Goal: Task Accomplishment & Management: Use online tool/utility

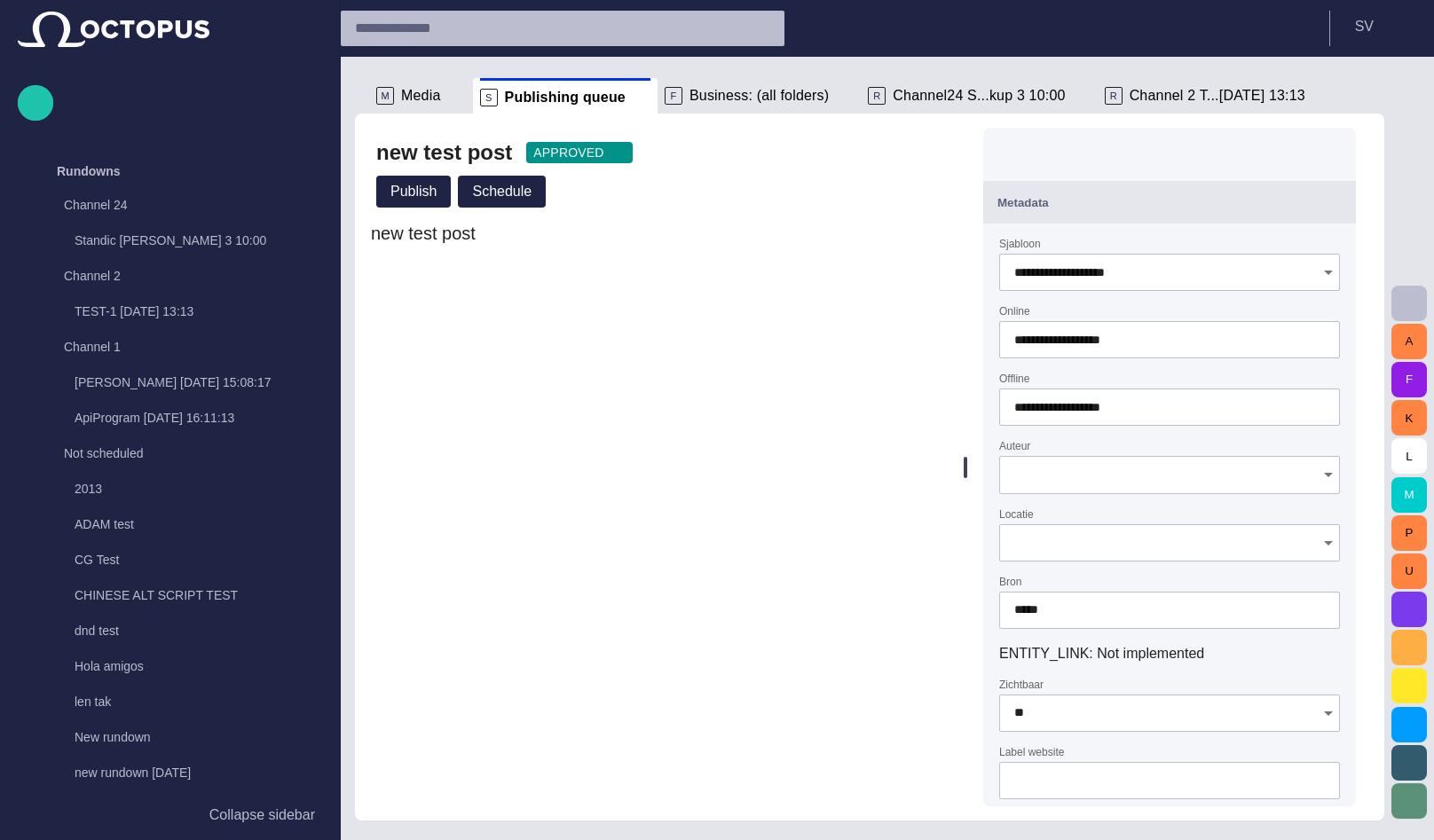
scroll to position [1307, 0]
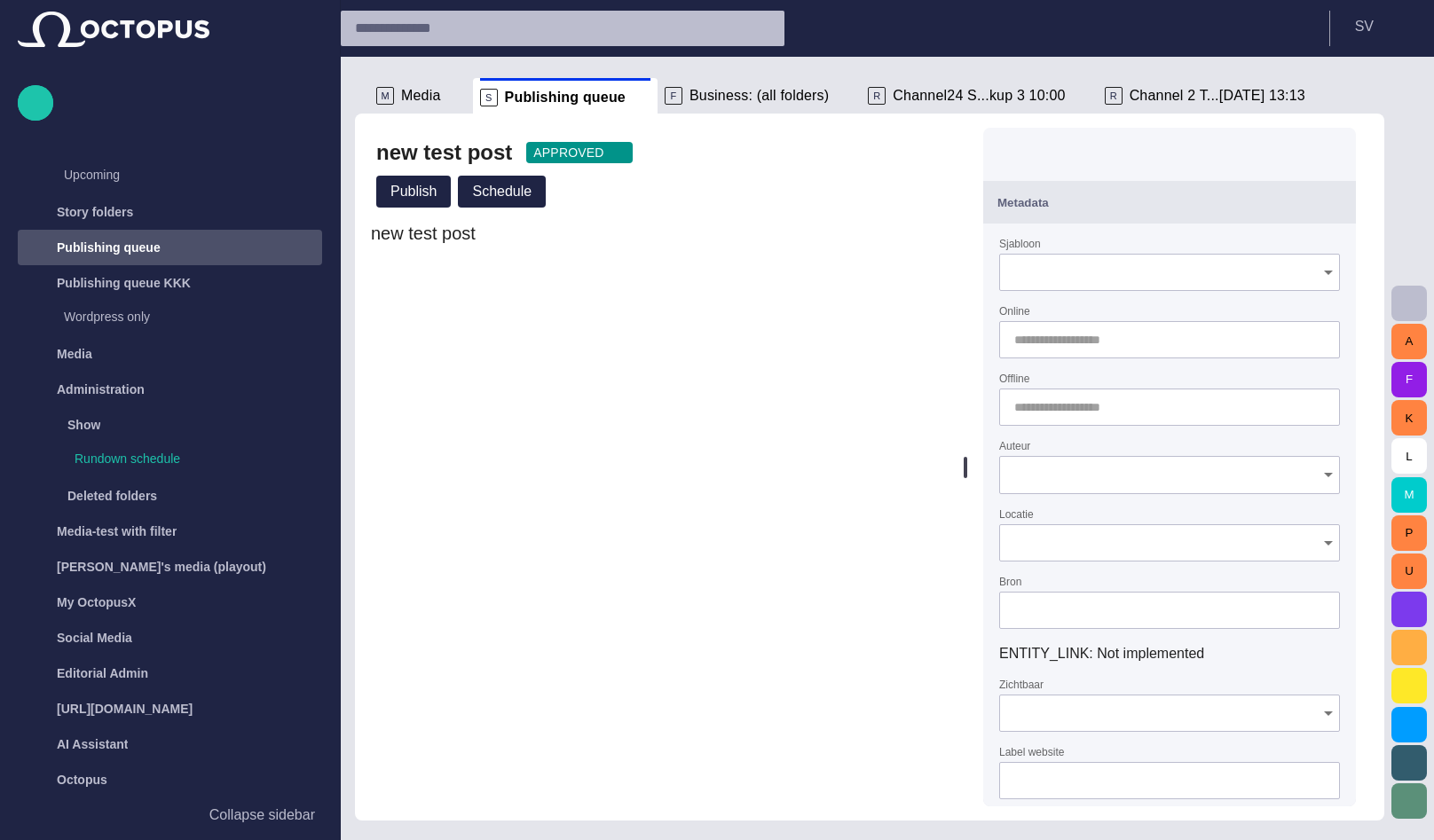
click at [1340, 146] on span "button" at bounding box center [1331, 153] width 18 height 18
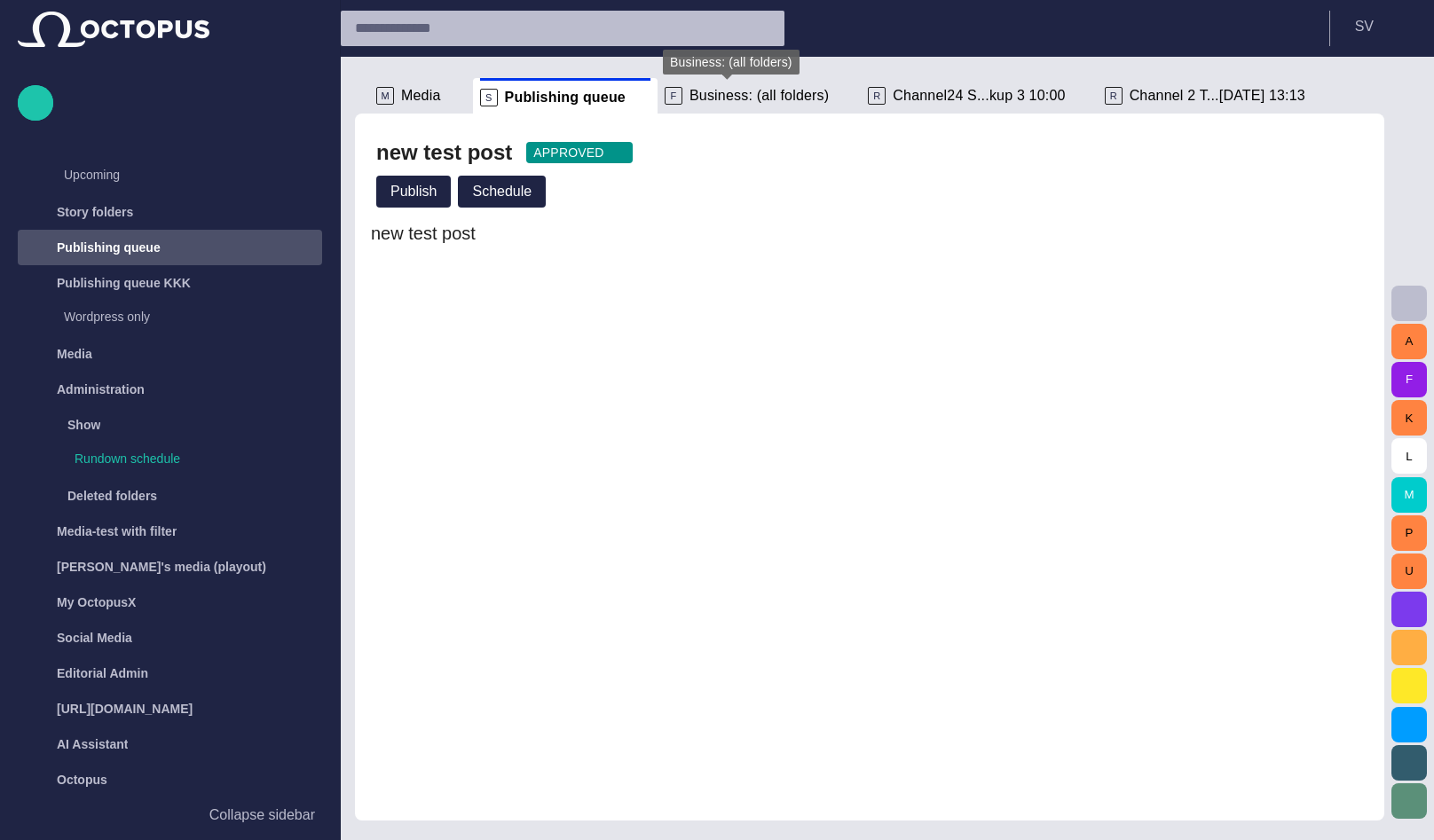
click at [712, 88] on span "Business: (all folders)" at bounding box center [759, 96] width 139 height 18
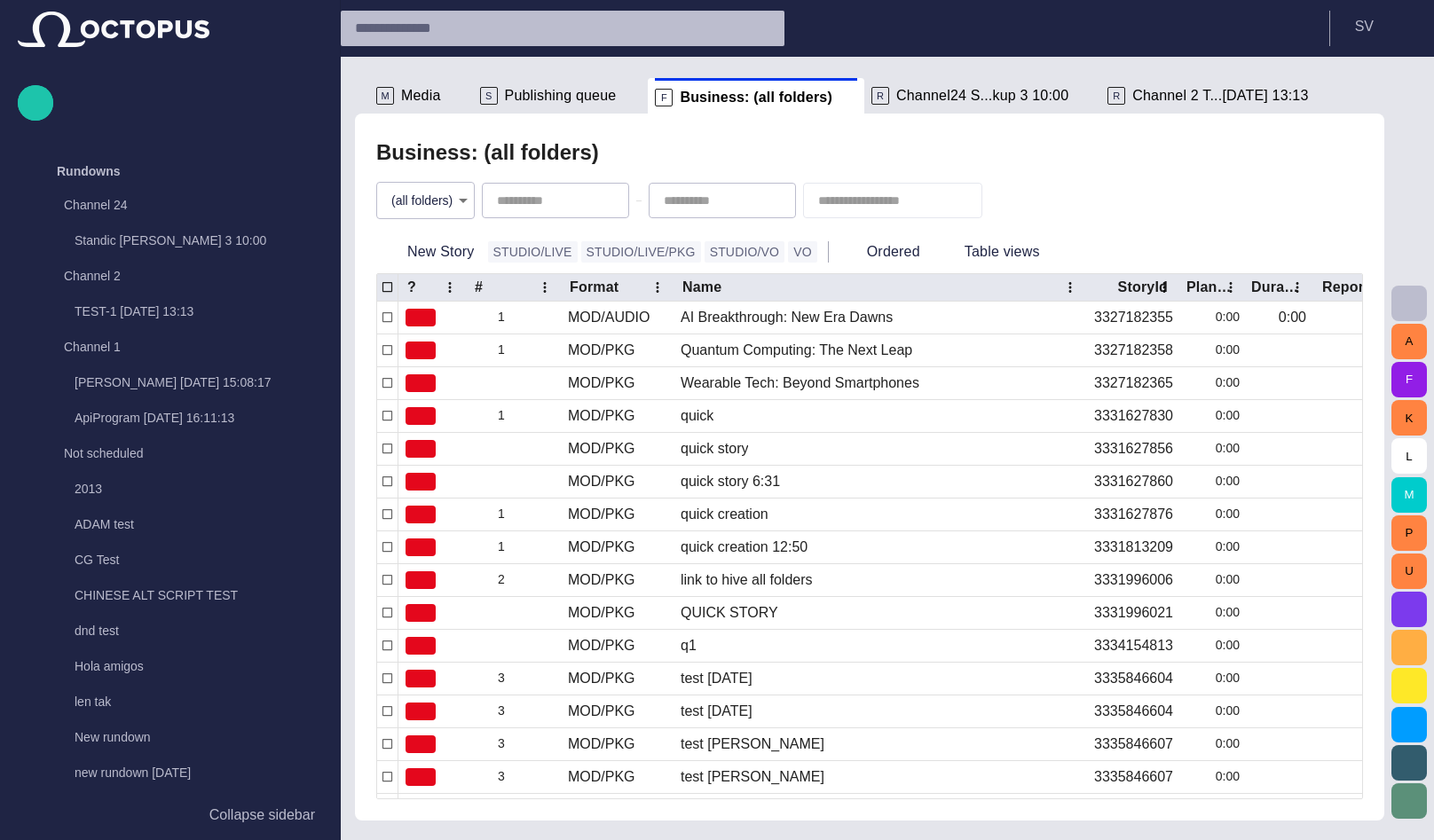
scroll to position [1307, 0]
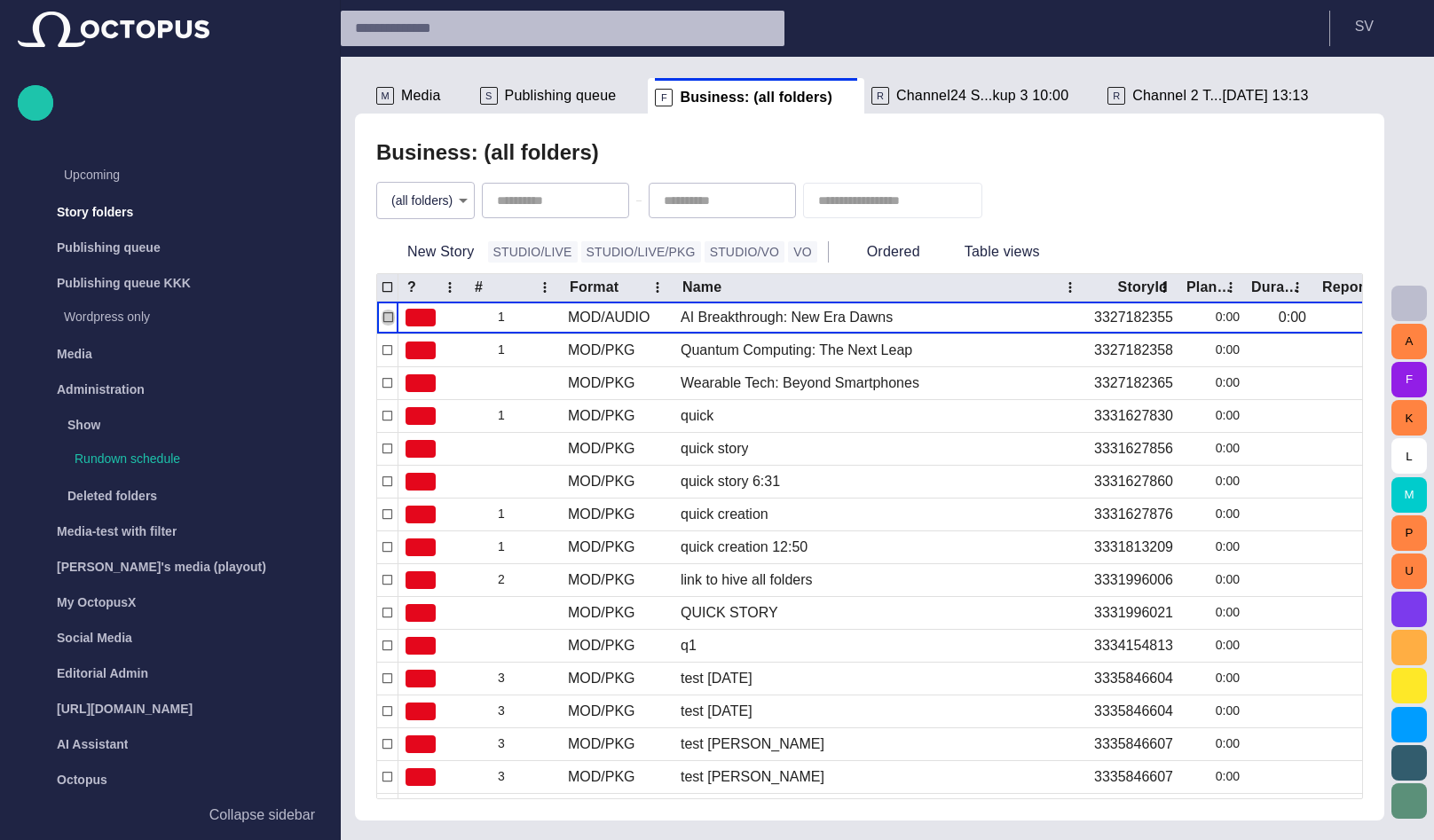
click at [544, 98] on span "Publishing queue" at bounding box center [561, 96] width 112 height 18
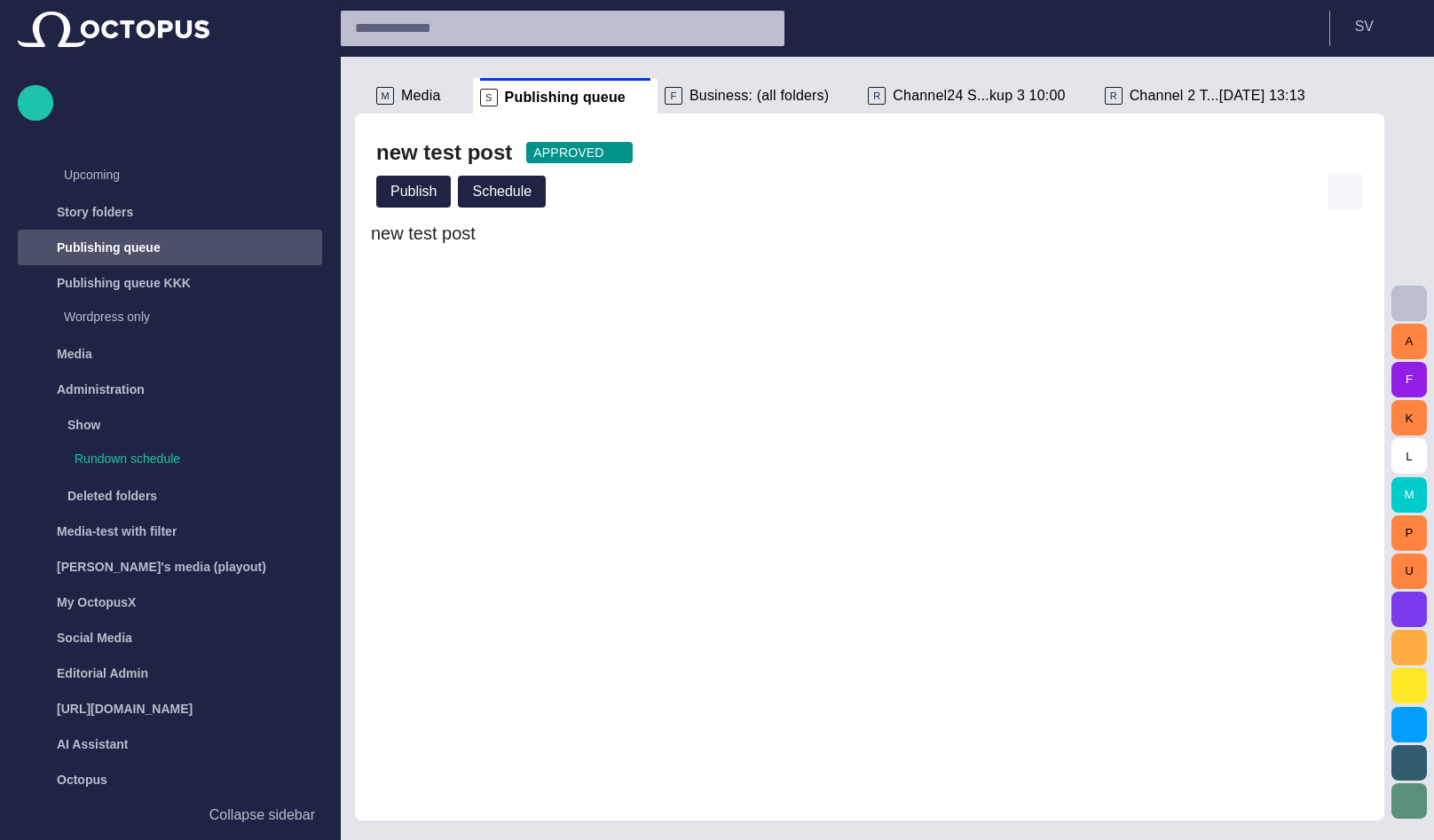
click at [1337, 188] on button "button" at bounding box center [1345, 192] width 36 height 36
click at [1287, 234] on li "Close" at bounding box center [1295, 232] width 249 height 32
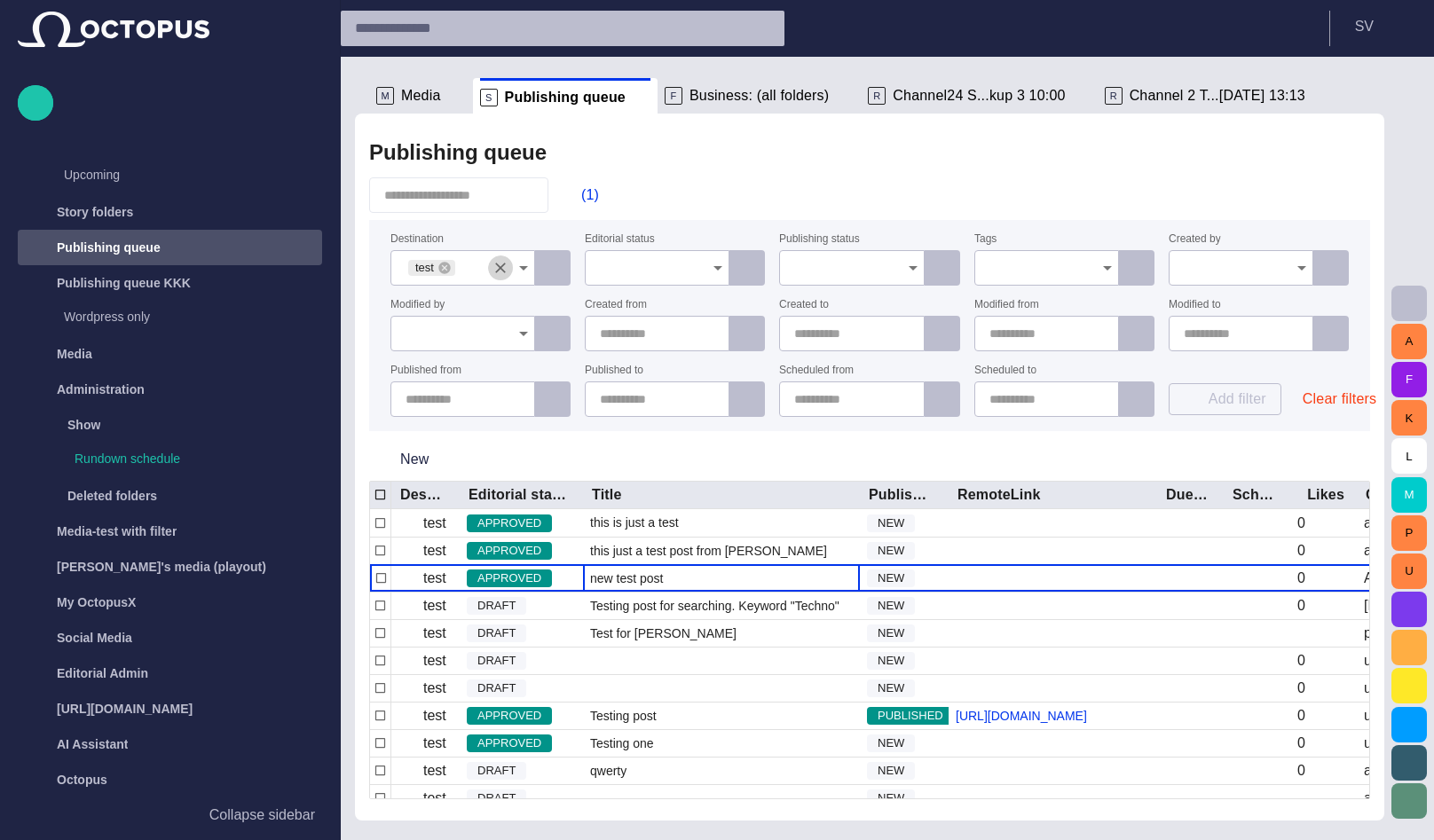
click at [499, 269] on icon "Clear" at bounding box center [501, 268] width 11 height 11
click at [689, 166] on div "Publishing queue" at bounding box center [869, 153] width 1000 height 36
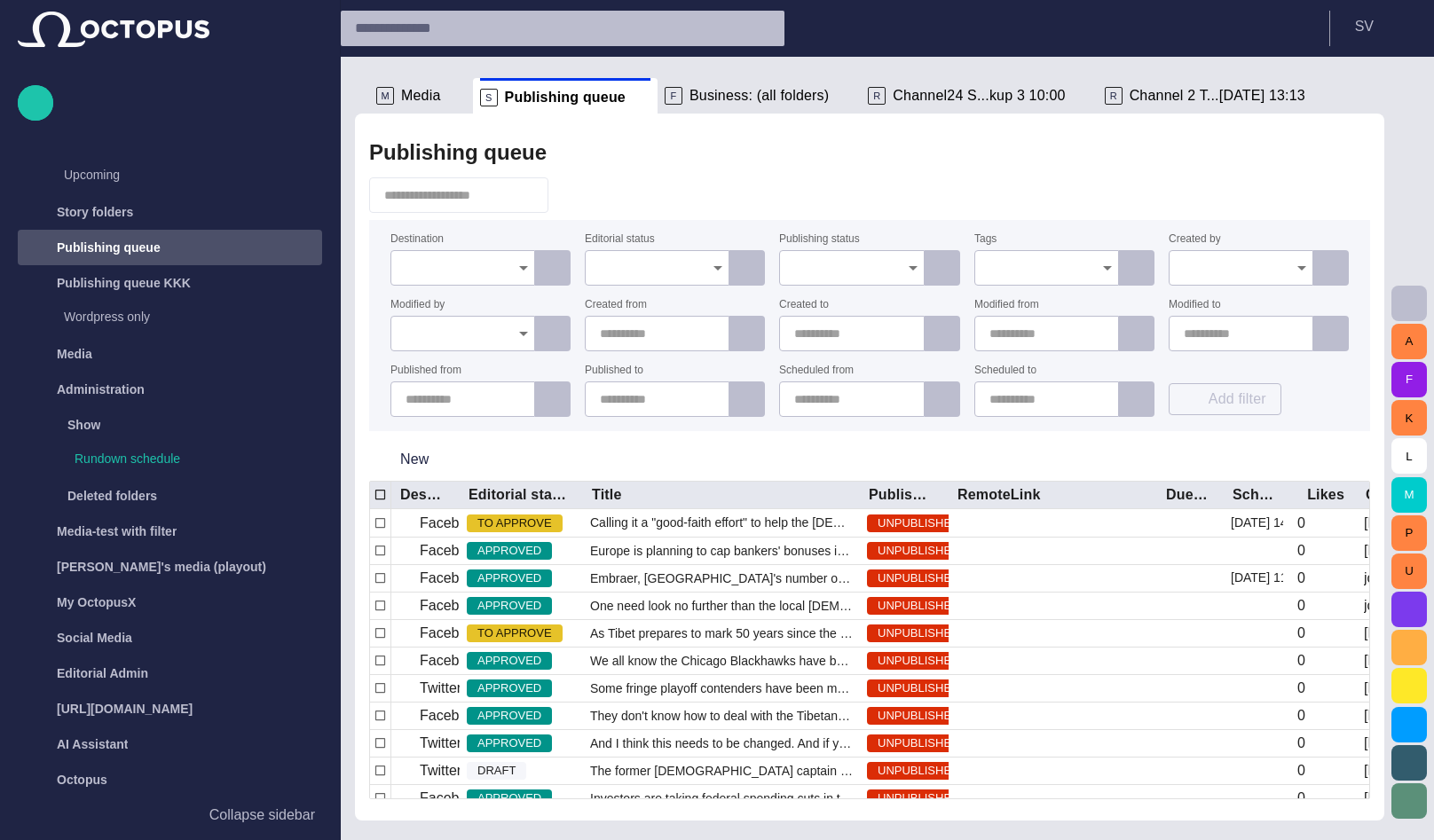
click at [581, 193] on span "button" at bounding box center [572, 195] width 18 height 18
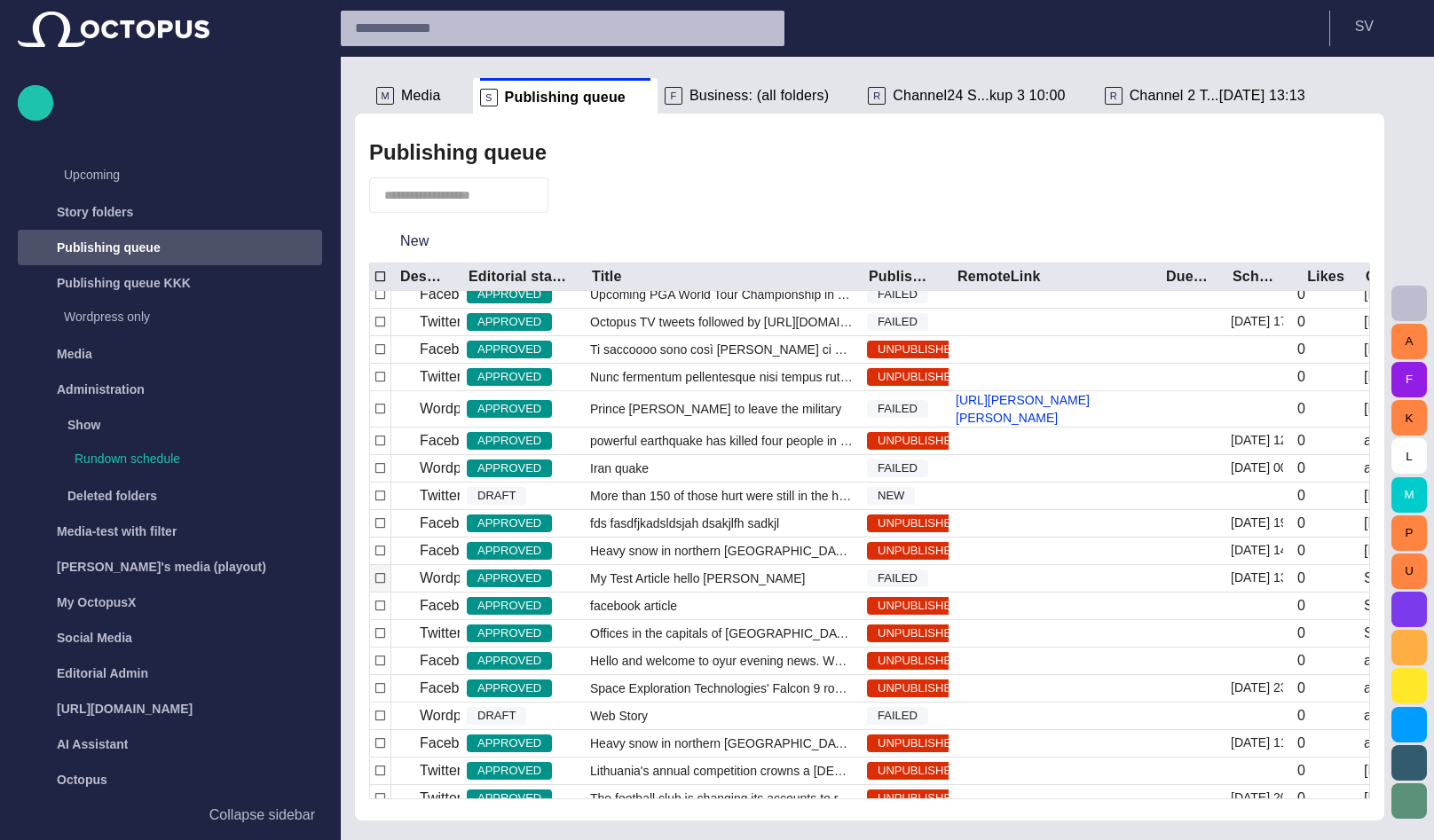
scroll to position [636, 0]
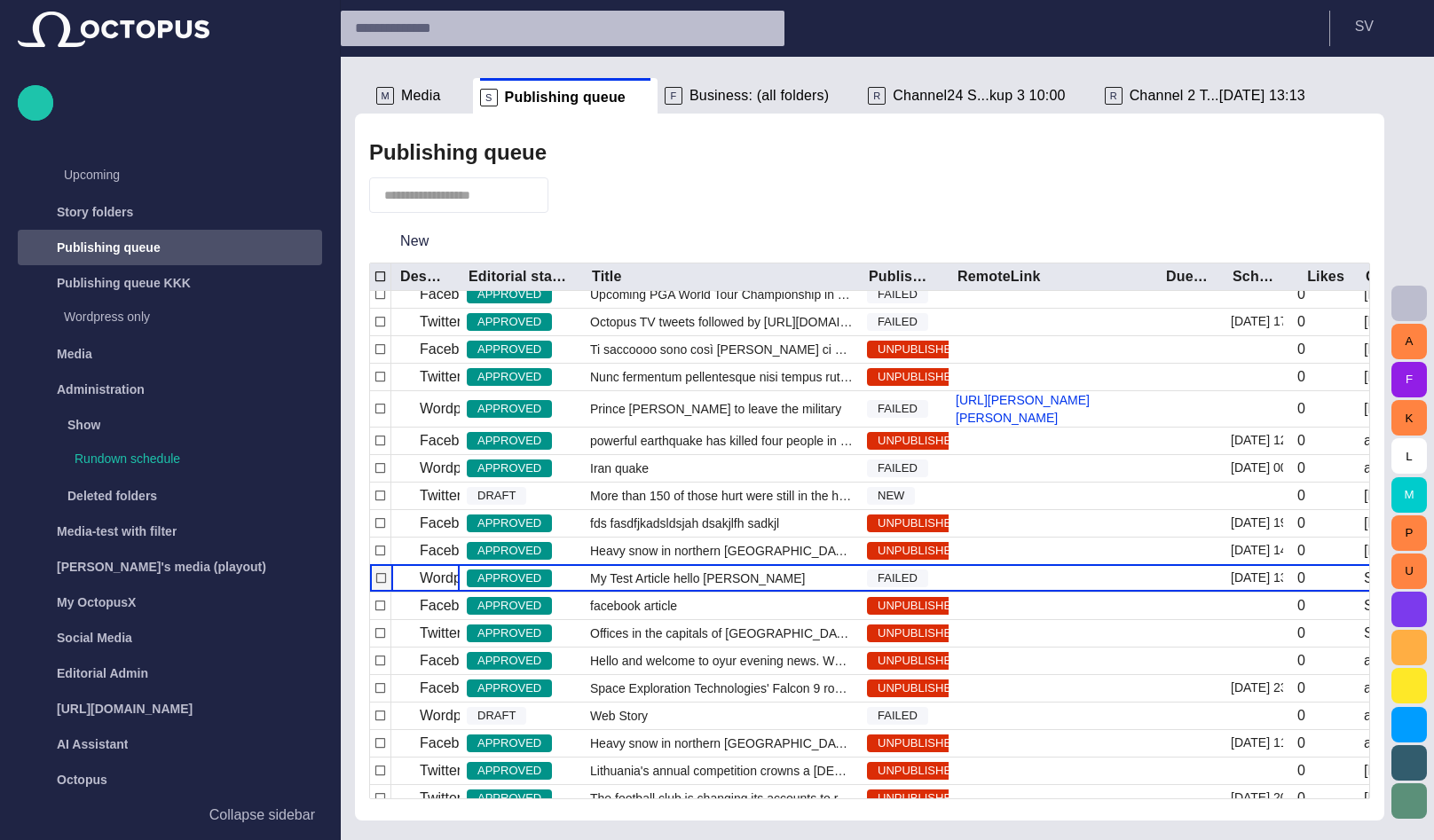
click at [434, 589] on p "Wordpress Reunion" at bounding box center [482, 578] width 125 height 21
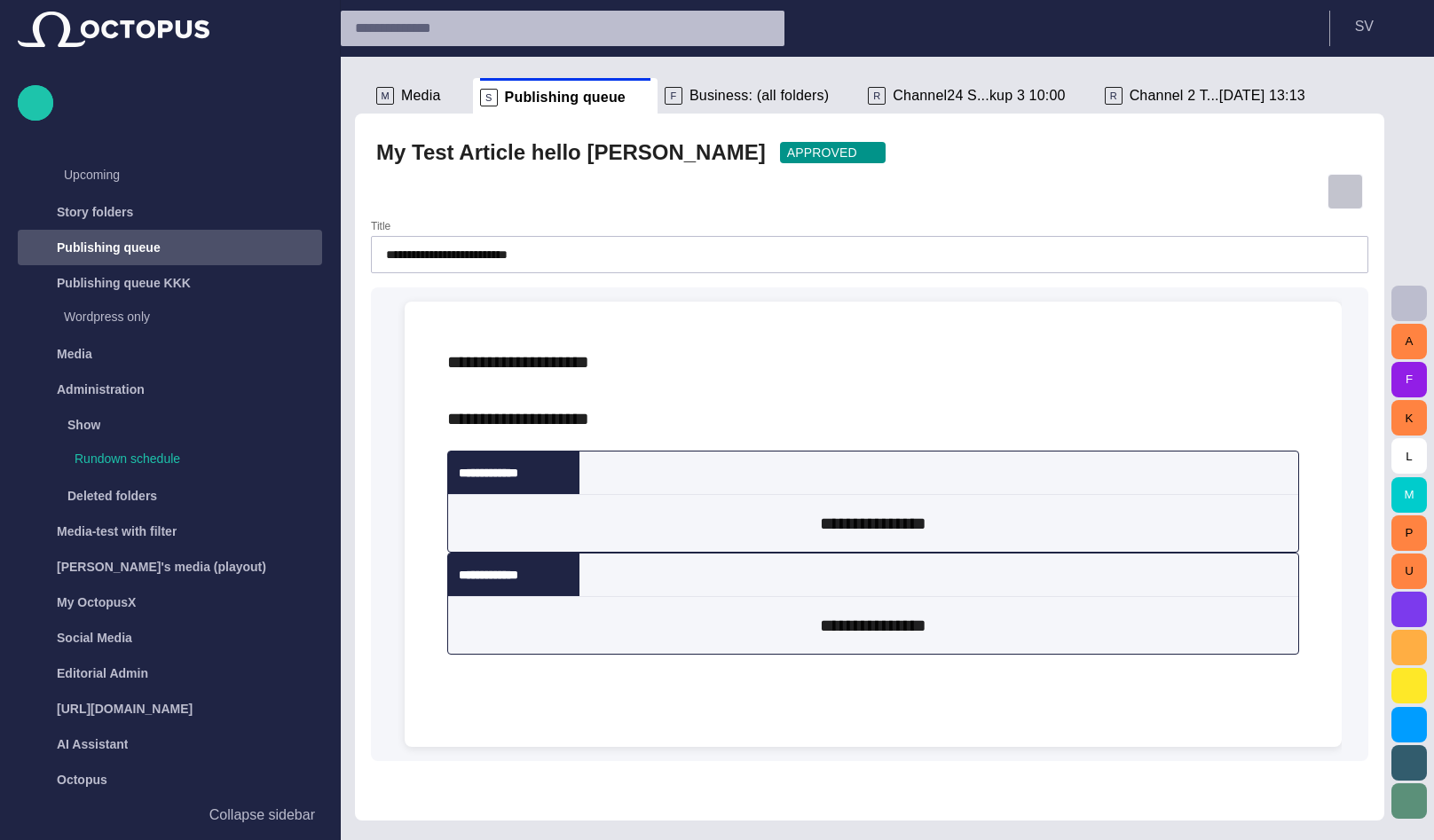
click at [1345, 186] on span "button" at bounding box center [1345, 191] width 18 height 18
click at [1268, 232] on li "Close" at bounding box center [1295, 232] width 249 height 32
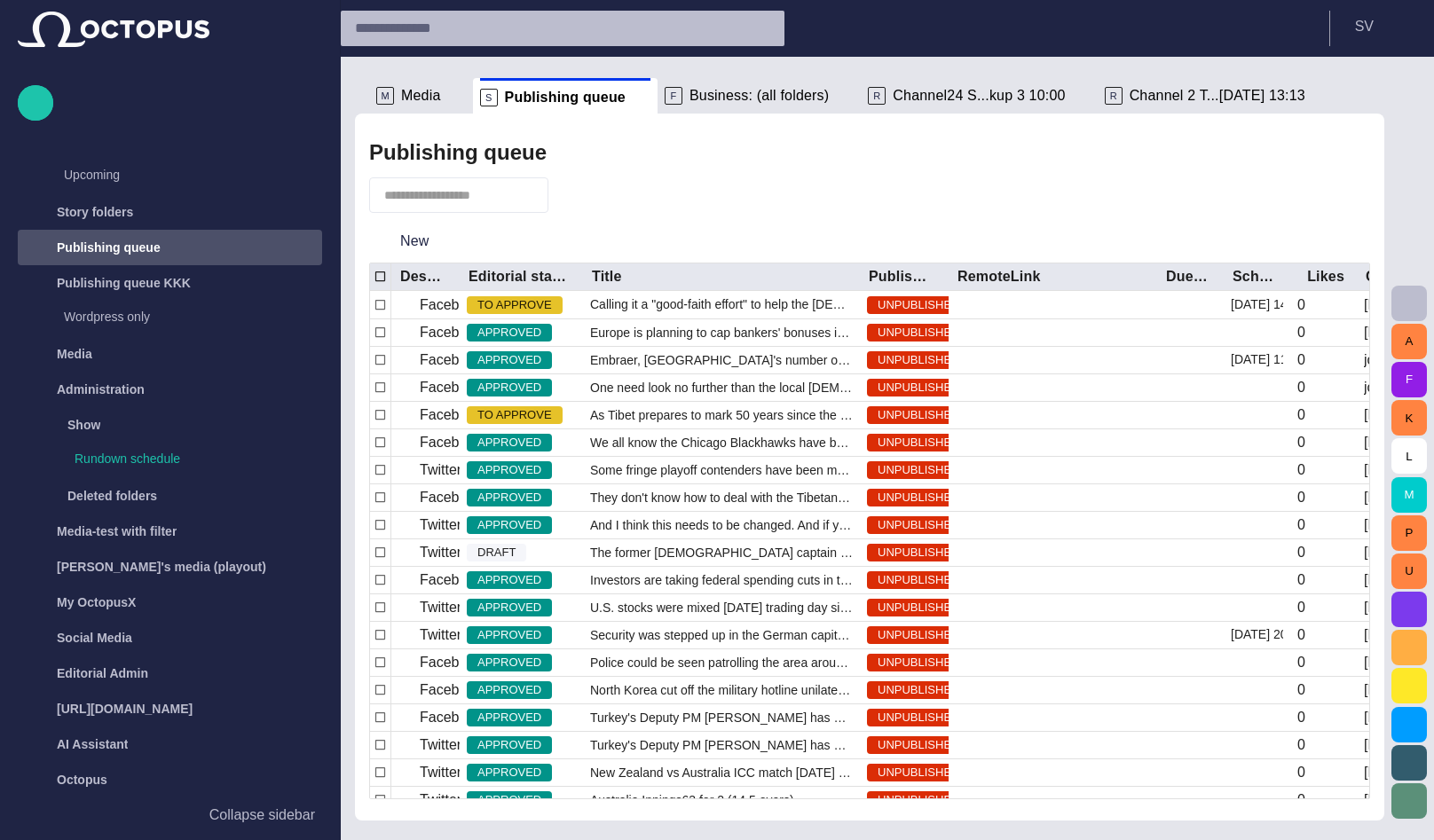
click at [581, 191] on span "button" at bounding box center [572, 195] width 18 height 18
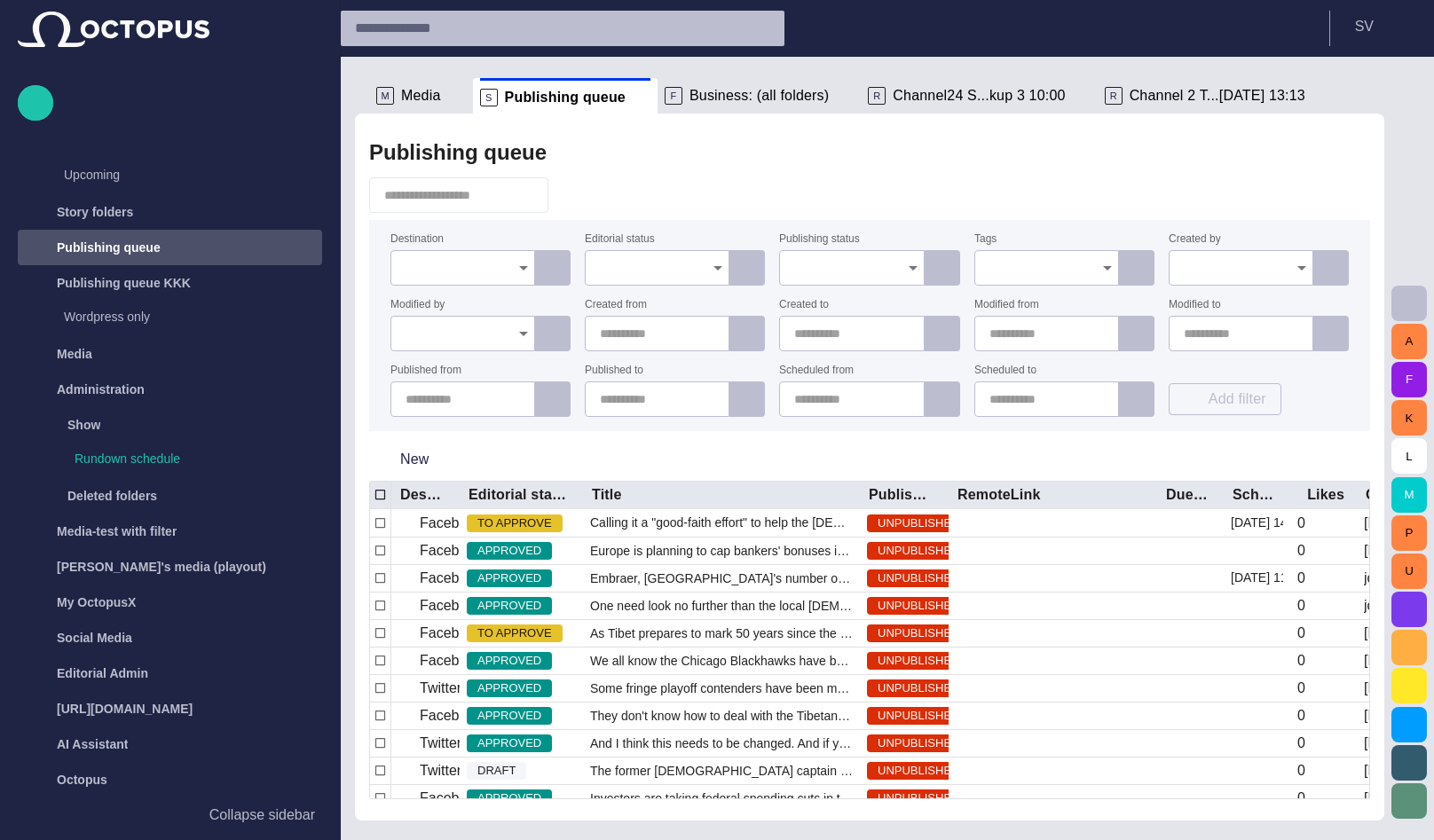
click at [462, 260] on input "Destination" at bounding box center [457, 268] width 102 height 18
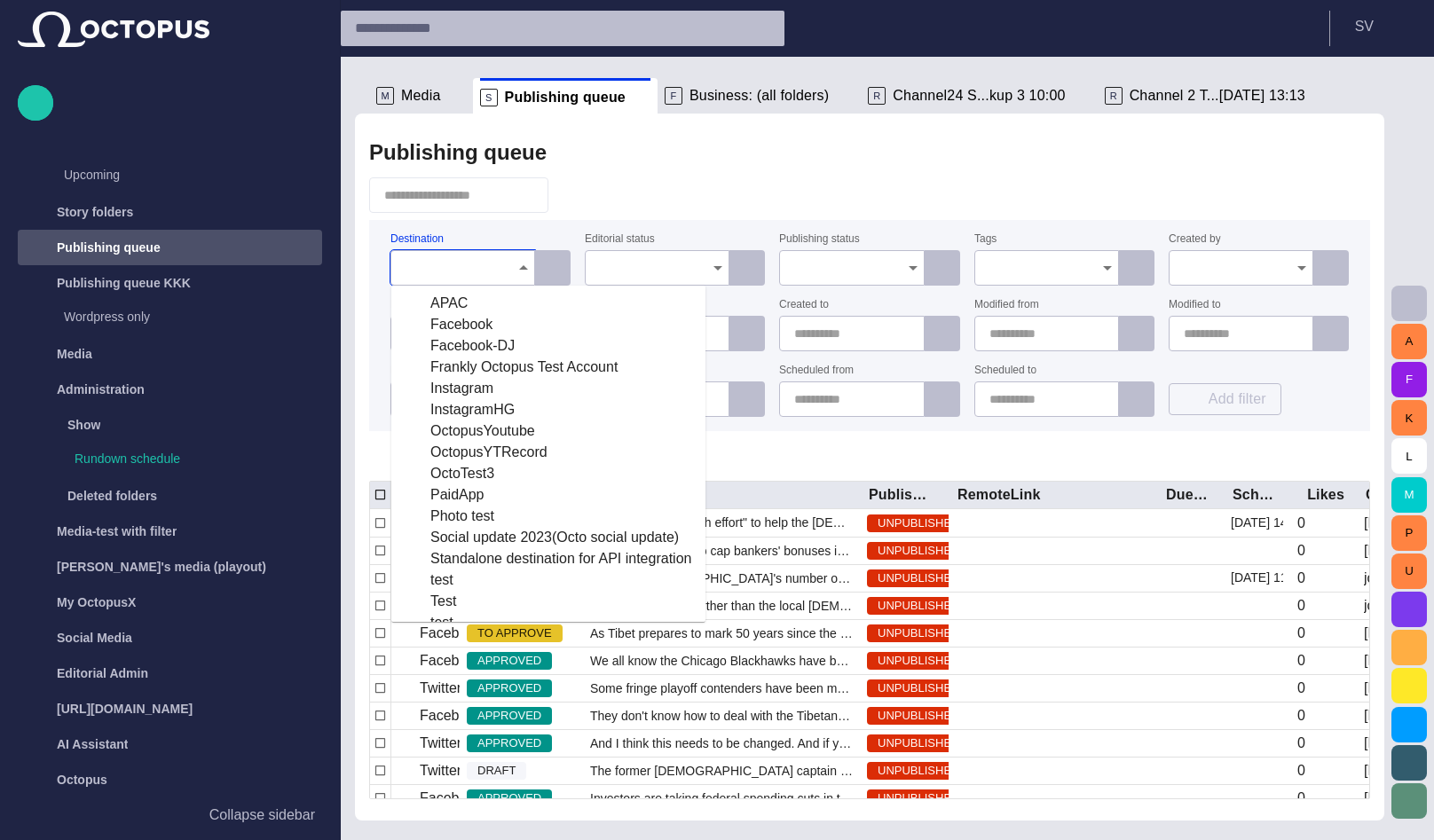
scroll to position [274, 0]
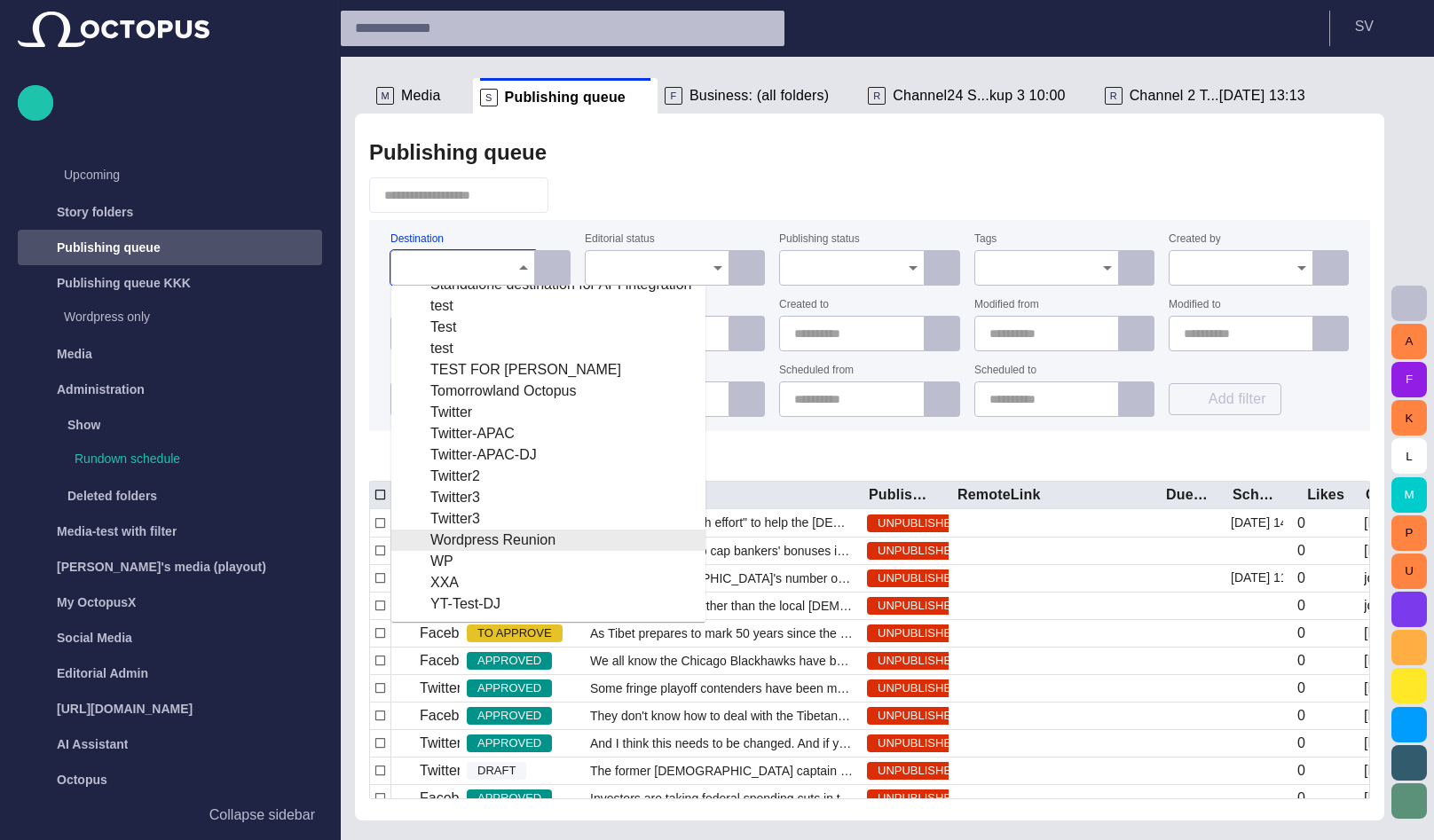
click at [505, 540] on div "Wordpress Reunion" at bounding box center [549, 541] width 286 height 21
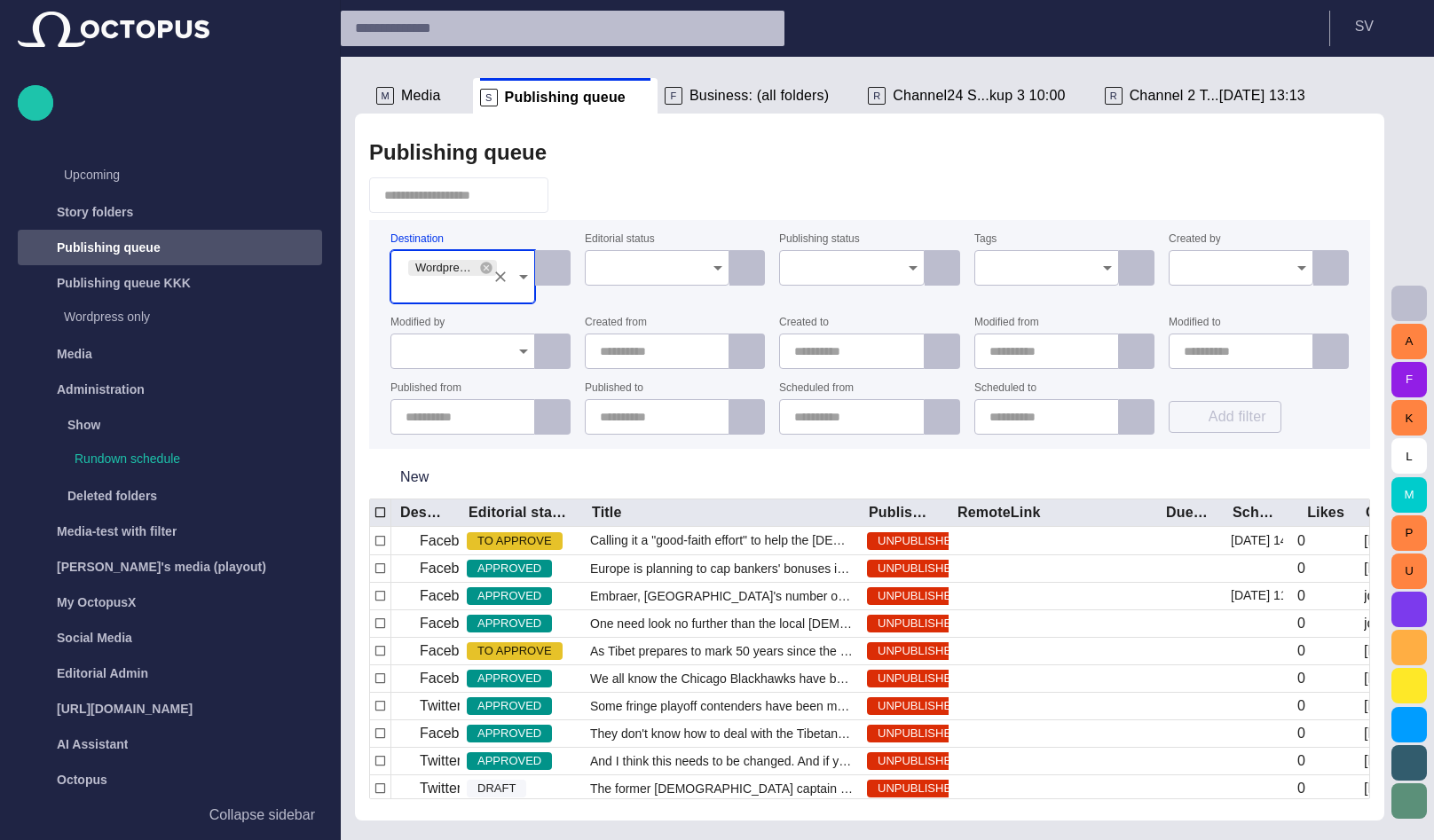
click at [712, 209] on div at bounding box center [869, 195] width 1000 height 36
click at [692, 265] on input "Editorial status" at bounding box center [651, 268] width 102 height 18
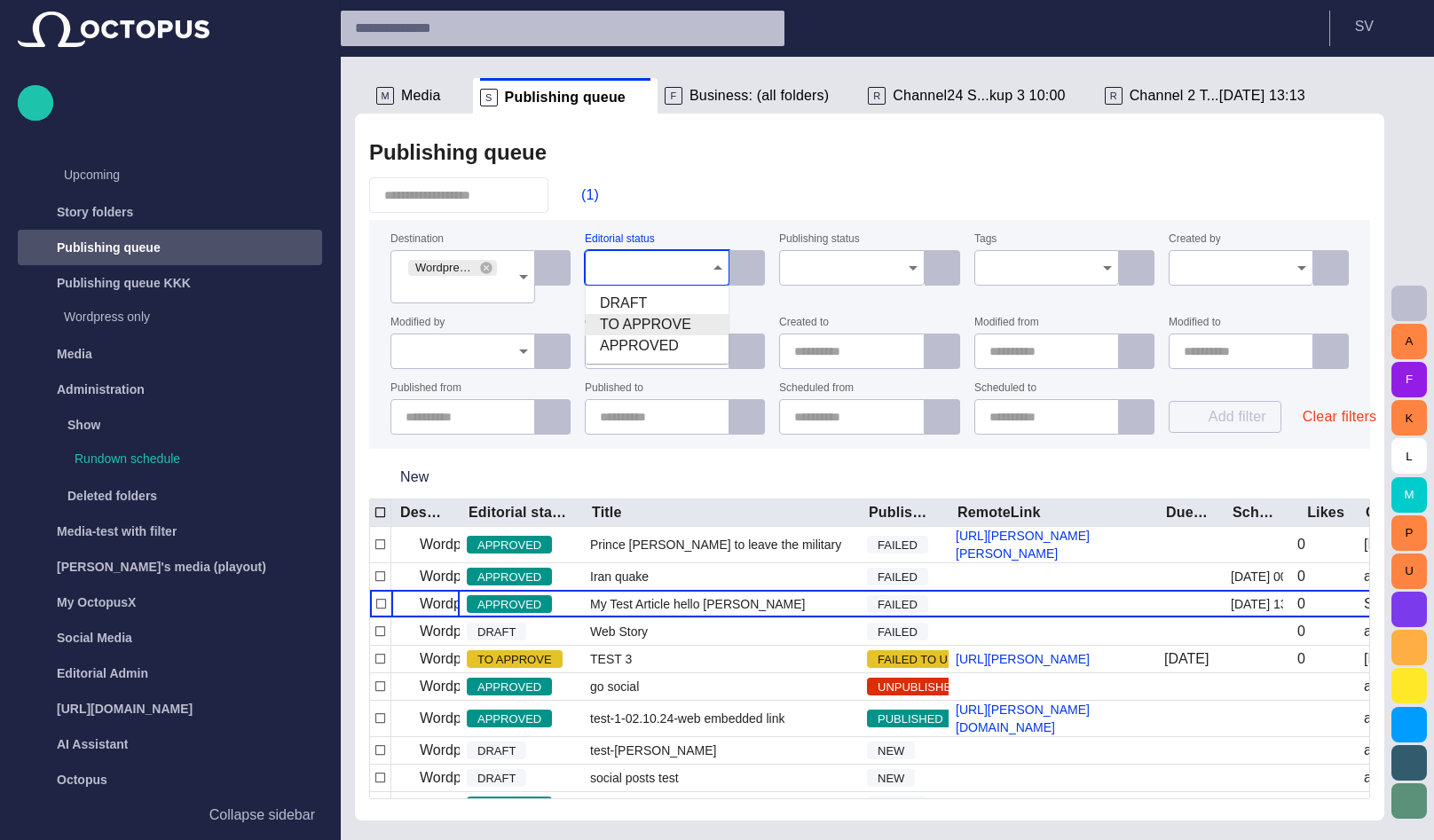
click at [820, 142] on div "Publishing queue" at bounding box center [869, 153] width 1000 height 36
click at [833, 265] on input "Publishing status" at bounding box center [845, 268] width 102 height 18
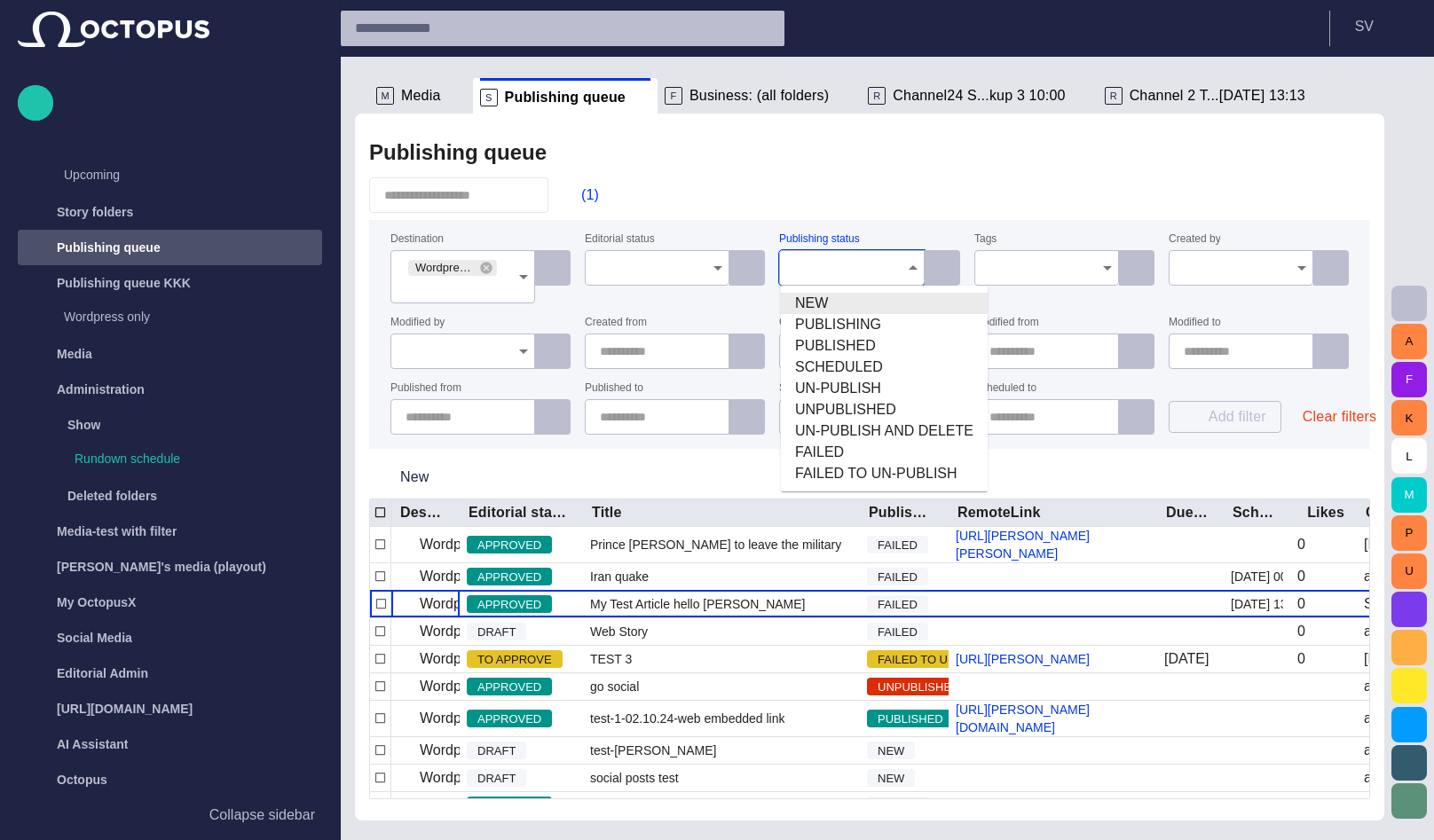
click at [819, 302] on span "NEW" at bounding box center [883, 304] width 178 height 21
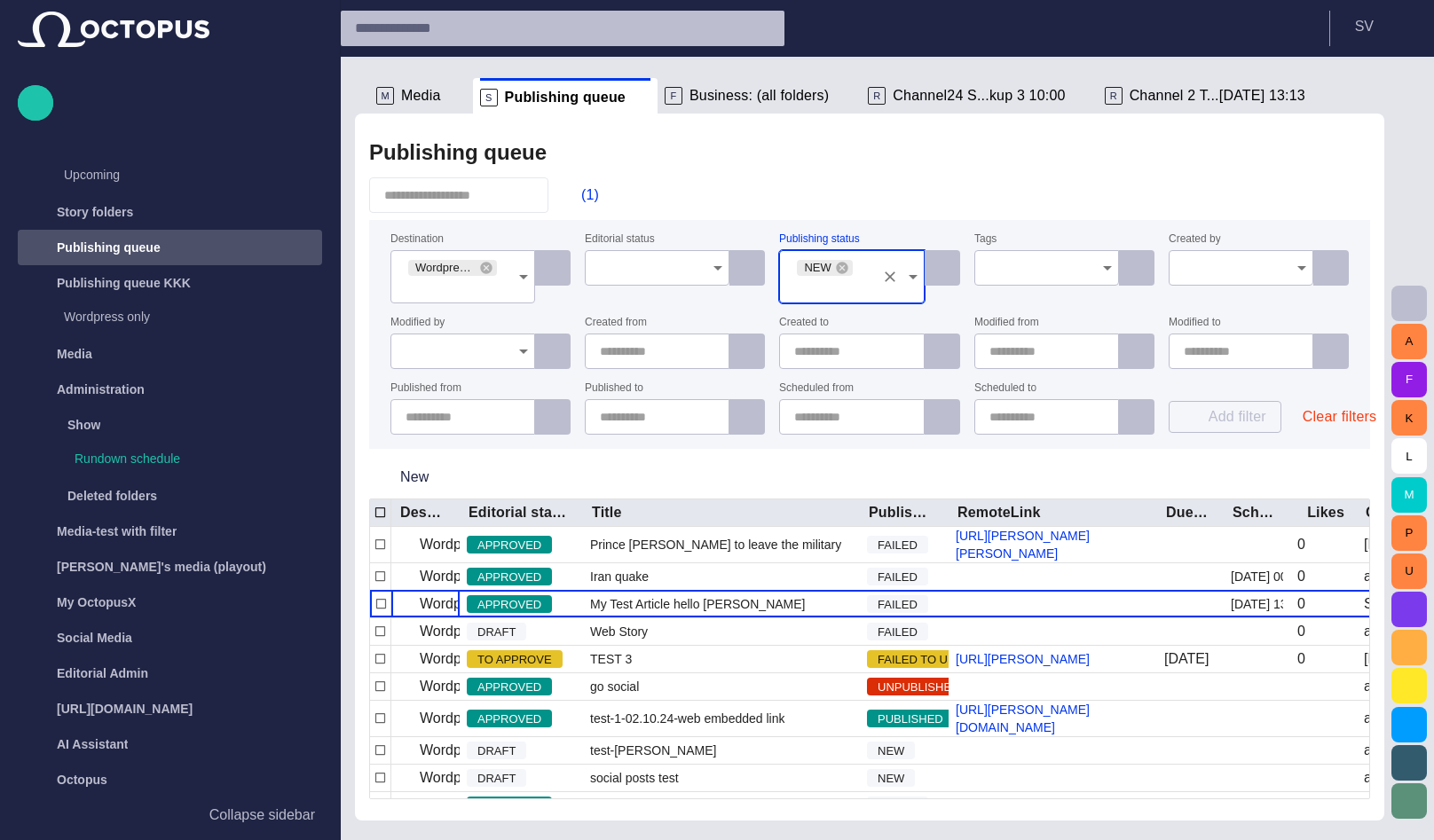
click at [857, 158] on div "Publishing queue" at bounding box center [869, 153] width 1000 height 36
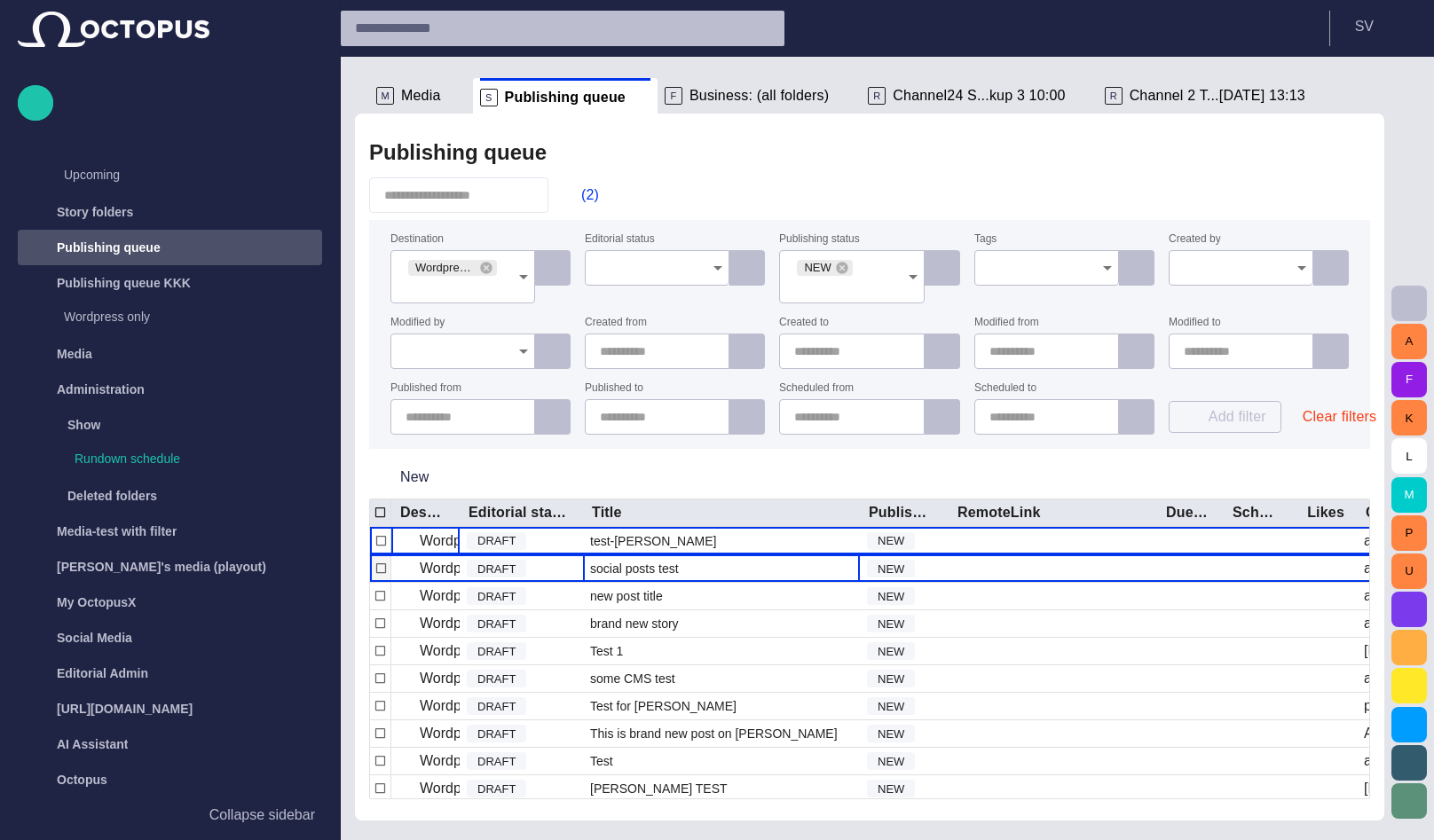
click at [611, 568] on span "social posts test" at bounding box center [634, 568] width 89 height 18
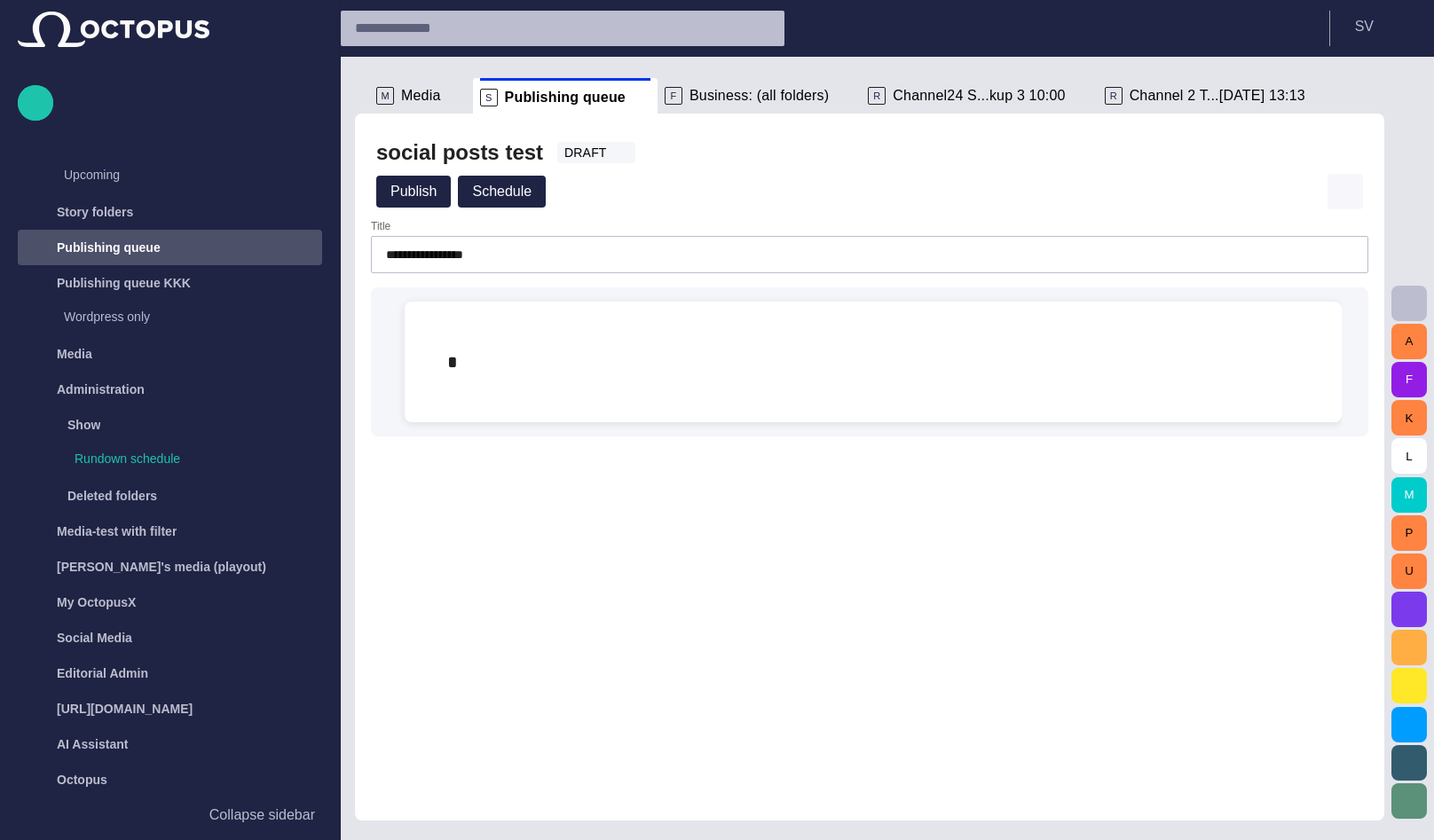
click at [1352, 187] on span "button" at bounding box center [1345, 191] width 18 height 18
click at [1225, 223] on li "Close" at bounding box center [1295, 232] width 249 height 32
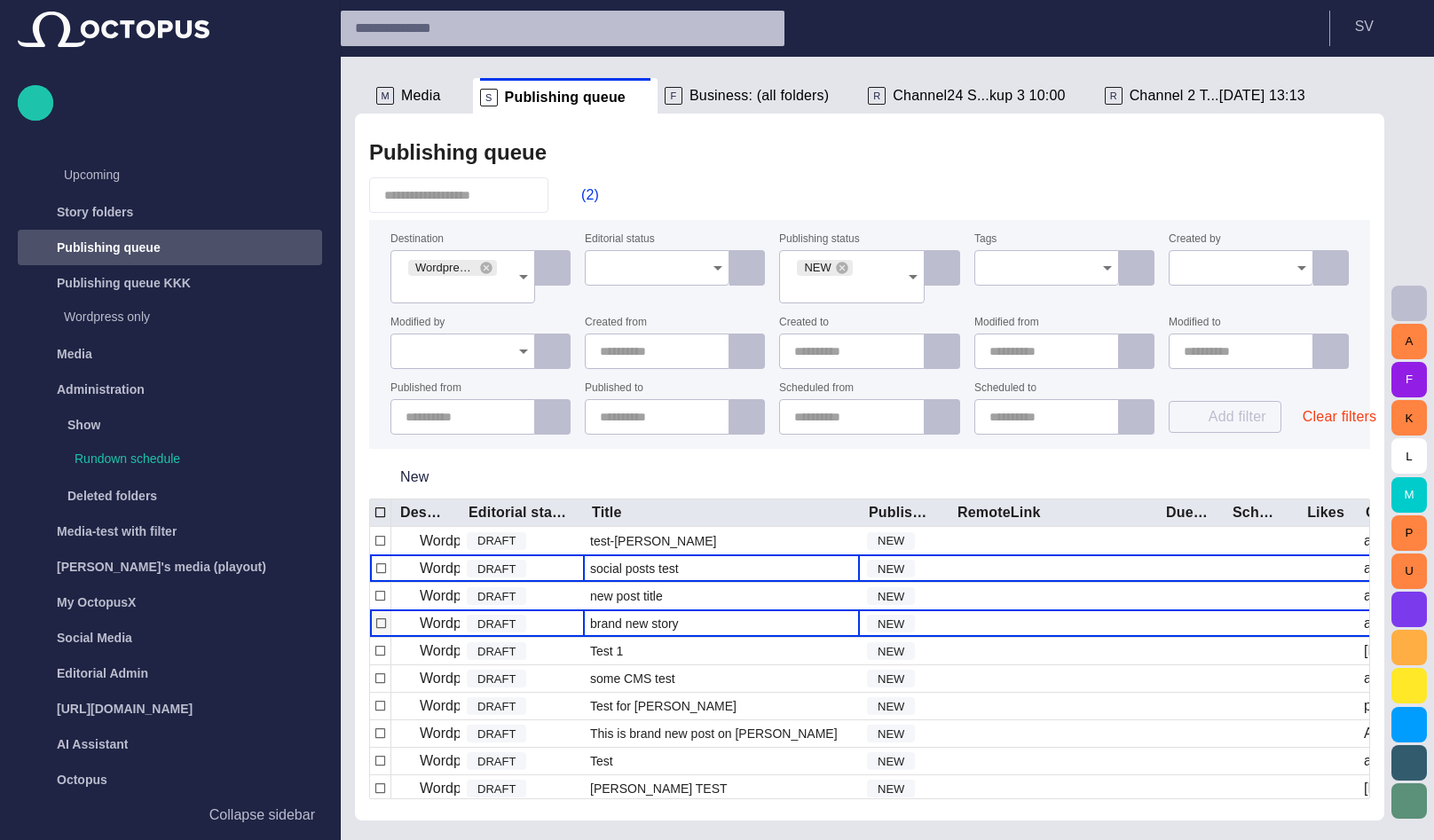
click at [686, 622] on div "brand new story" at bounding box center [721, 624] width 277 height 27
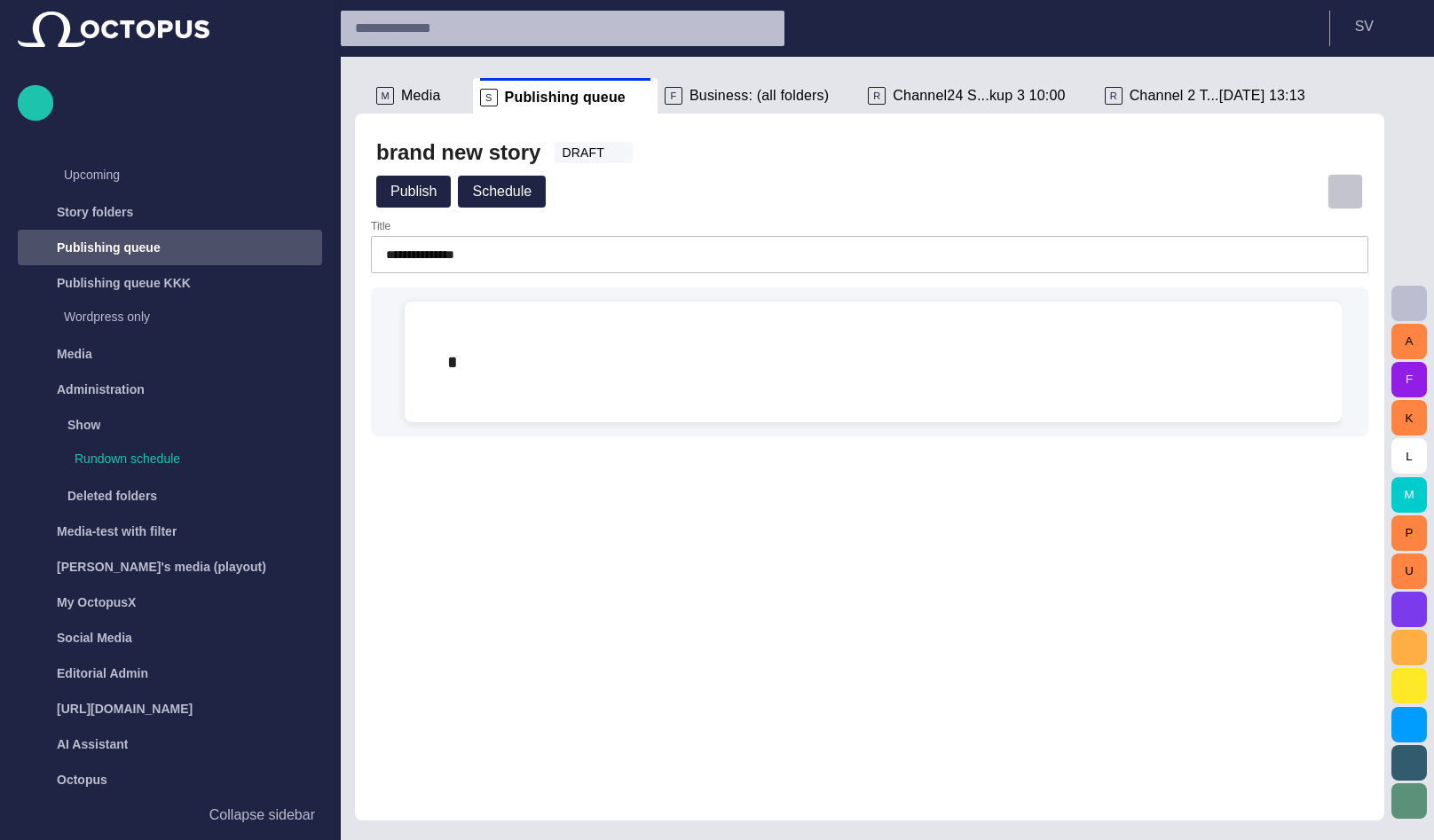
click at [1341, 188] on span "button" at bounding box center [1345, 191] width 18 height 18
click at [1308, 235] on li "Close" at bounding box center [1295, 232] width 249 height 32
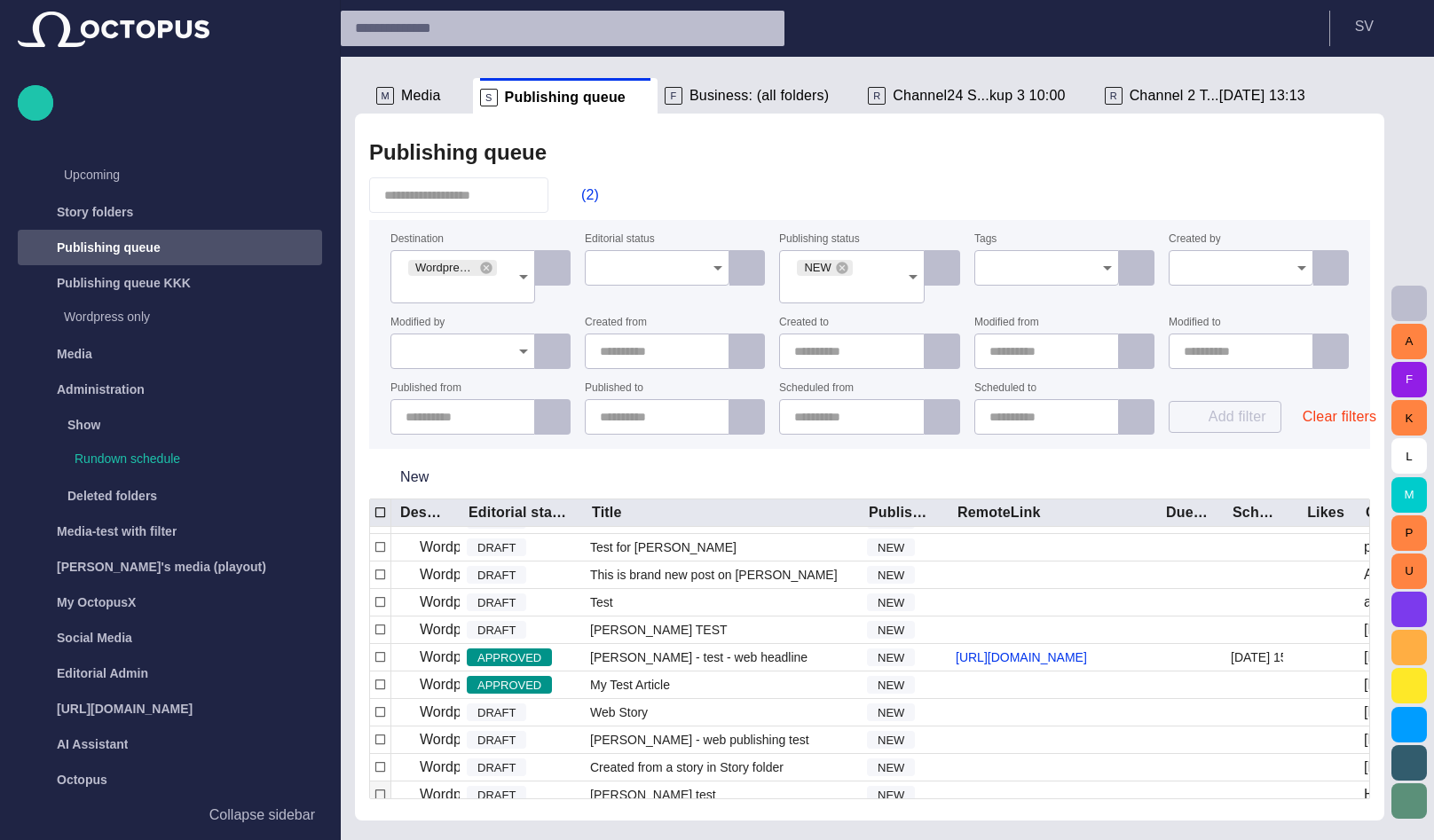
scroll to position [145, 0]
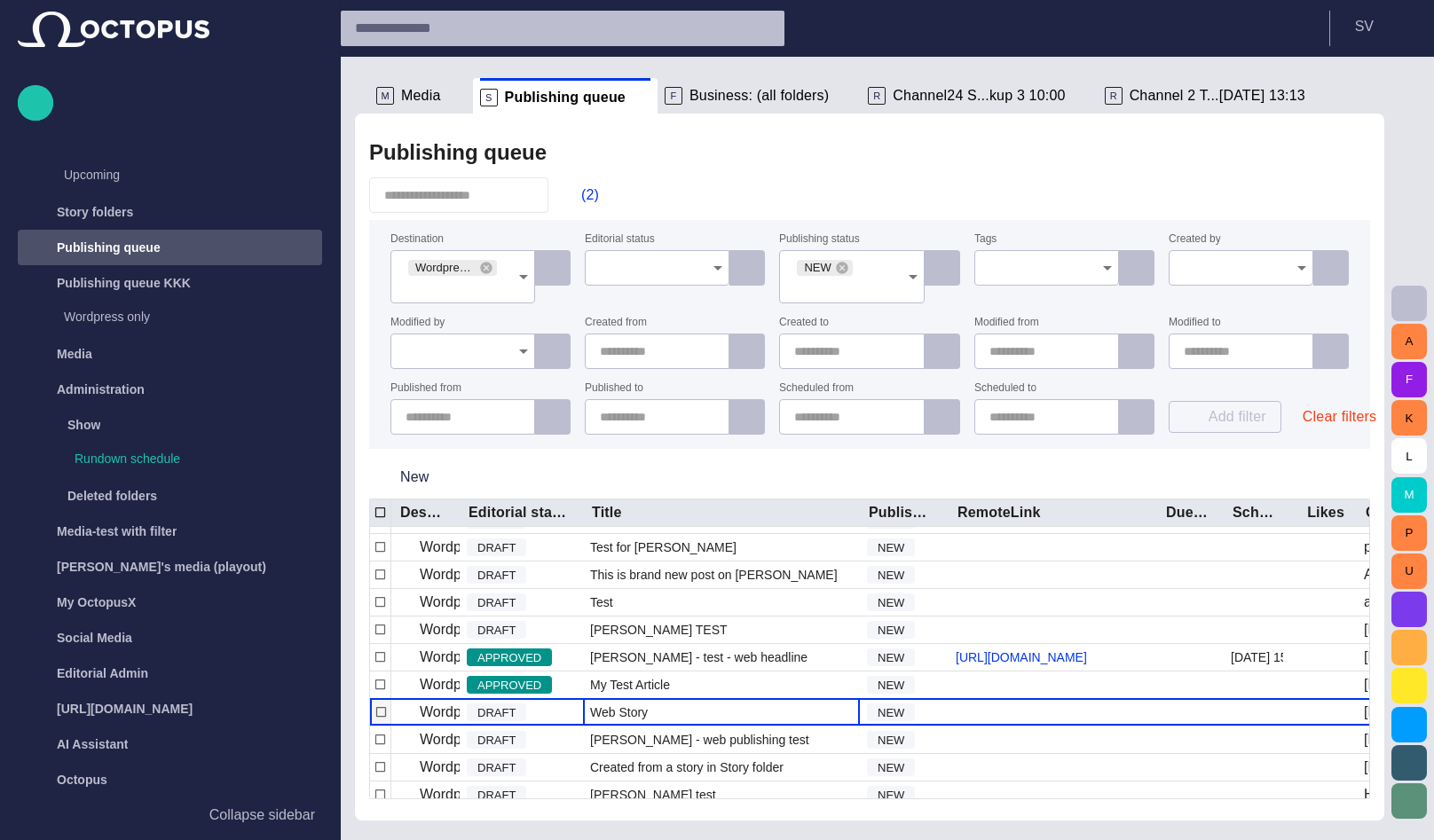
click at [638, 721] on span "Web Story" at bounding box center [619, 712] width 58 height 18
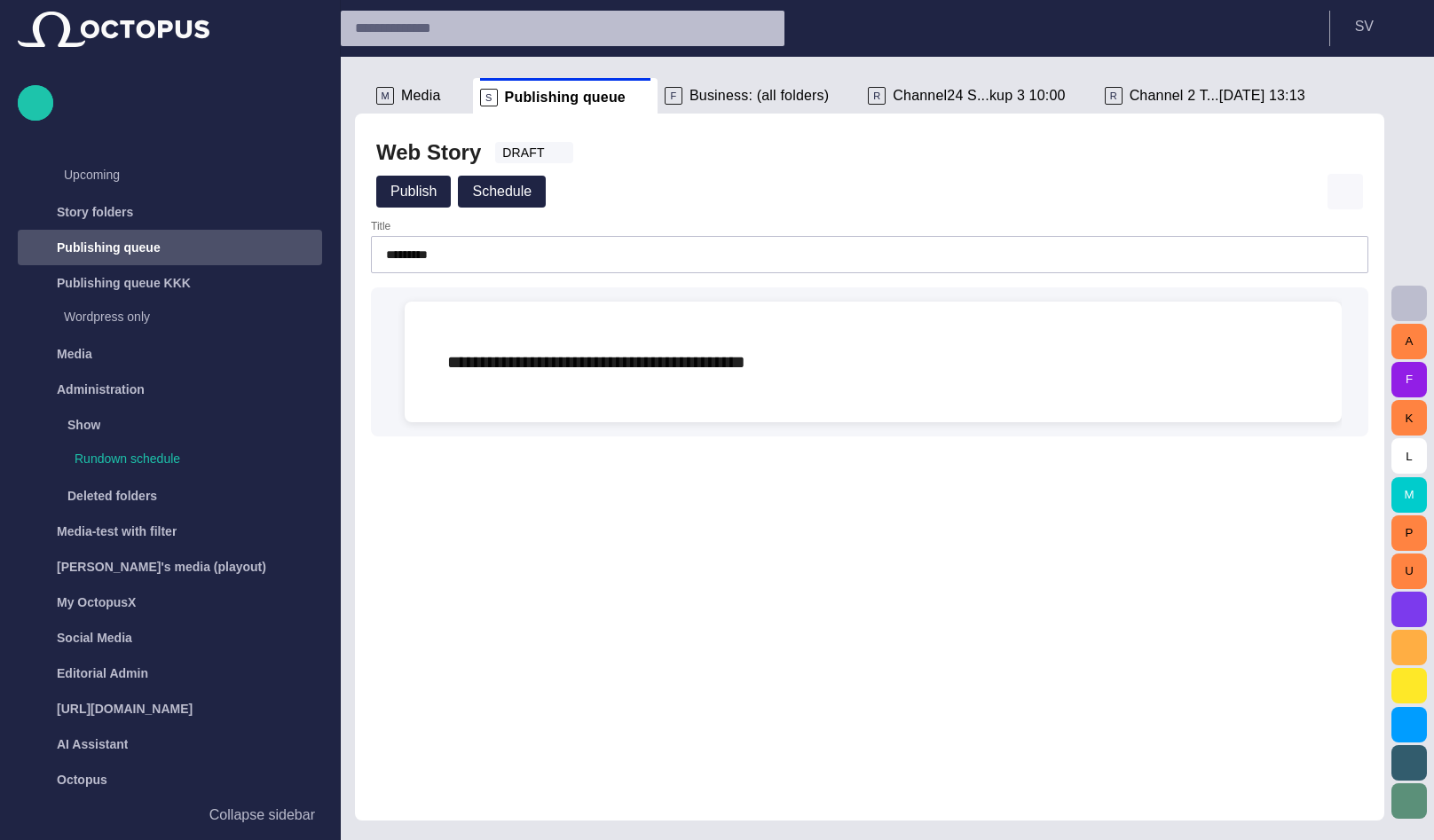
click at [1342, 197] on span "button" at bounding box center [1345, 191] width 18 height 18
click at [1201, 225] on li "Close" at bounding box center [1295, 232] width 249 height 32
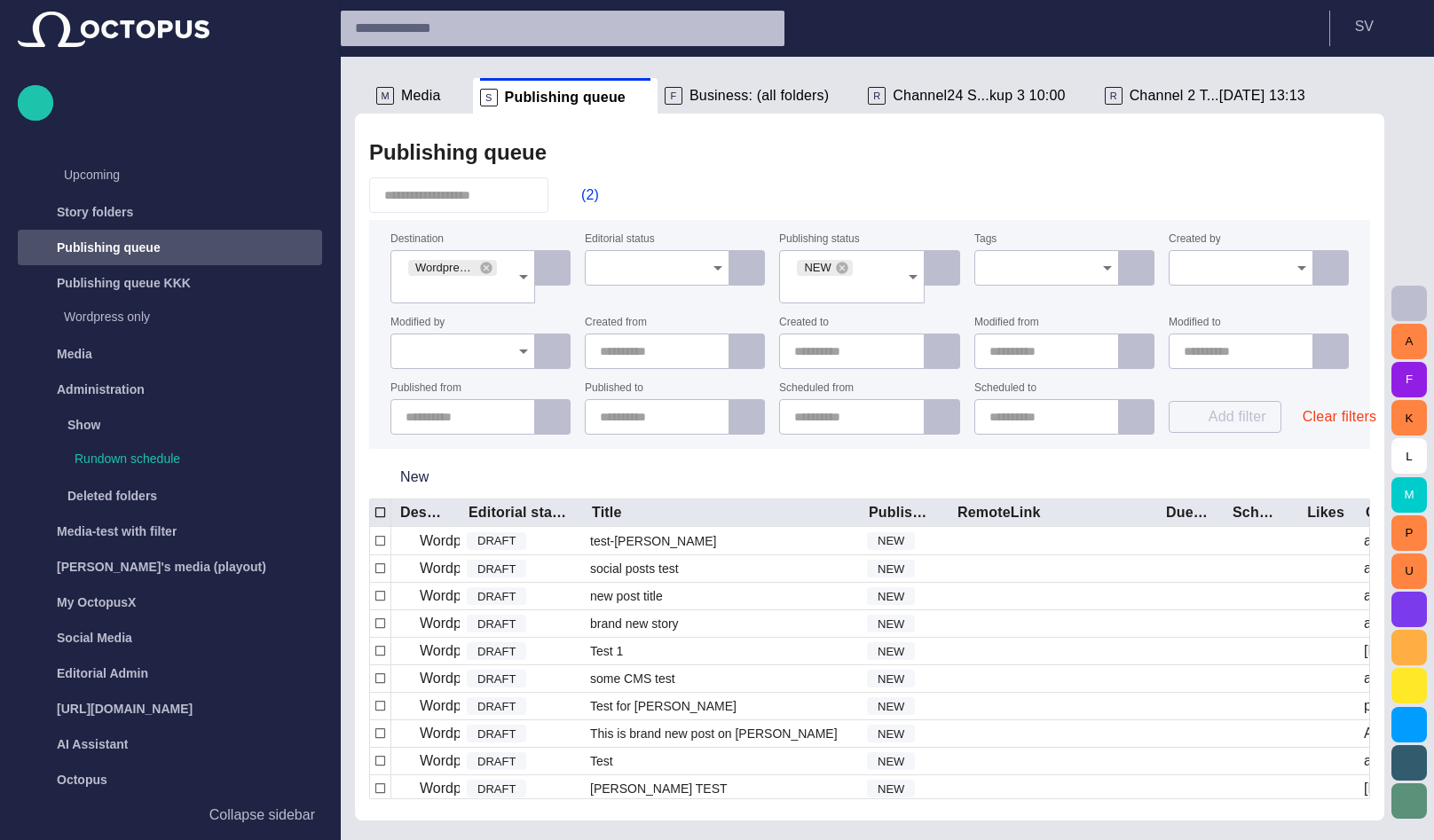
click at [734, 94] on span "Business: (all folders)" at bounding box center [759, 96] width 139 height 18
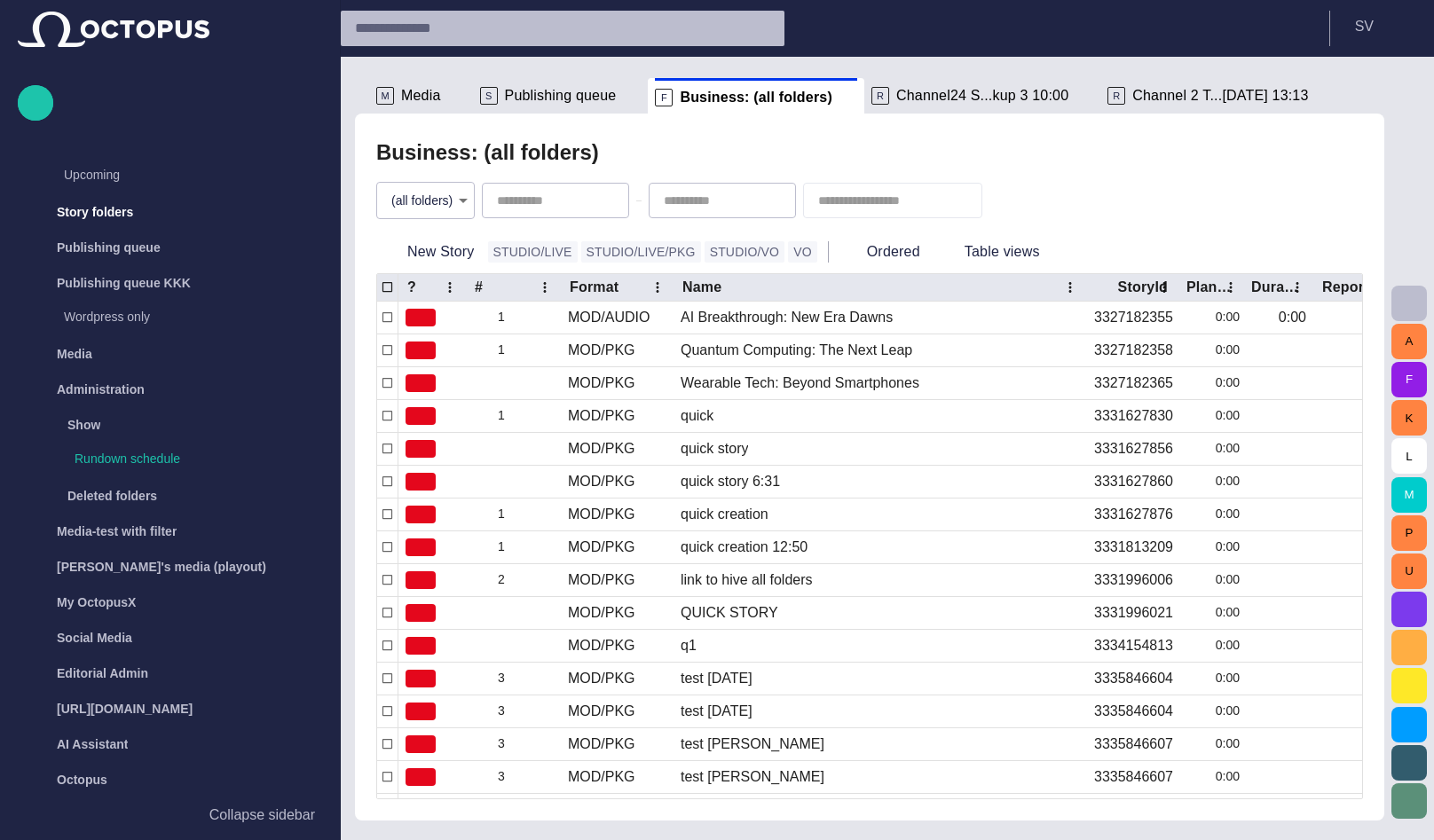
click at [450, 205] on body "Story Rundown Rundowns Channel 24 Standic walkup 3 10:00 Channel 2 TEST-1 02/07…" at bounding box center [717, 420] width 1434 height 840
click at [437, 284] on li "Amare Business" at bounding box center [429, 274] width 132 height 32
type input "**********"
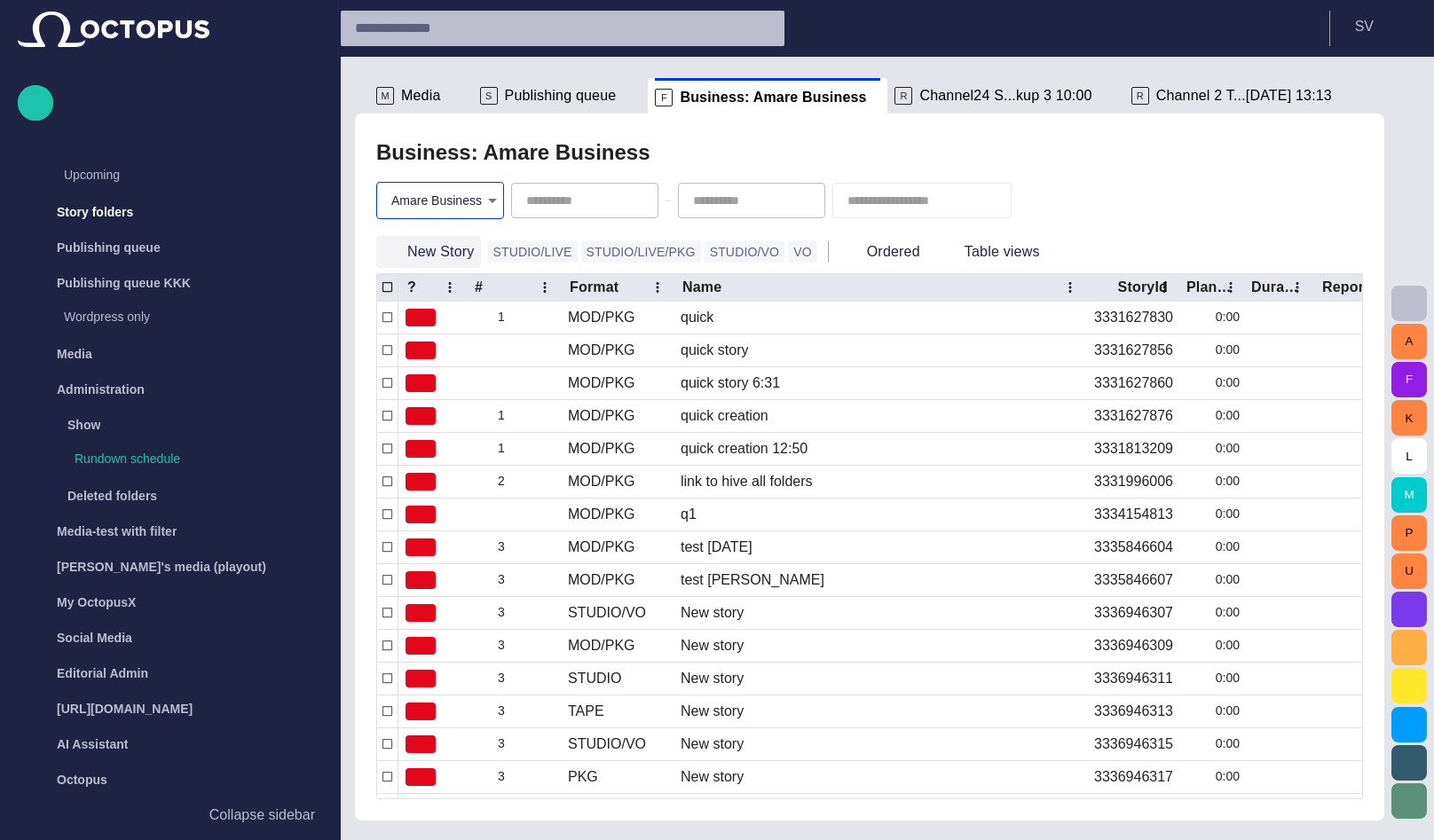
click at [465, 247] on button "New Story" at bounding box center [428, 252] width 105 height 32
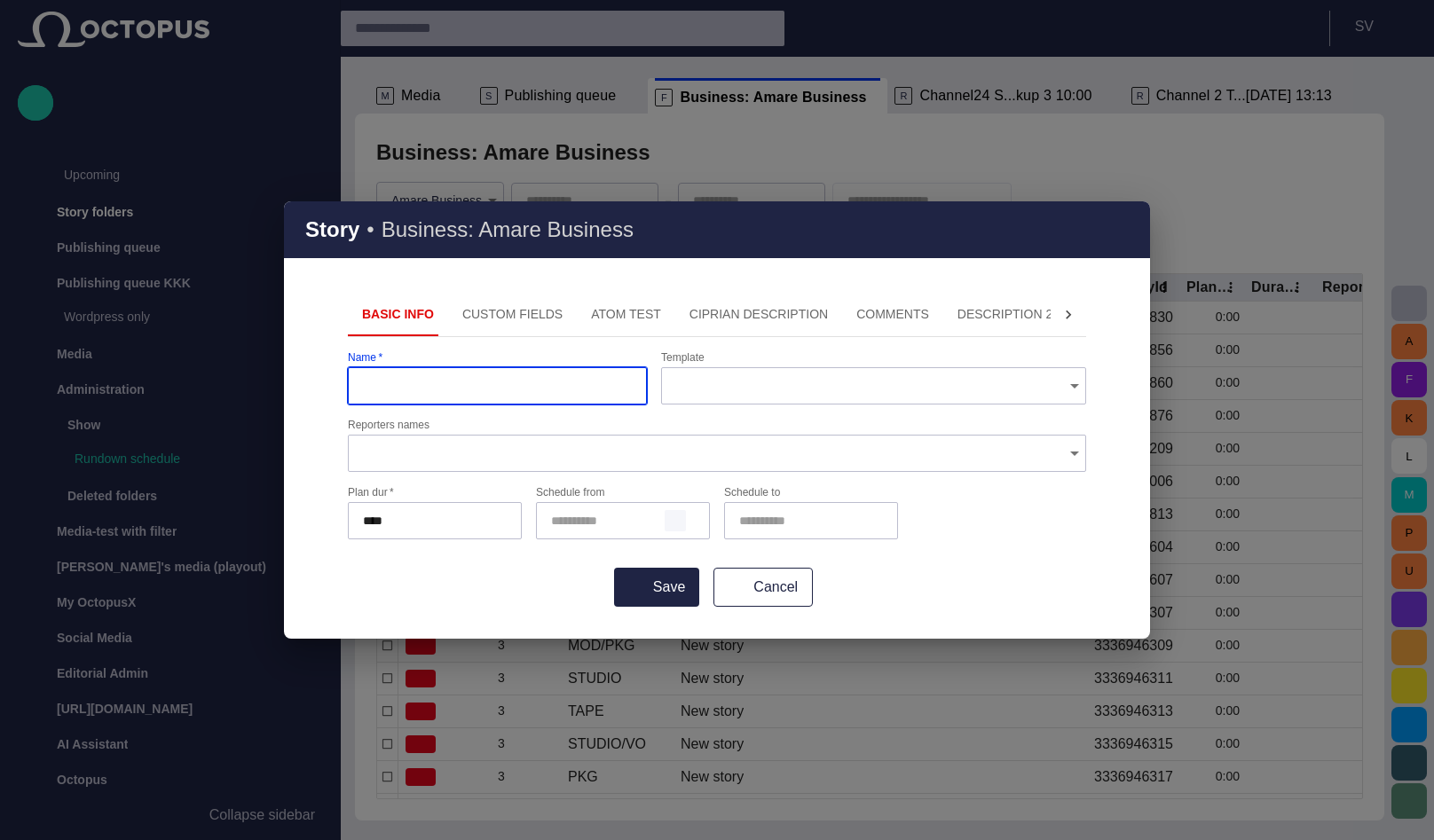
click at [672, 519] on span "button" at bounding box center [675, 521] width 14 height 14
type input "**********"
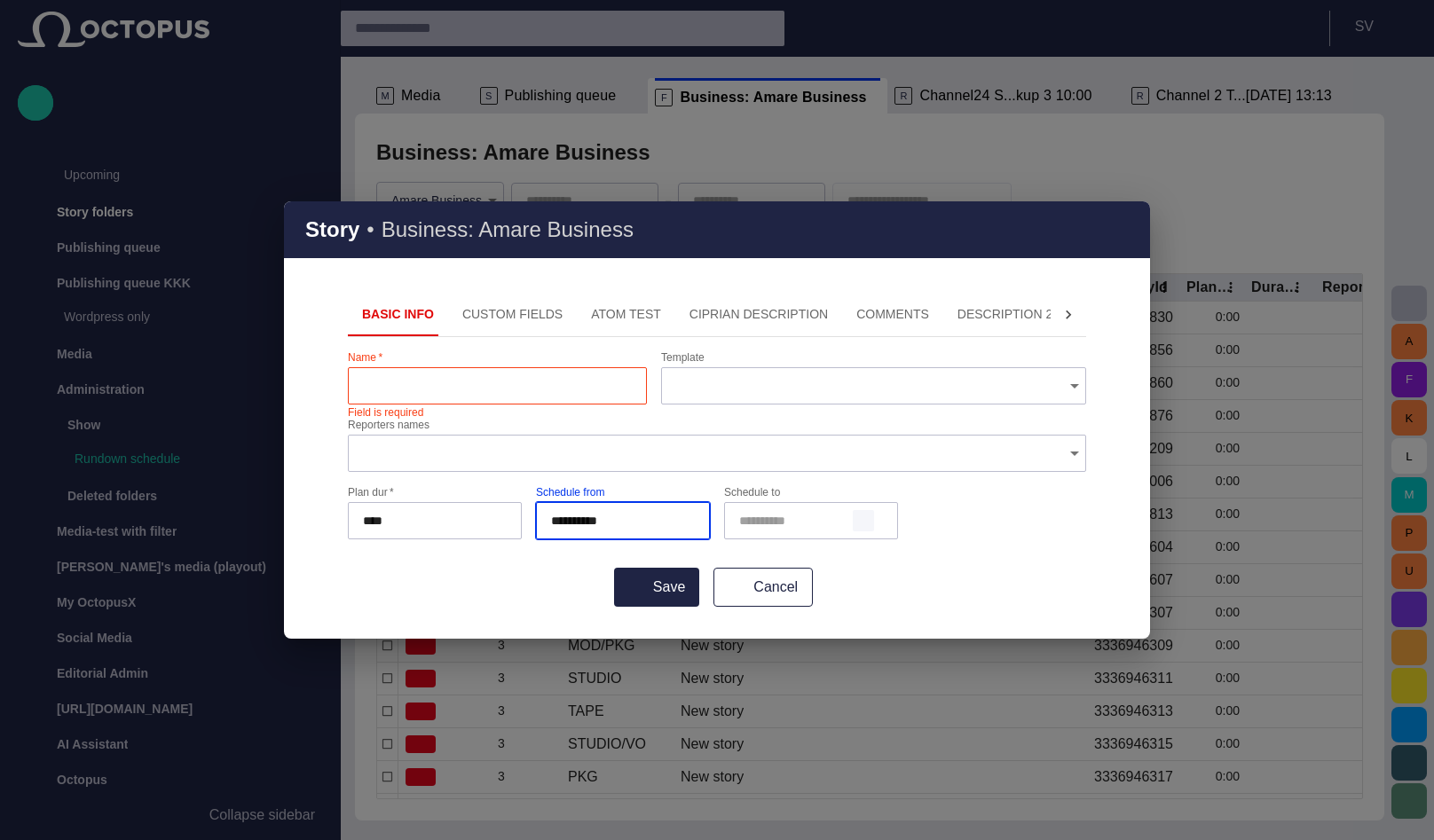
click at [861, 519] on span "button" at bounding box center [864, 521] width 14 height 14
type input "**********"
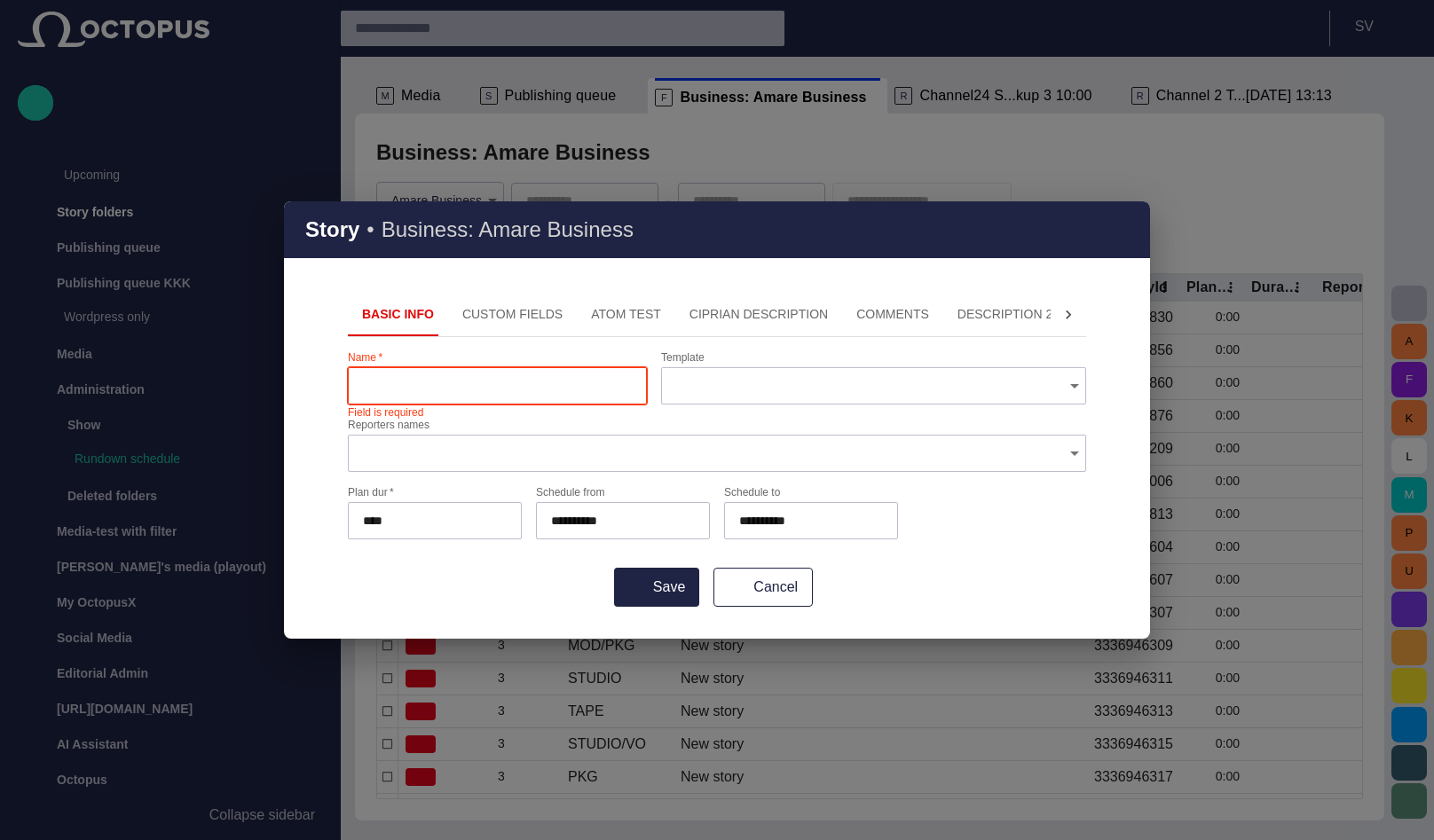
click at [485, 378] on input "Name   *" at bounding box center [497, 386] width 269 height 18
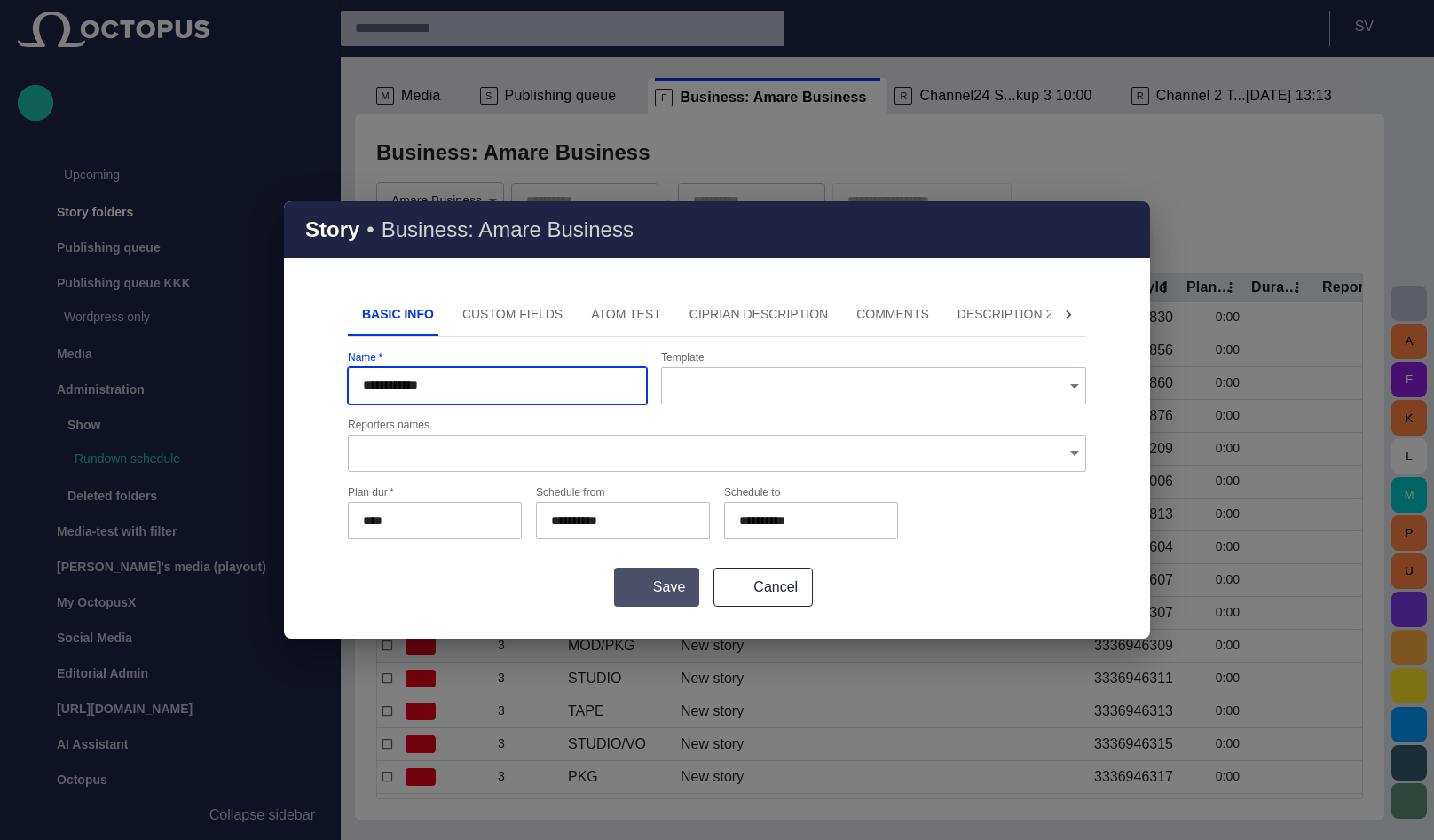
type input "**********"
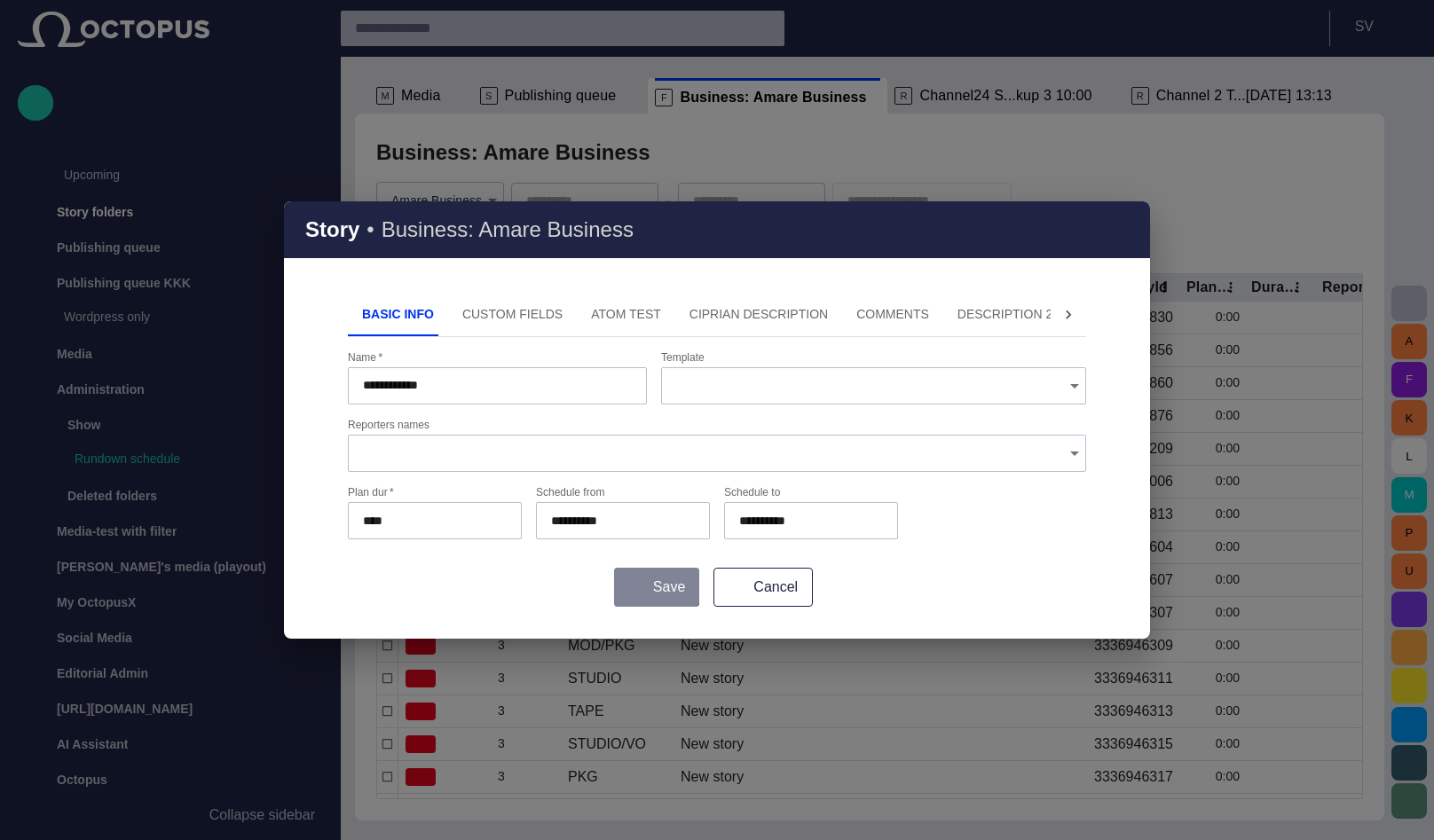
click at [647, 578] on button "Save" at bounding box center [656, 587] width 85 height 39
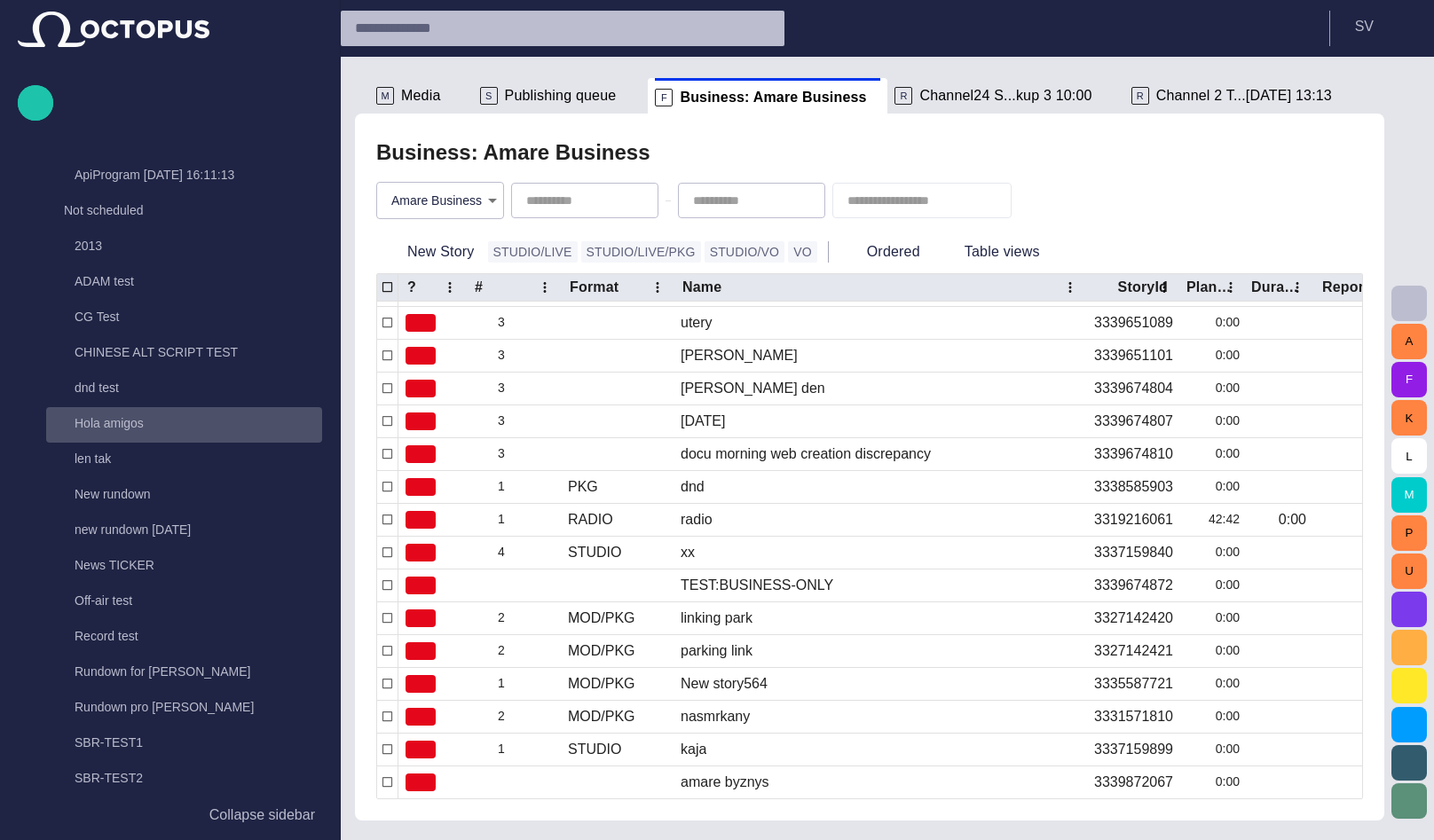
scroll to position [0, 0]
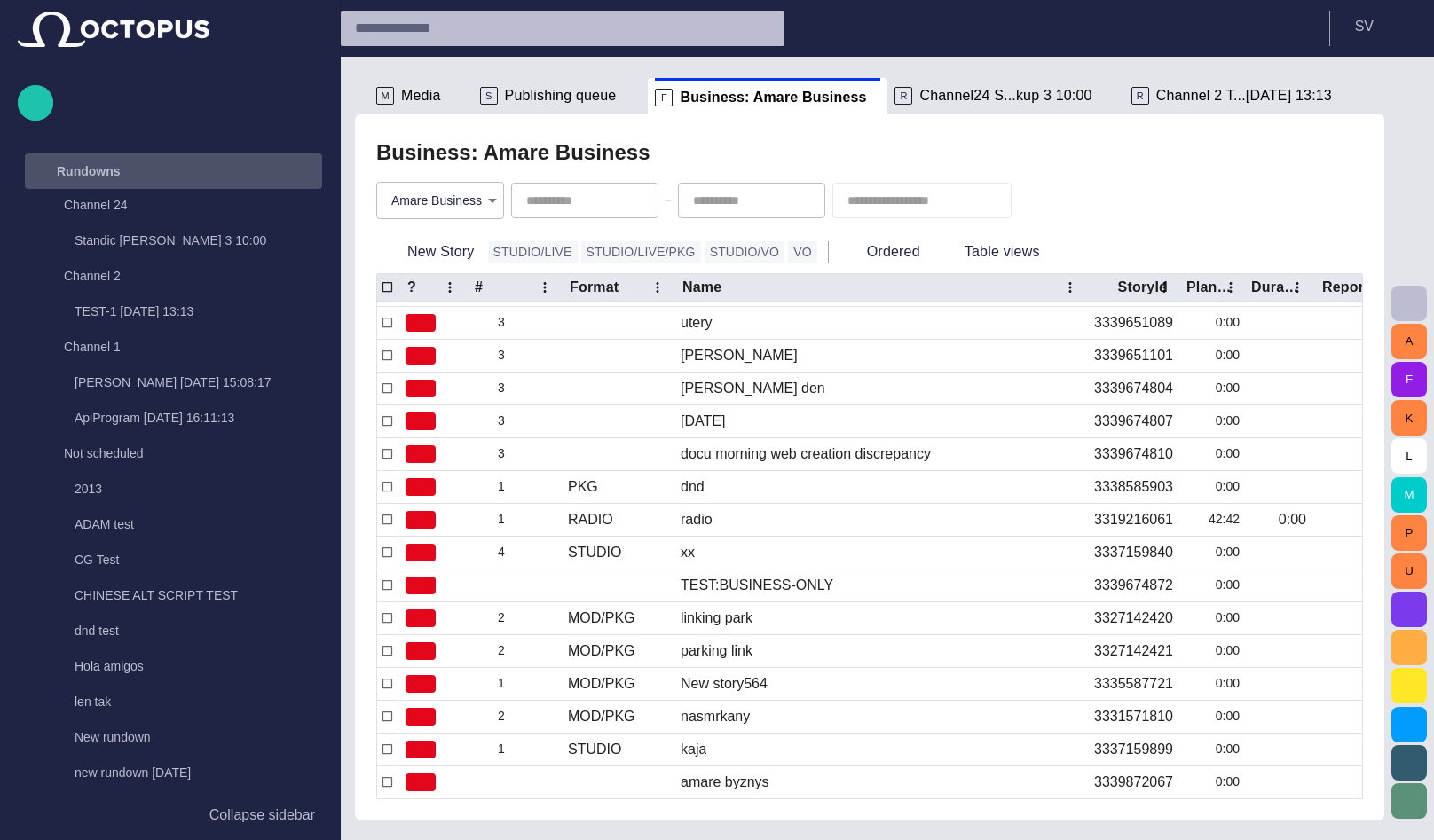
click at [280, 179] on div "Rundowns" at bounding box center [157, 172] width 258 height 29
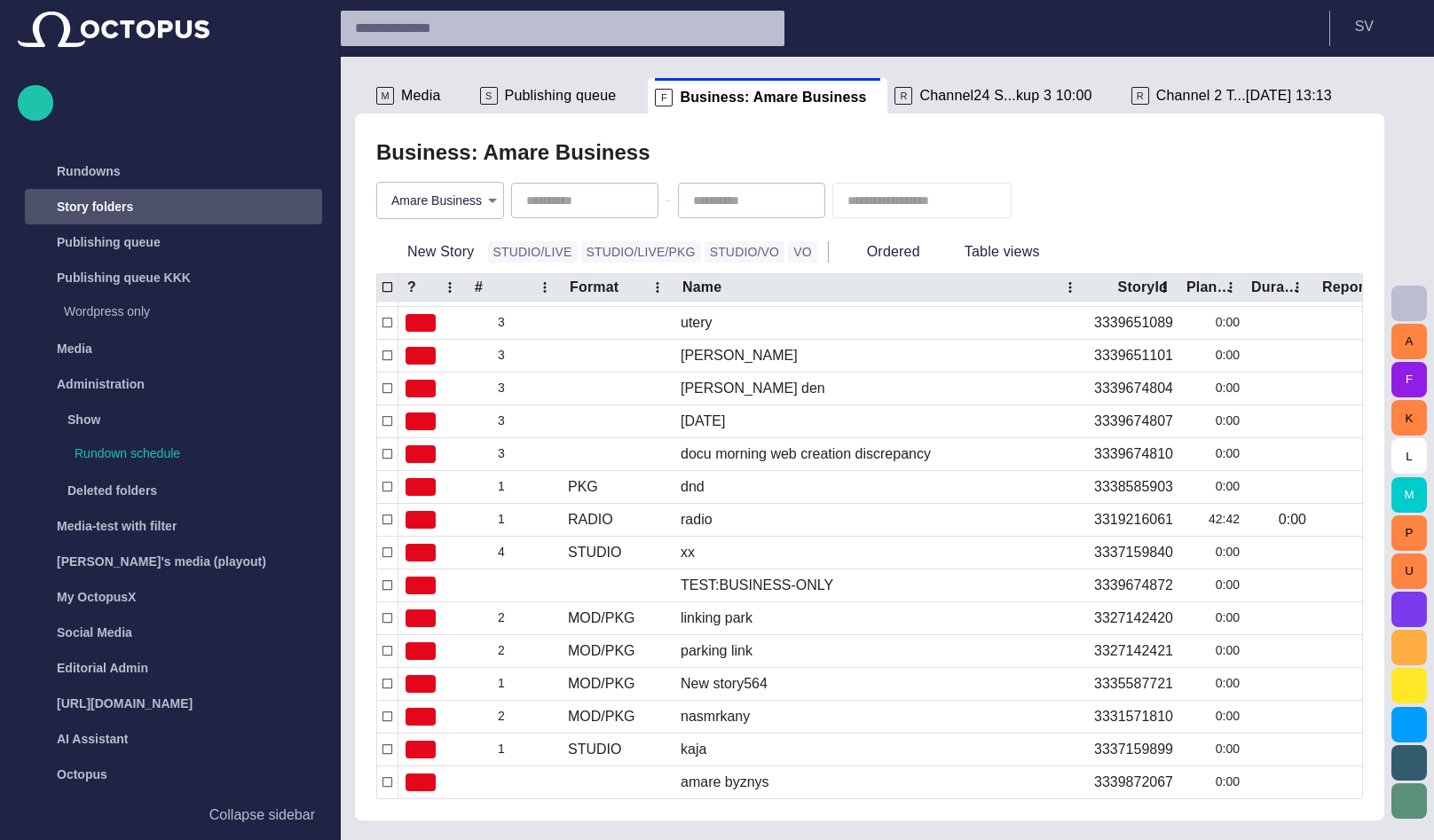
click at [242, 203] on div "Story folders" at bounding box center [157, 206] width 258 height 29
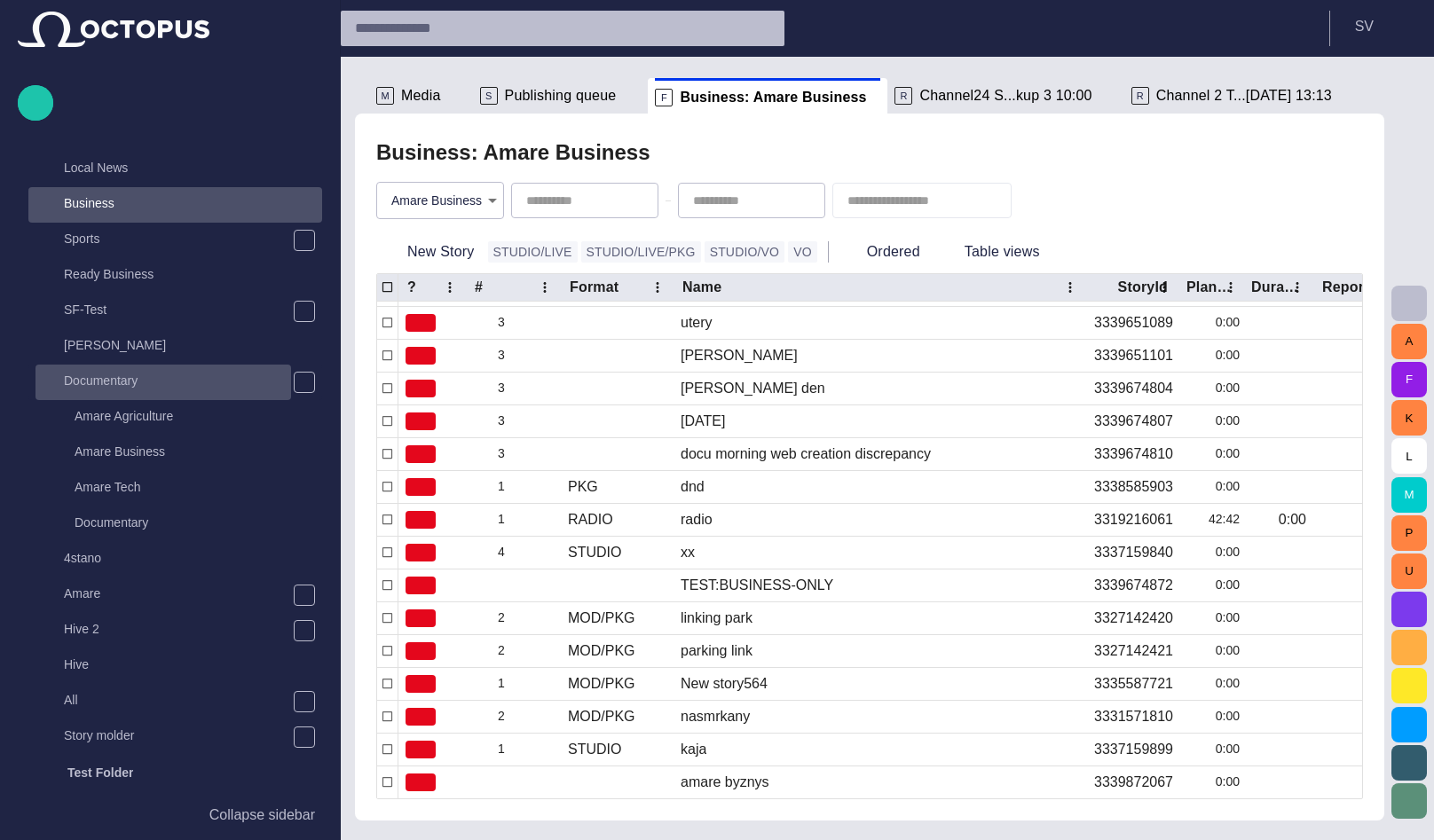
scroll to position [106, 0]
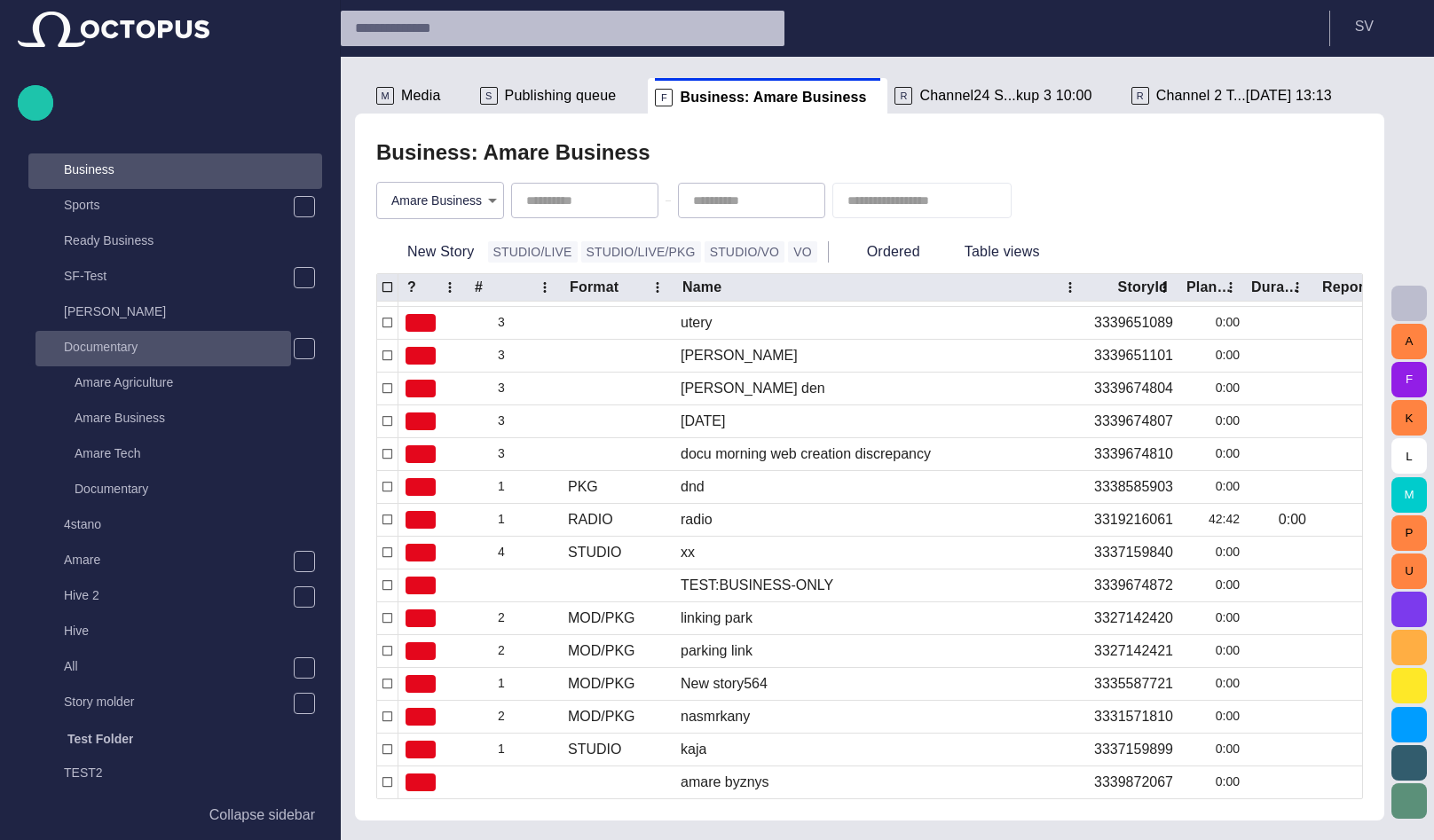
click at [172, 348] on p "Documentary" at bounding box center [177, 347] width 227 height 18
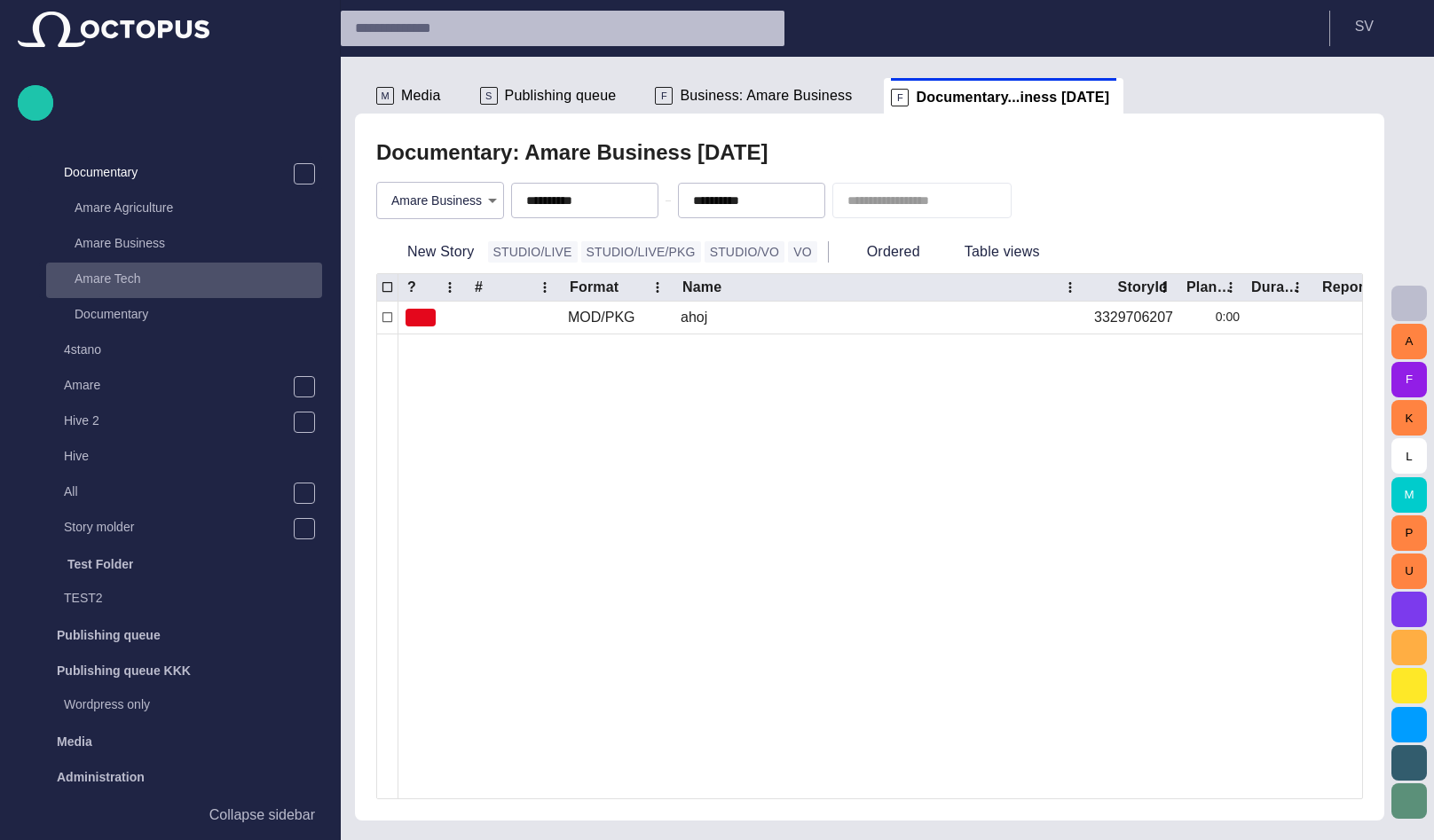
scroll to position [284, 0]
click at [419, 202] on body "**********" at bounding box center [717, 420] width 1434 height 840
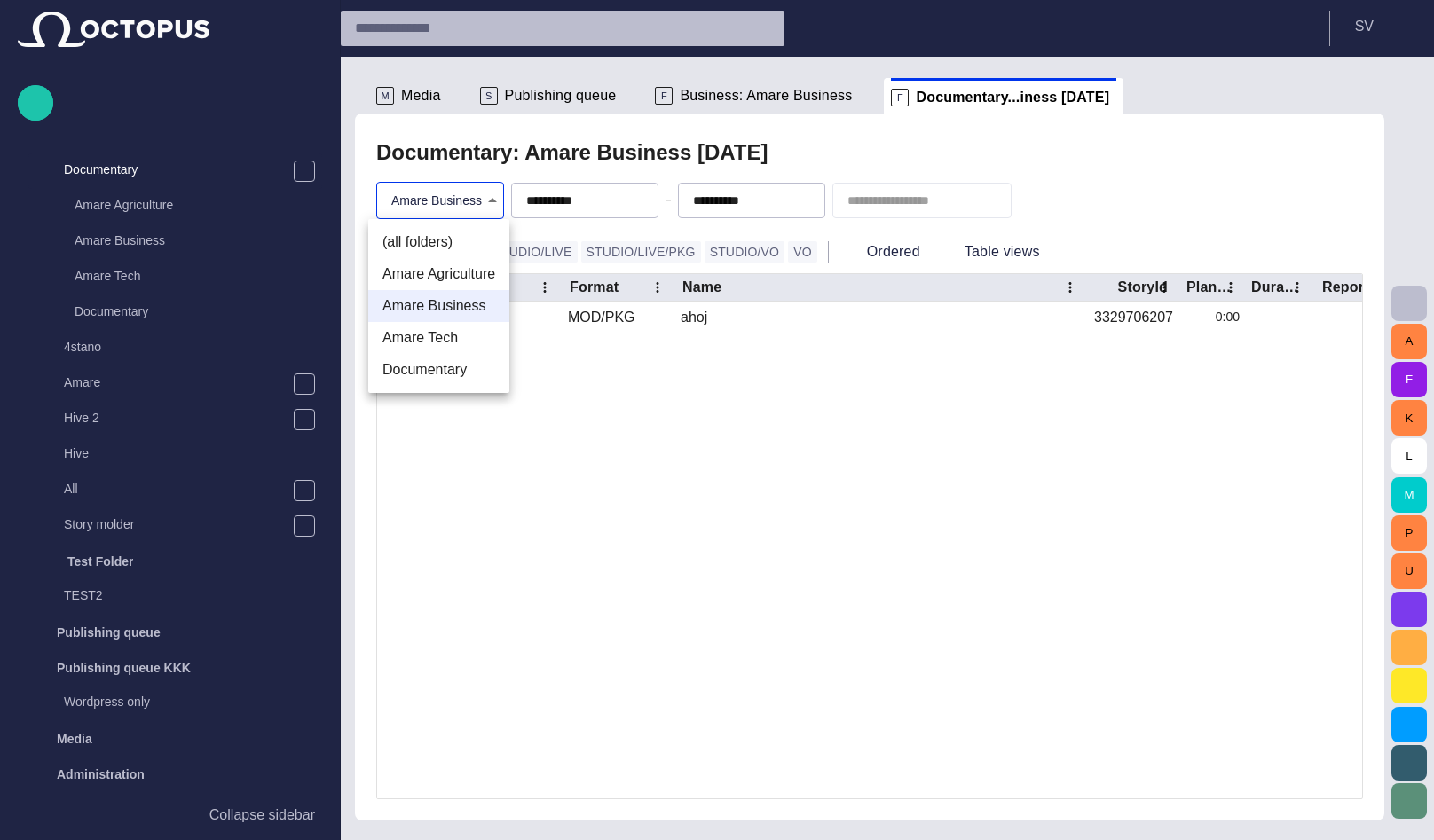
click at [438, 342] on li "Amare Tech" at bounding box center [439, 338] width 141 height 32
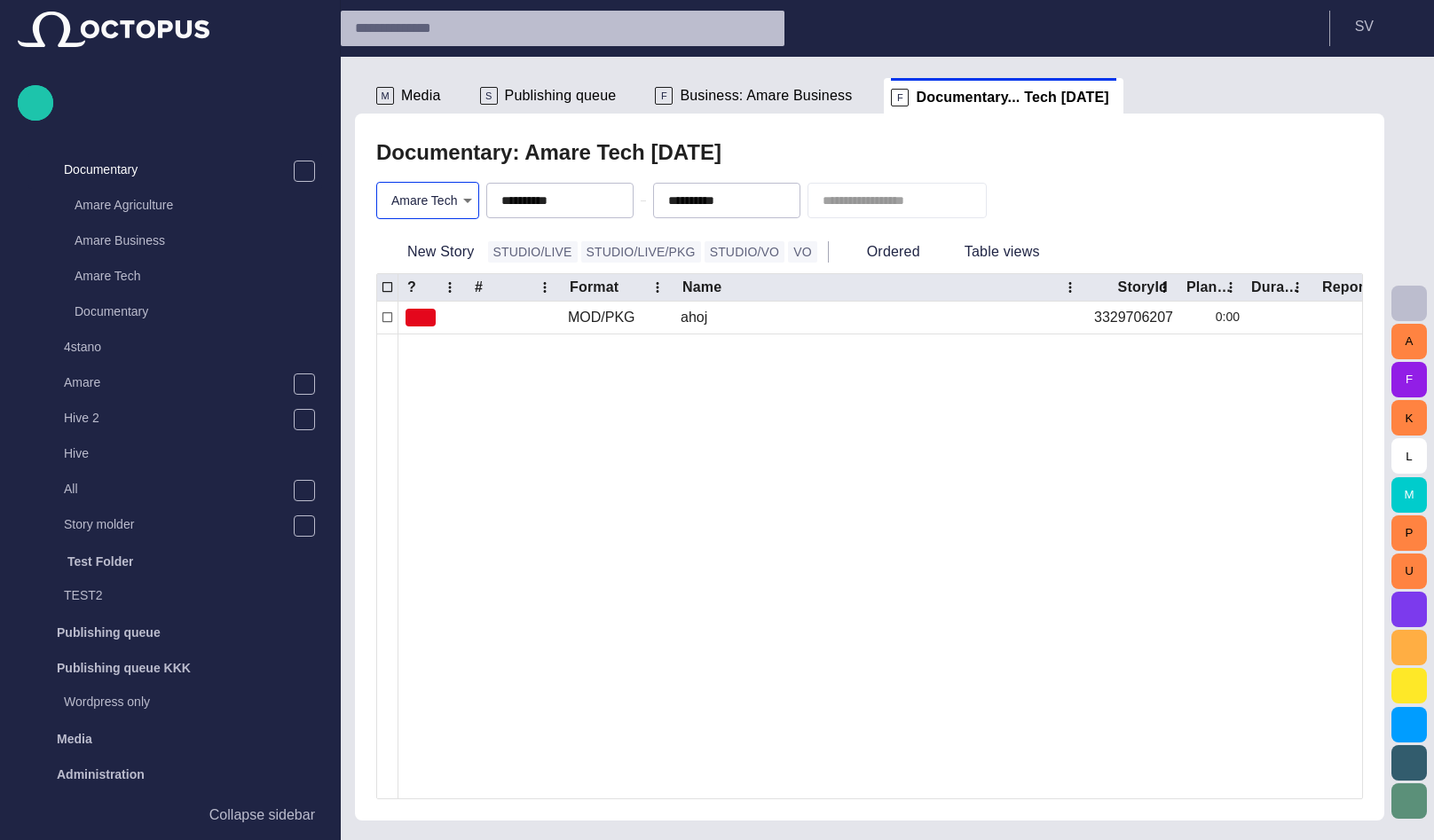
type input "**********"
click at [463, 251] on button "New Story" at bounding box center [428, 252] width 105 height 32
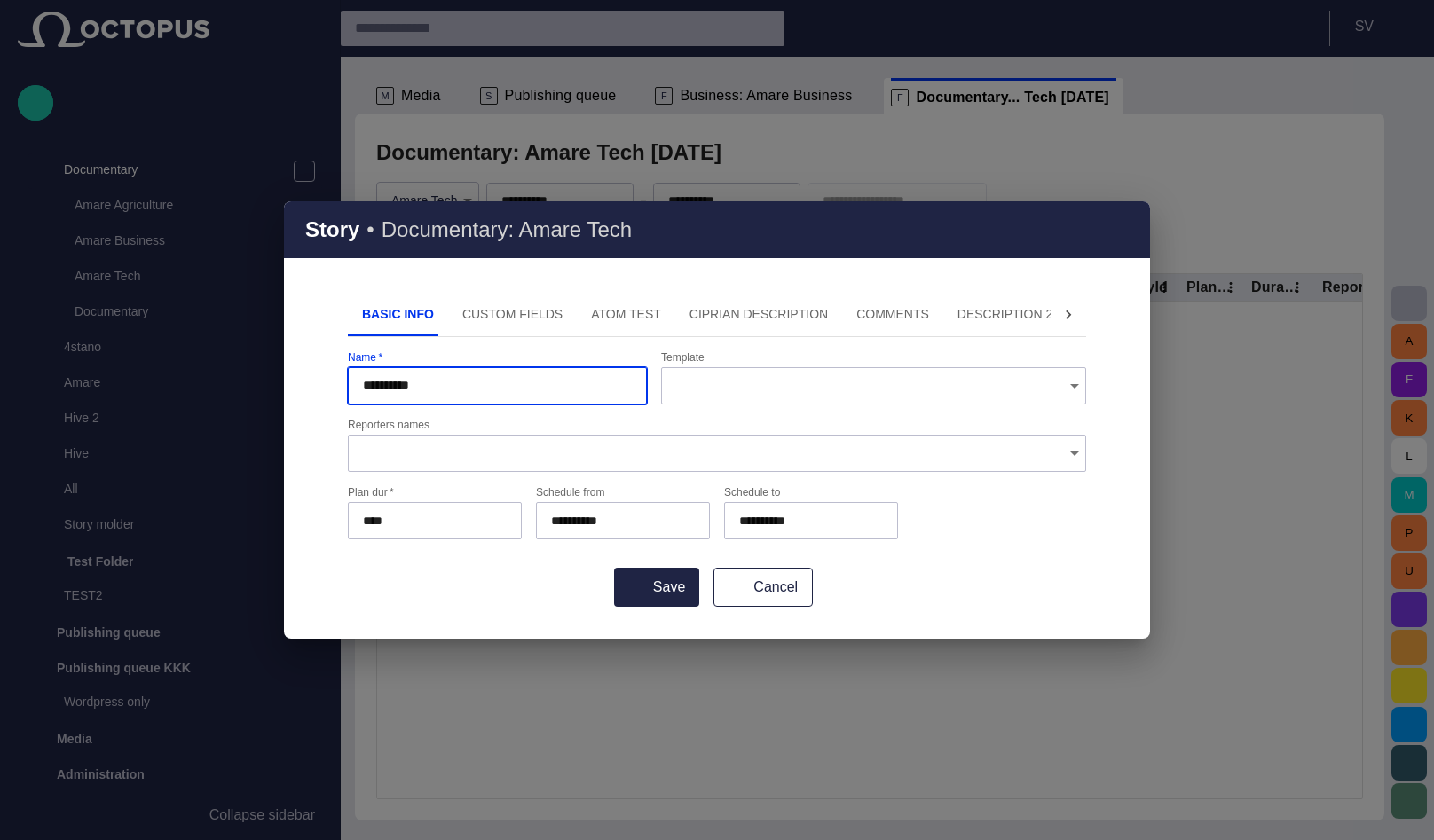
type input "**********"
click at [614, 567] on button "Save" at bounding box center [656, 587] width 85 height 39
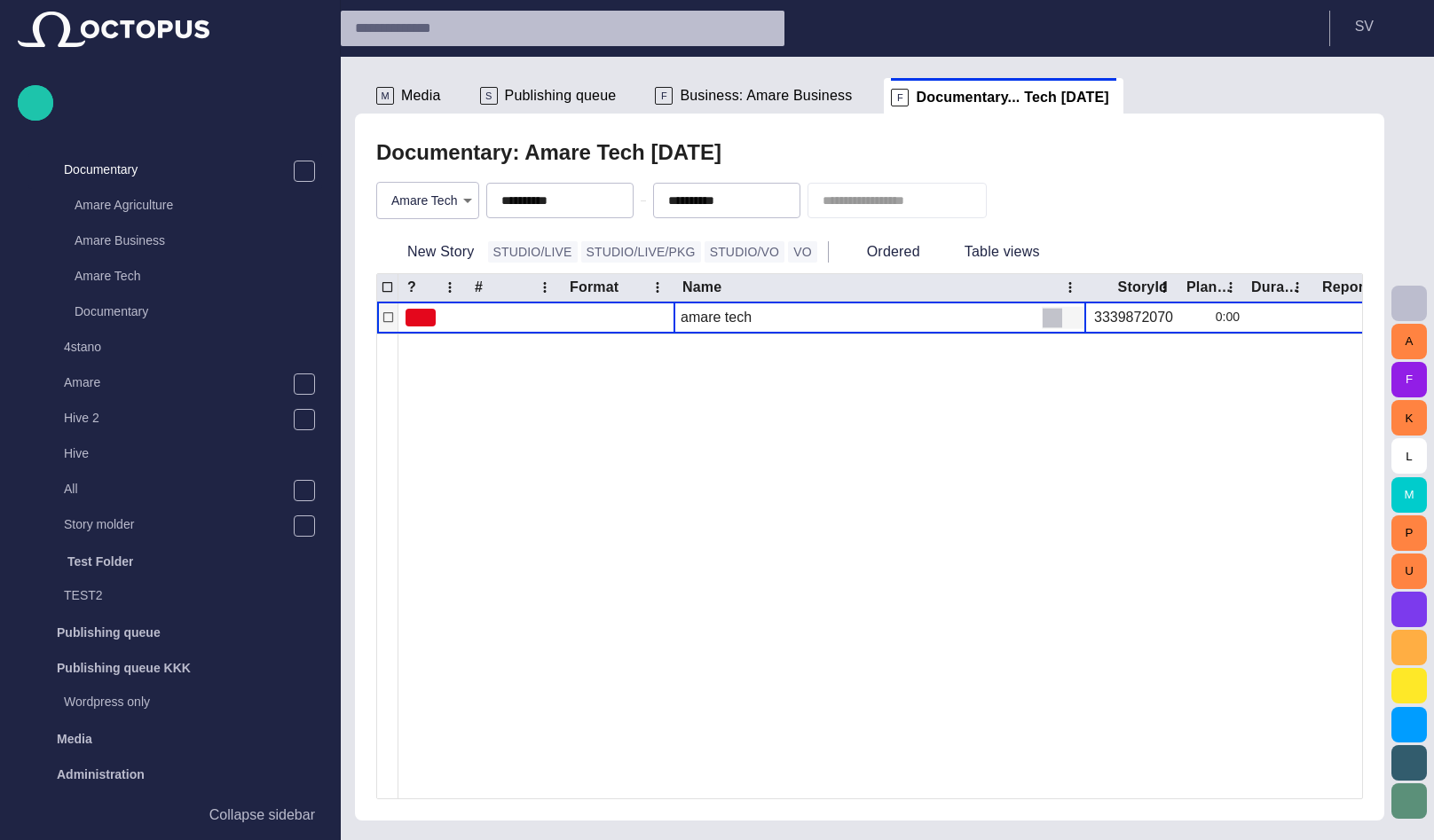
click at [1049, 315] on span "button" at bounding box center [1052, 317] width 18 height 18
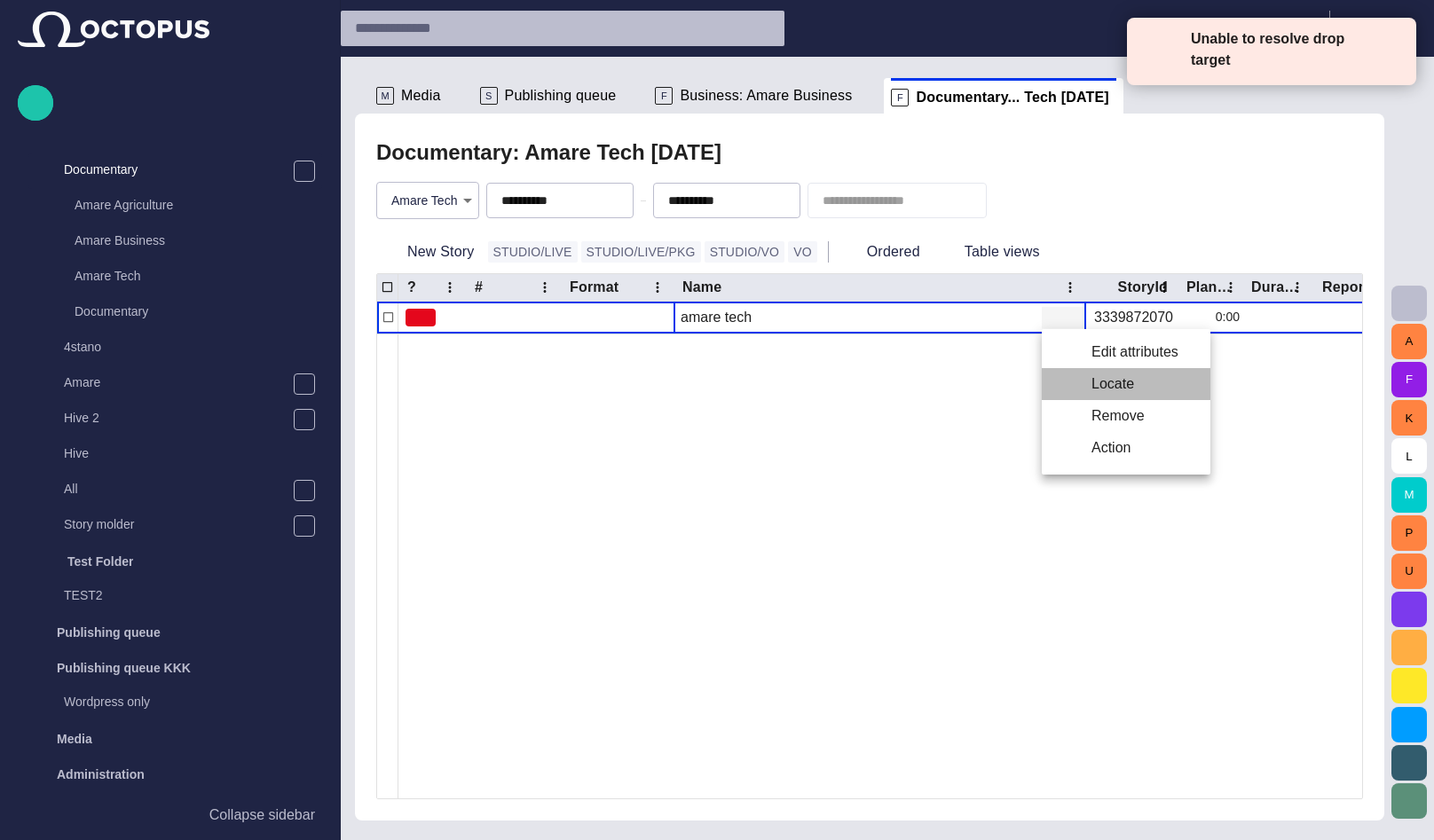
click at [1084, 376] on li "Locate" at bounding box center [1126, 384] width 169 height 32
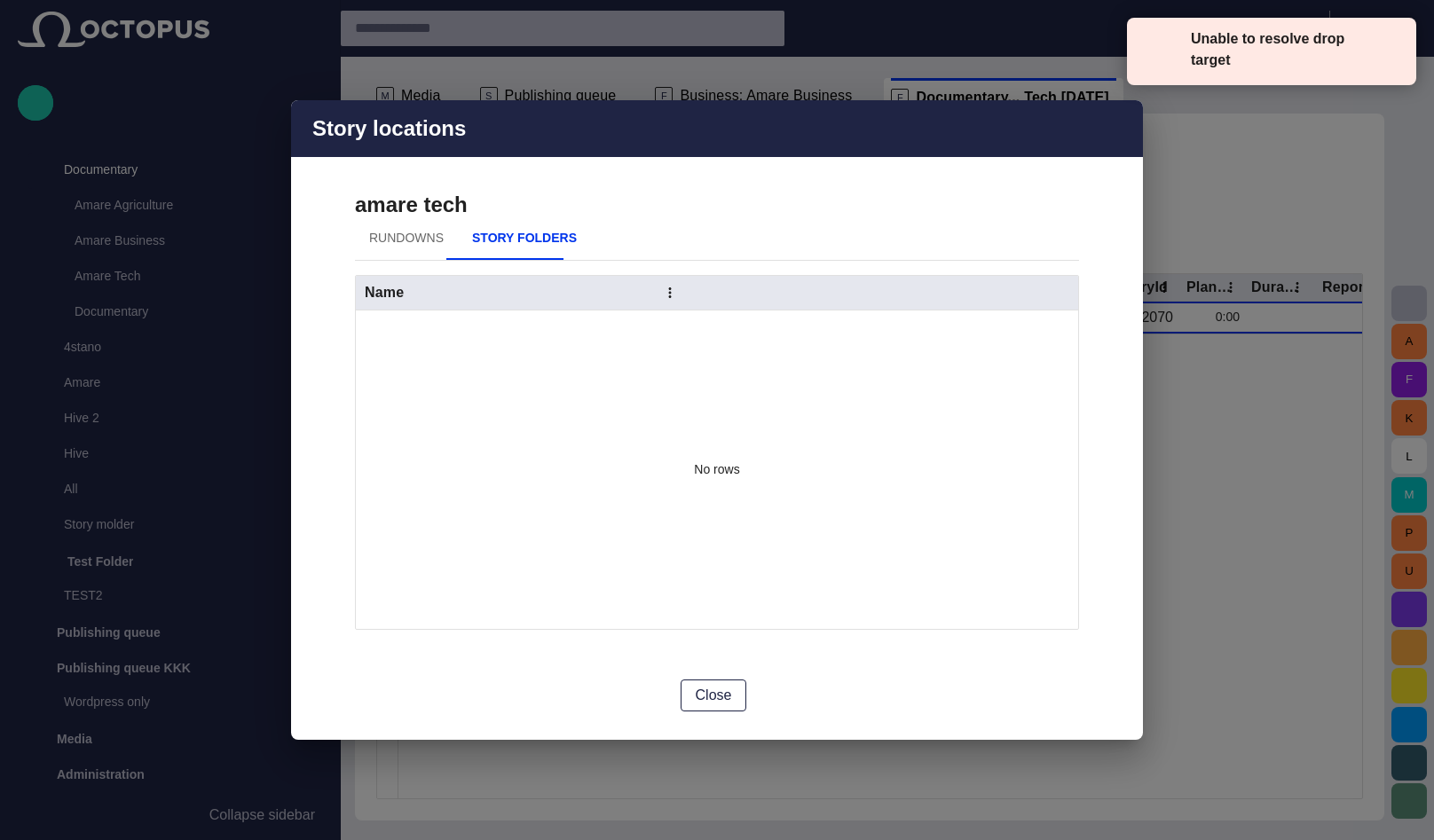
click at [401, 236] on button "Rundowns" at bounding box center [406, 239] width 103 height 43
click at [731, 685] on button "Close" at bounding box center [713, 695] width 66 height 32
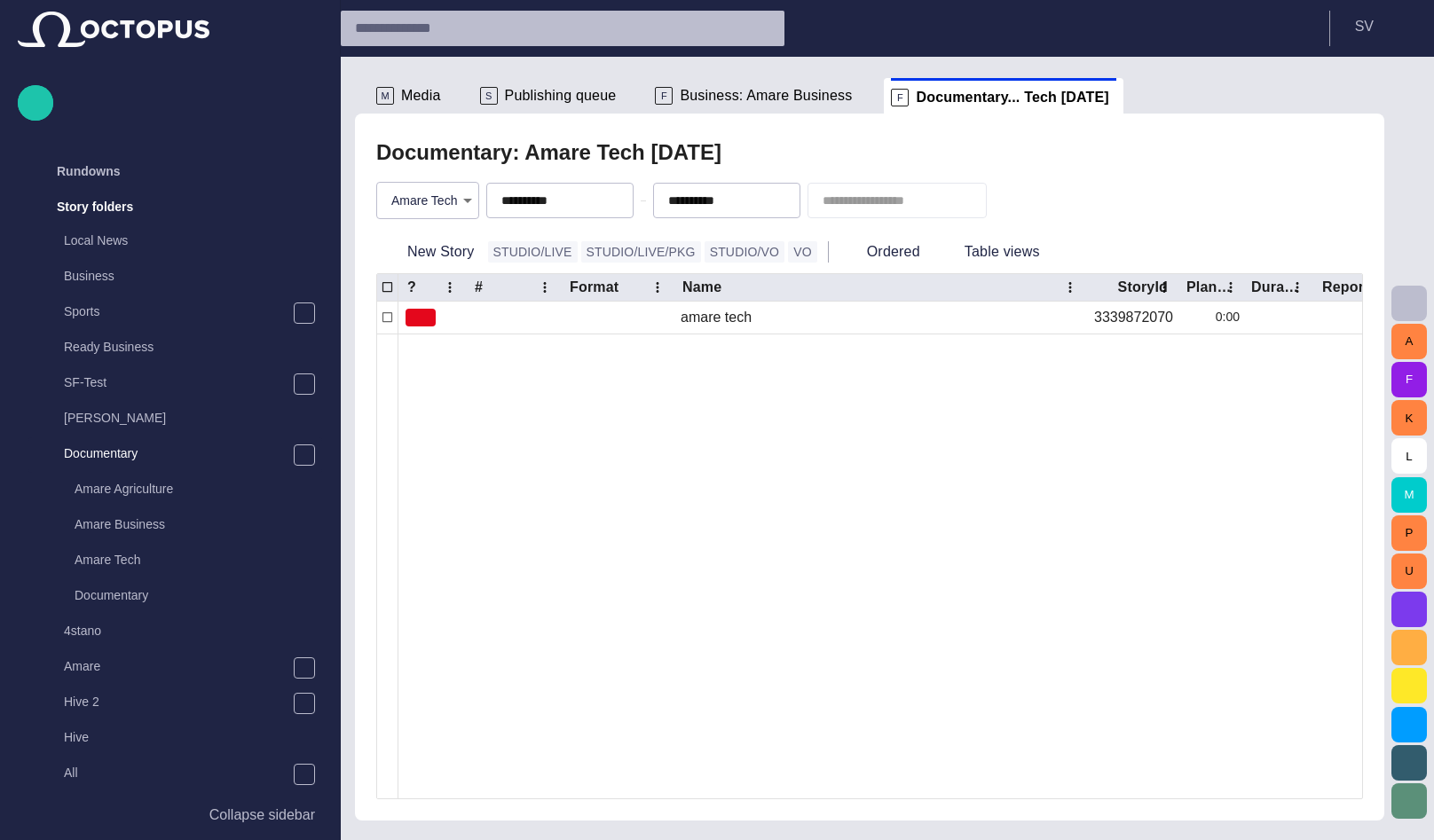
scroll to position [46, 0]
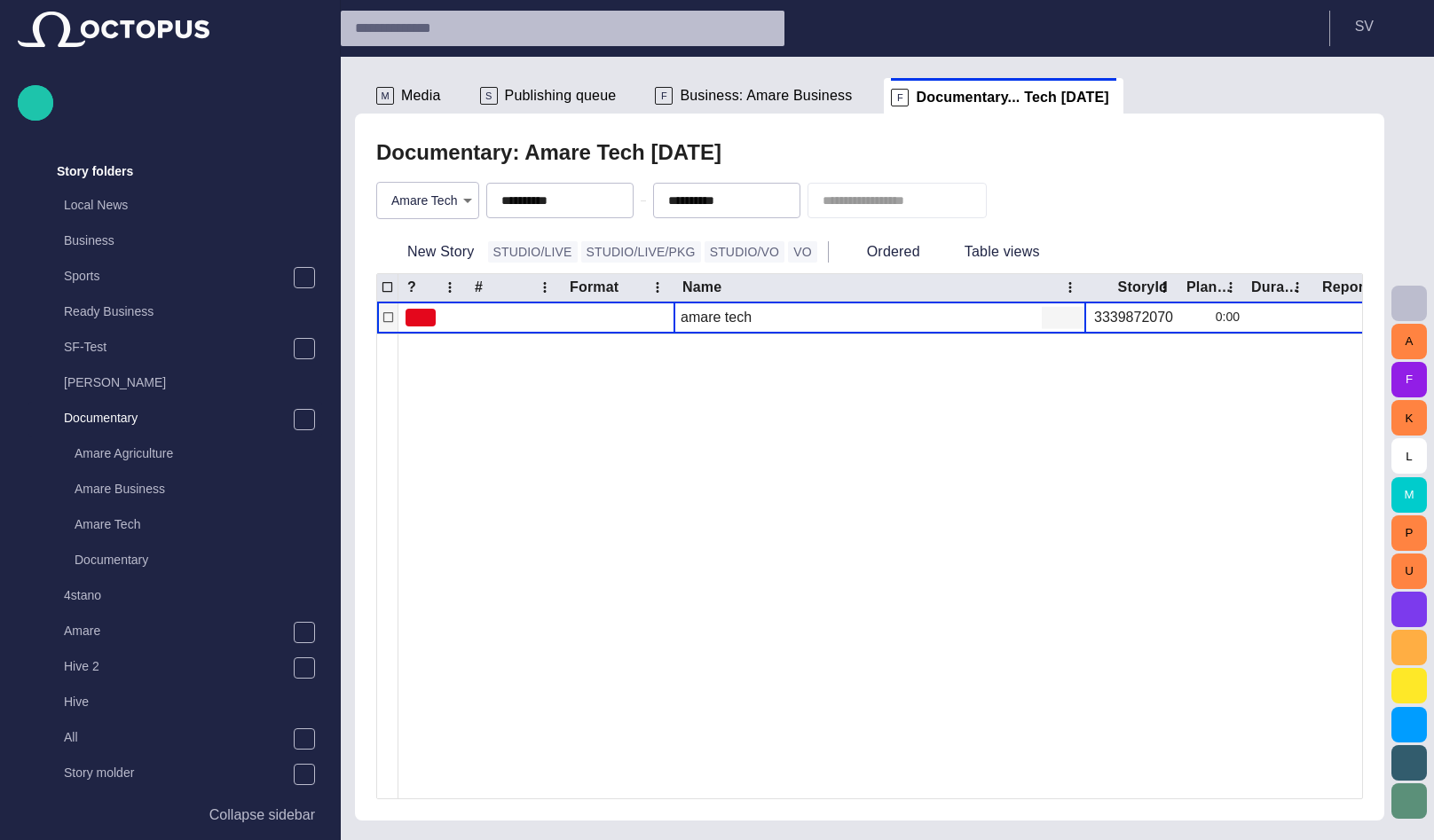
click at [1058, 318] on span "button" at bounding box center [1052, 317] width 18 height 18
click at [1083, 372] on li "Locate" at bounding box center [1126, 384] width 169 height 32
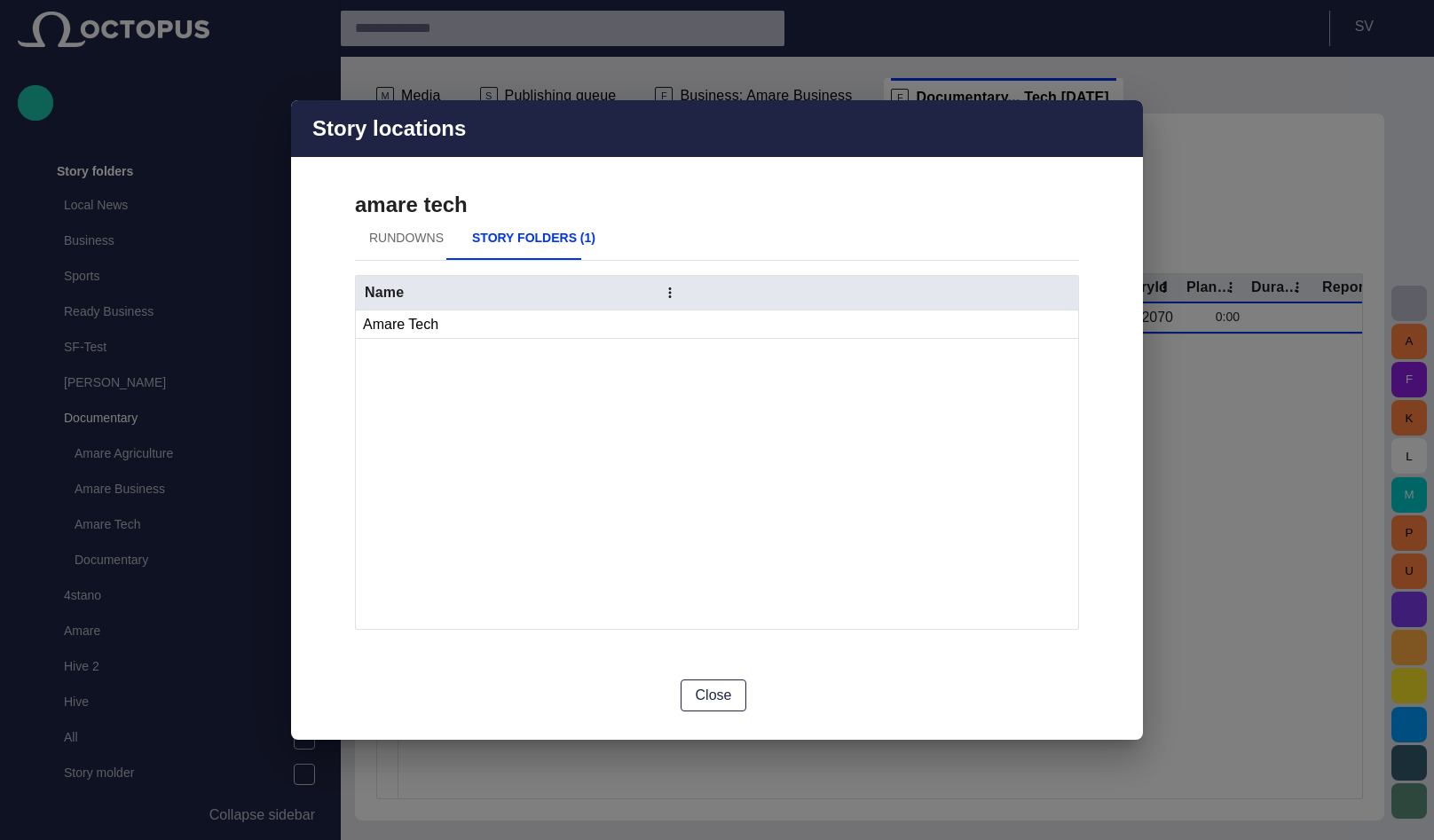
click at [1110, 129] on span "button" at bounding box center [1118, 129] width 21 height 21
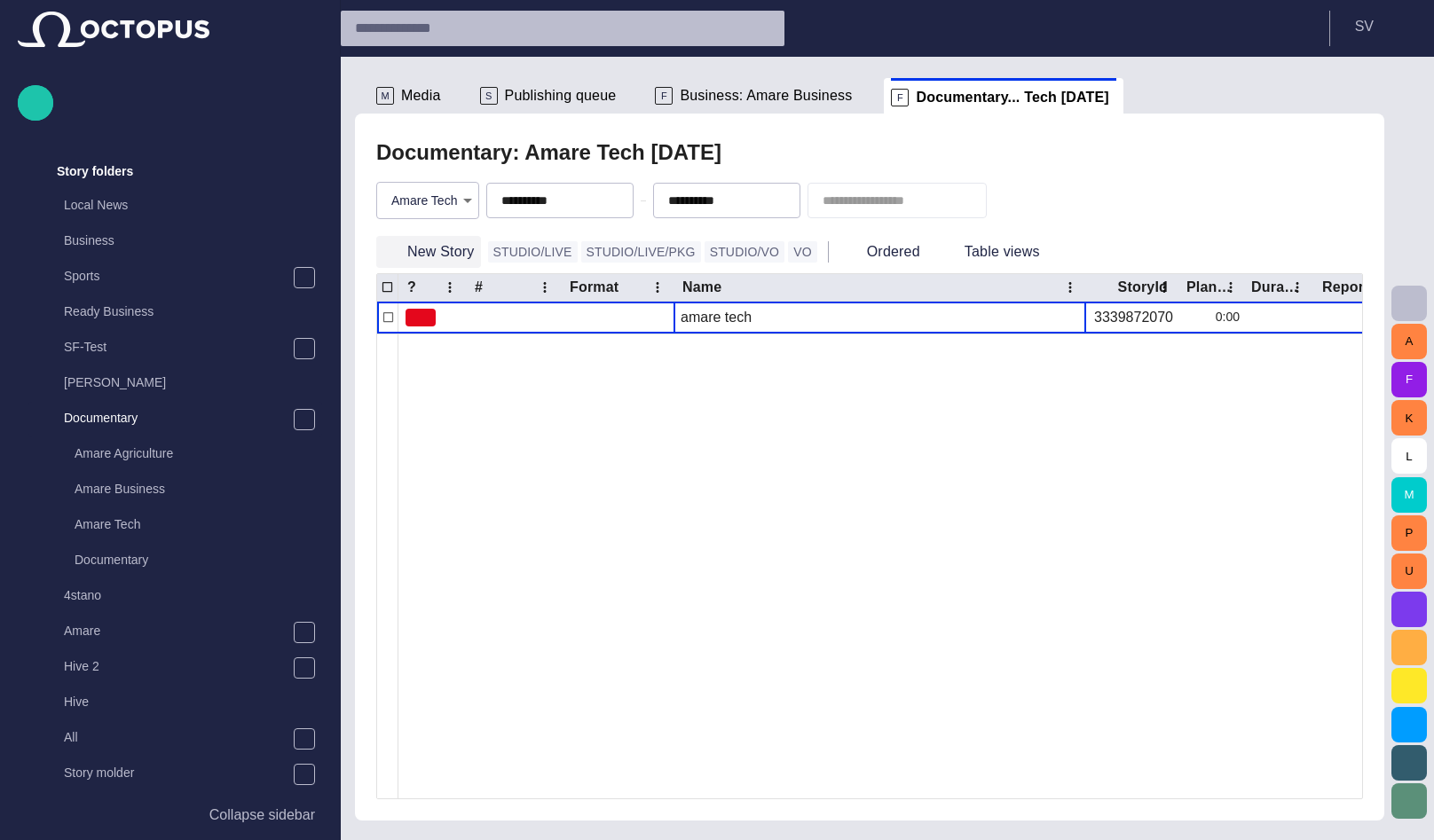
click at [420, 250] on button "New Story" at bounding box center [428, 252] width 105 height 32
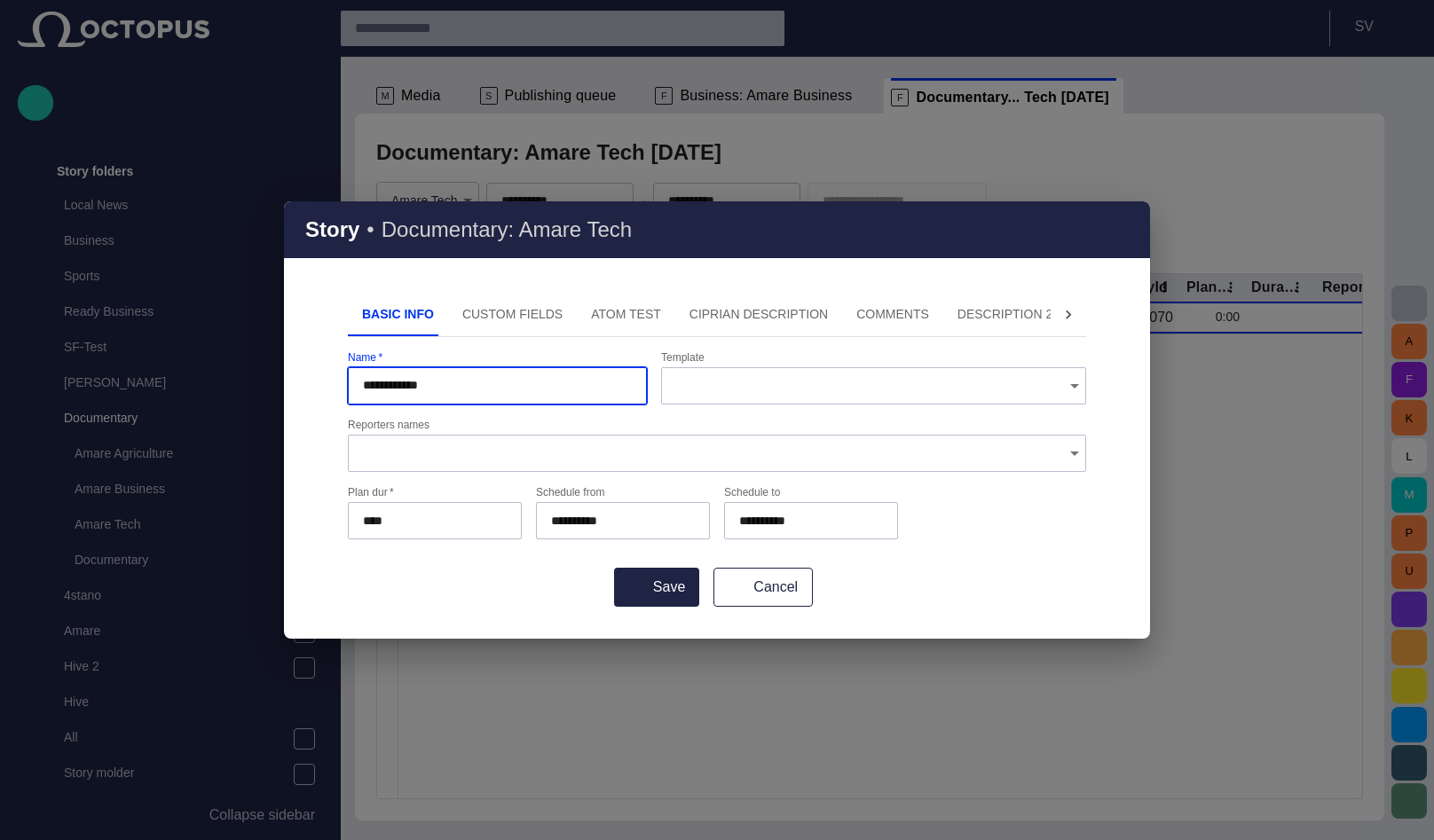
type input "**********"
click at [614, 567] on button "Save" at bounding box center [656, 587] width 85 height 39
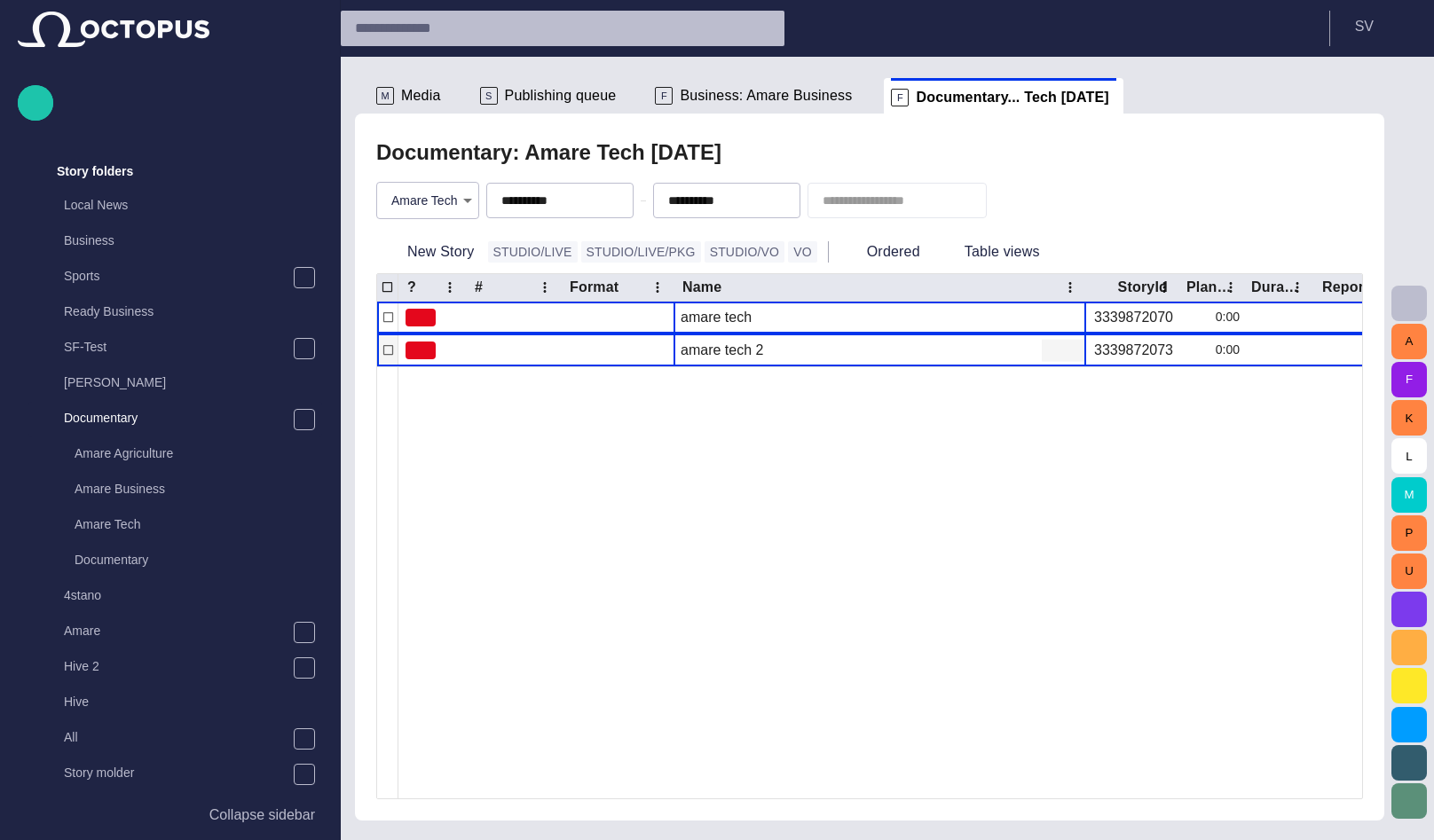
click at [1052, 349] on span "button" at bounding box center [1052, 350] width 18 height 18
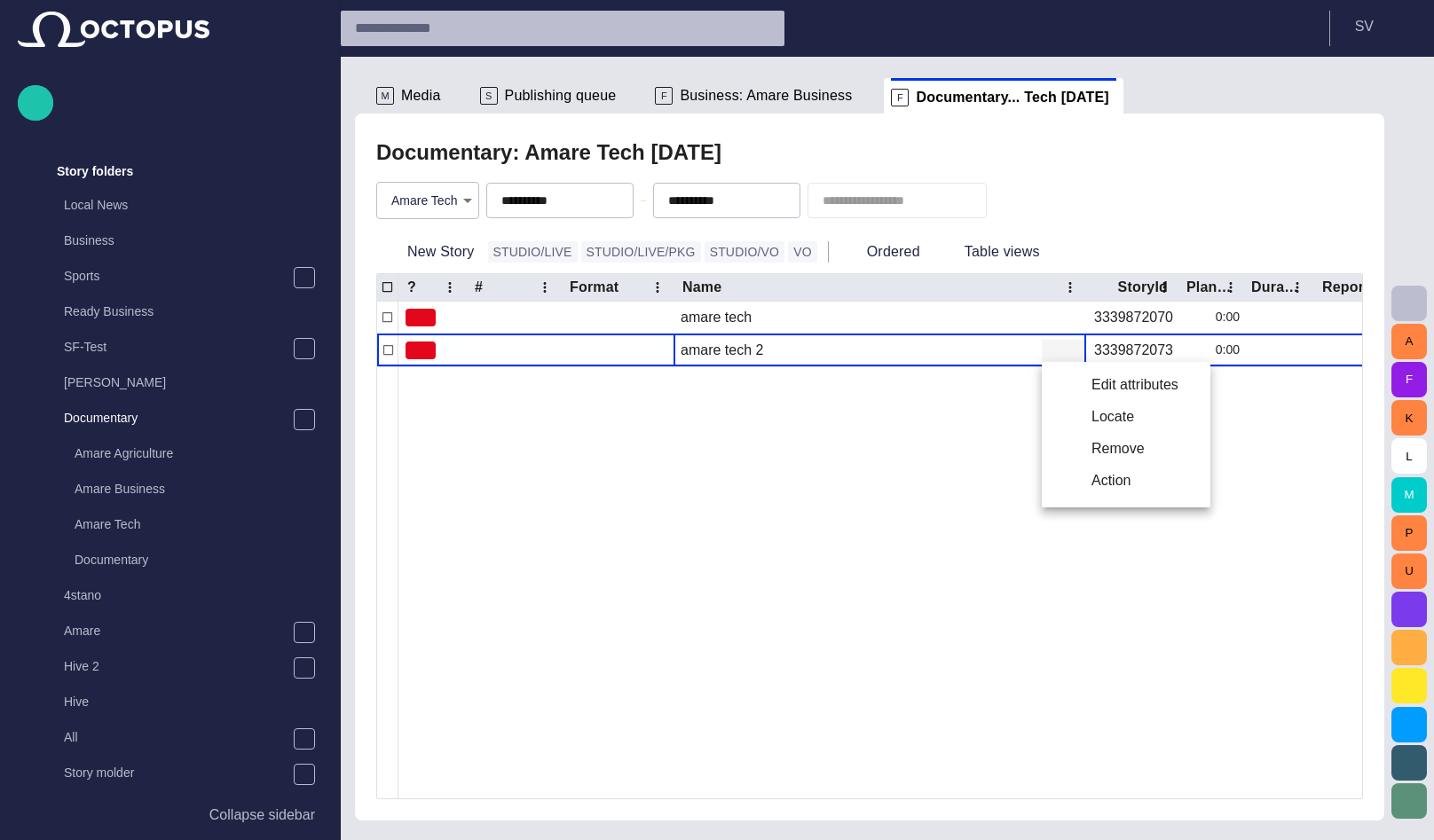
click at [1091, 418] on li "Locate" at bounding box center [1126, 417] width 169 height 32
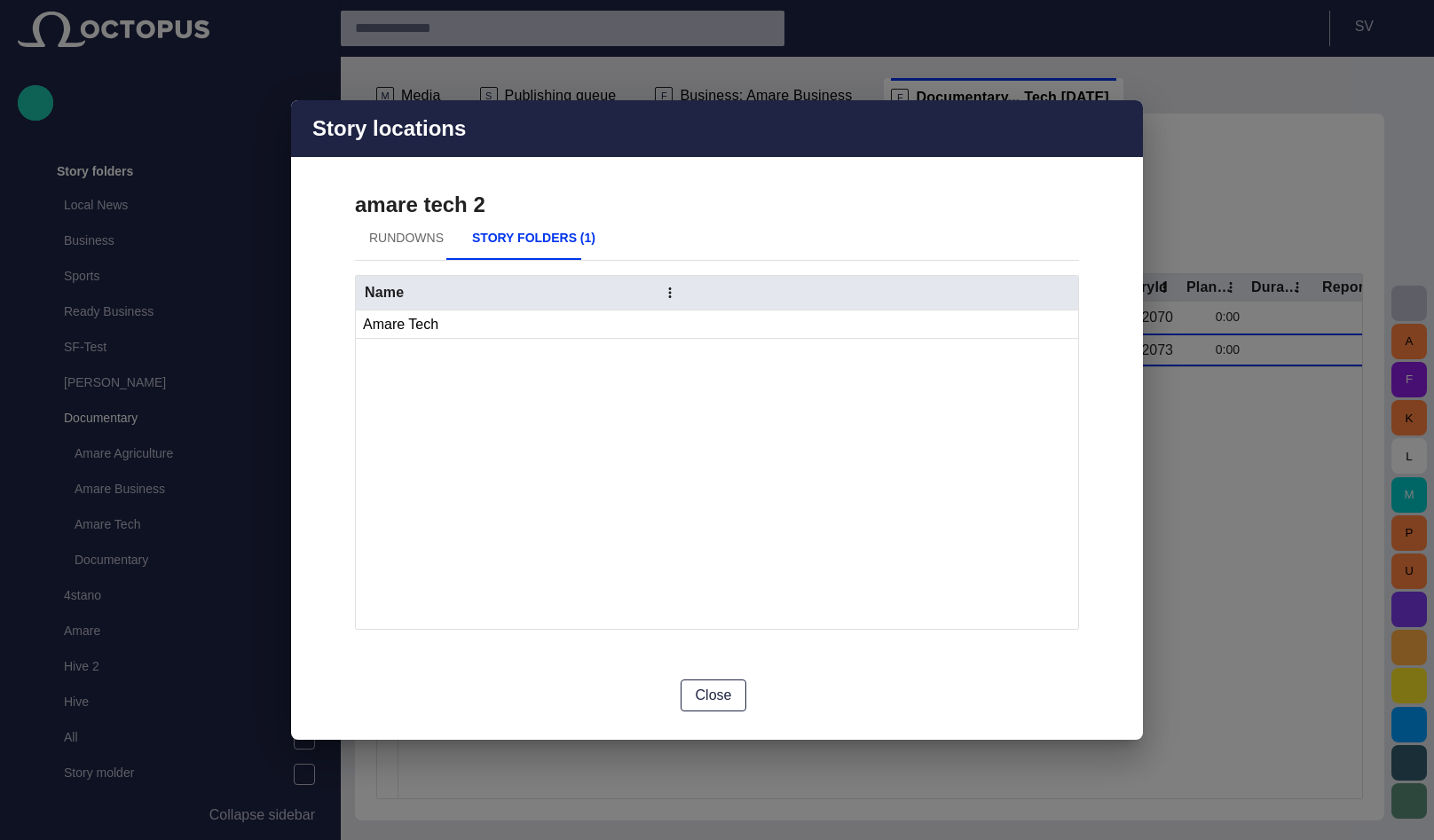
click at [1117, 125] on span "button" at bounding box center [1118, 129] width 21 height 21
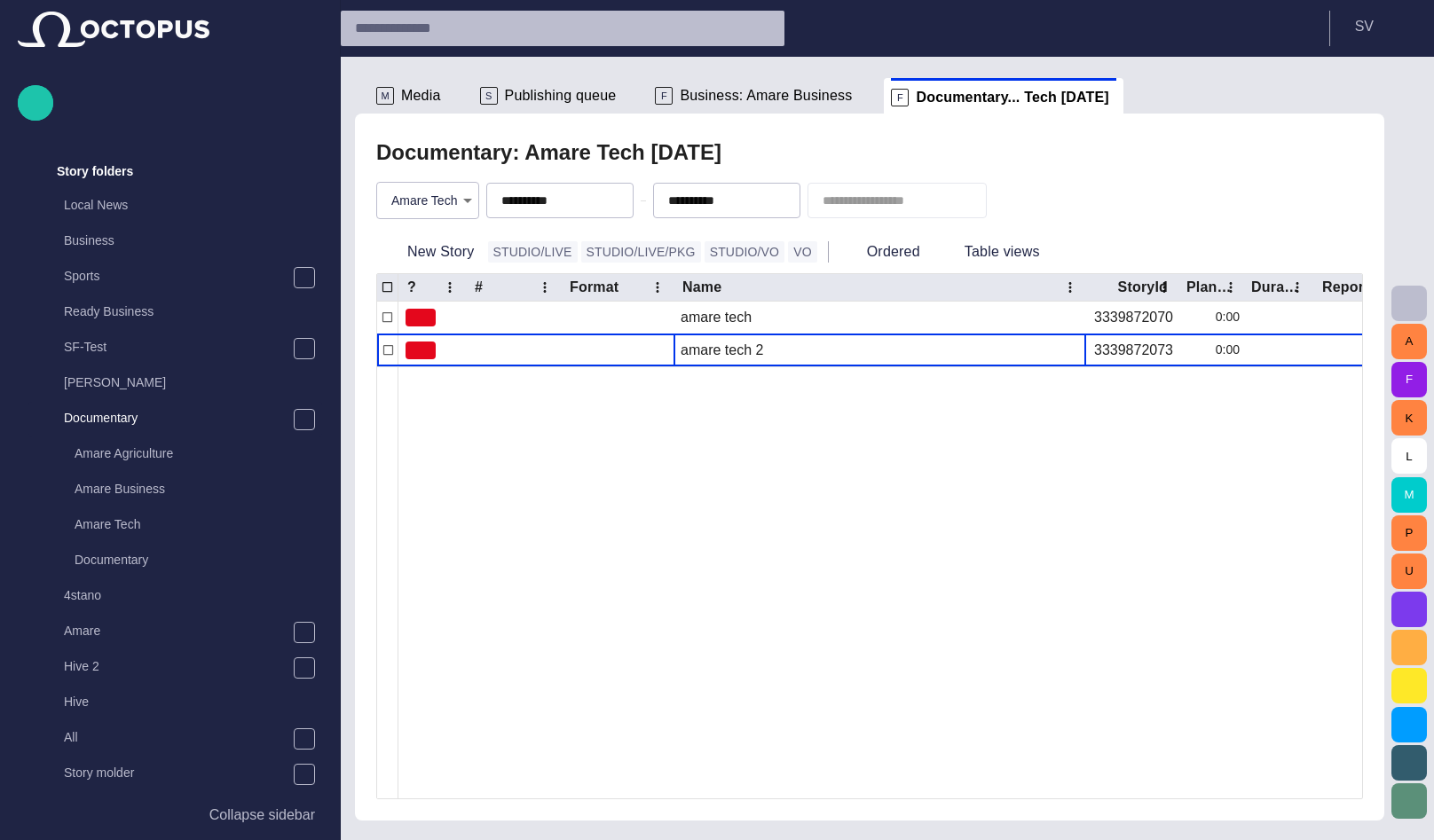
click at [510, 92] on span "Publishing queue" at bounding box center [561, 96] width 112 height 18
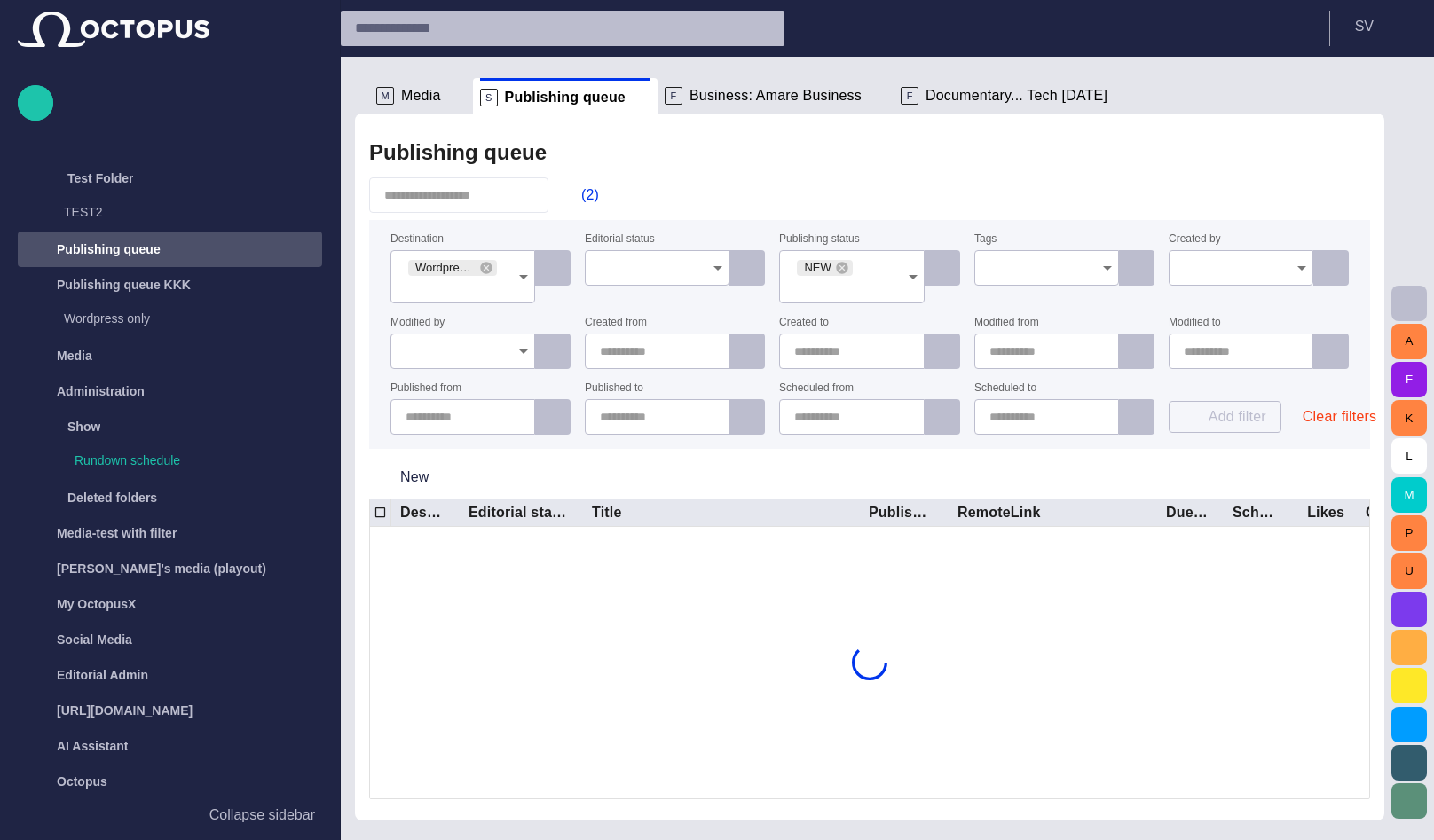
scroll to position [668, 0]
click at [486, 265] on icon at bounding box center [485, 267] width 12 height 12
click at [852, 273] on div "NEW" at bounding box center [851, 277] width 145 height 54
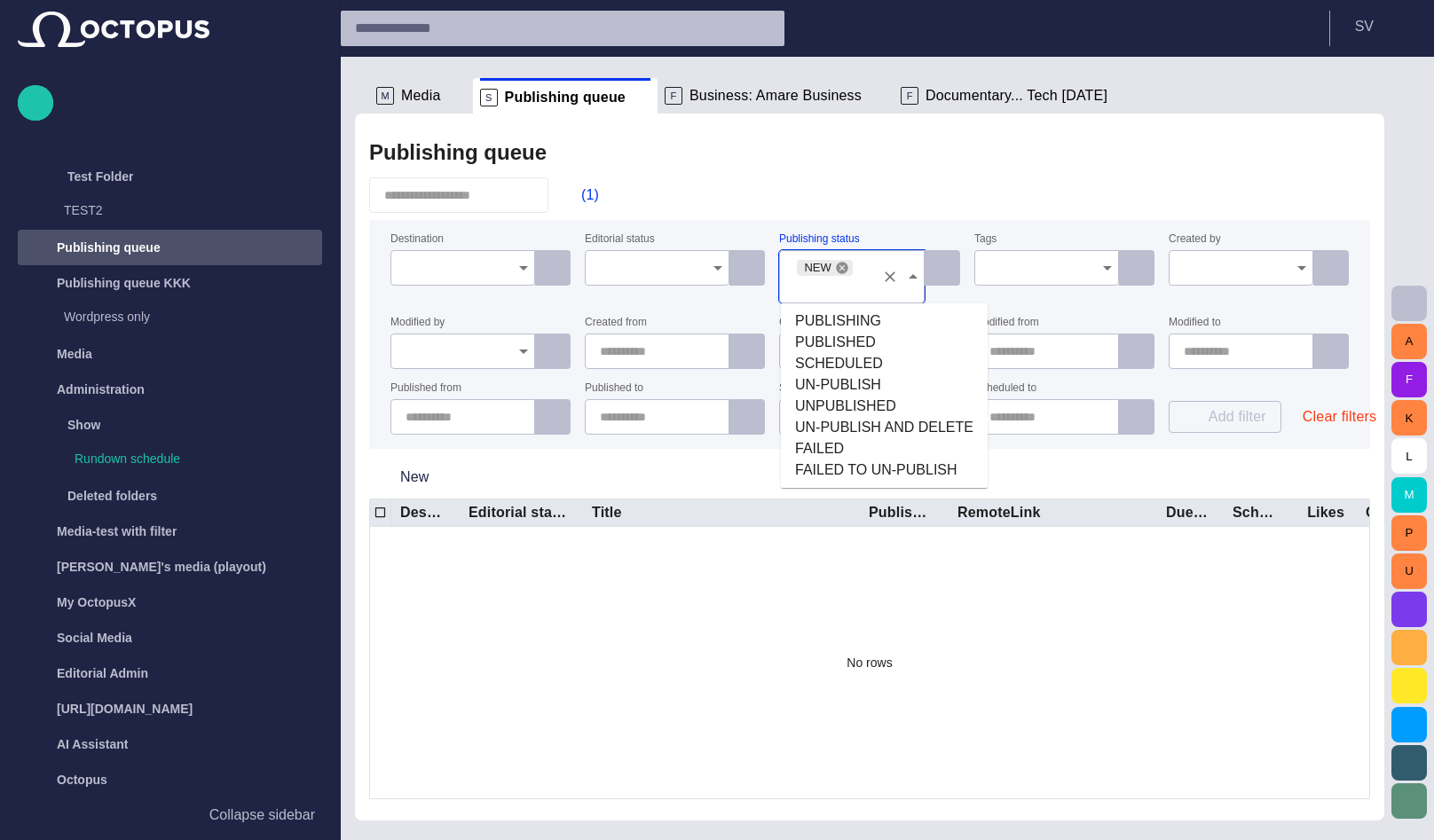
click at [839, 268] on icon at bounding box center [841, 267] width 12 height 12
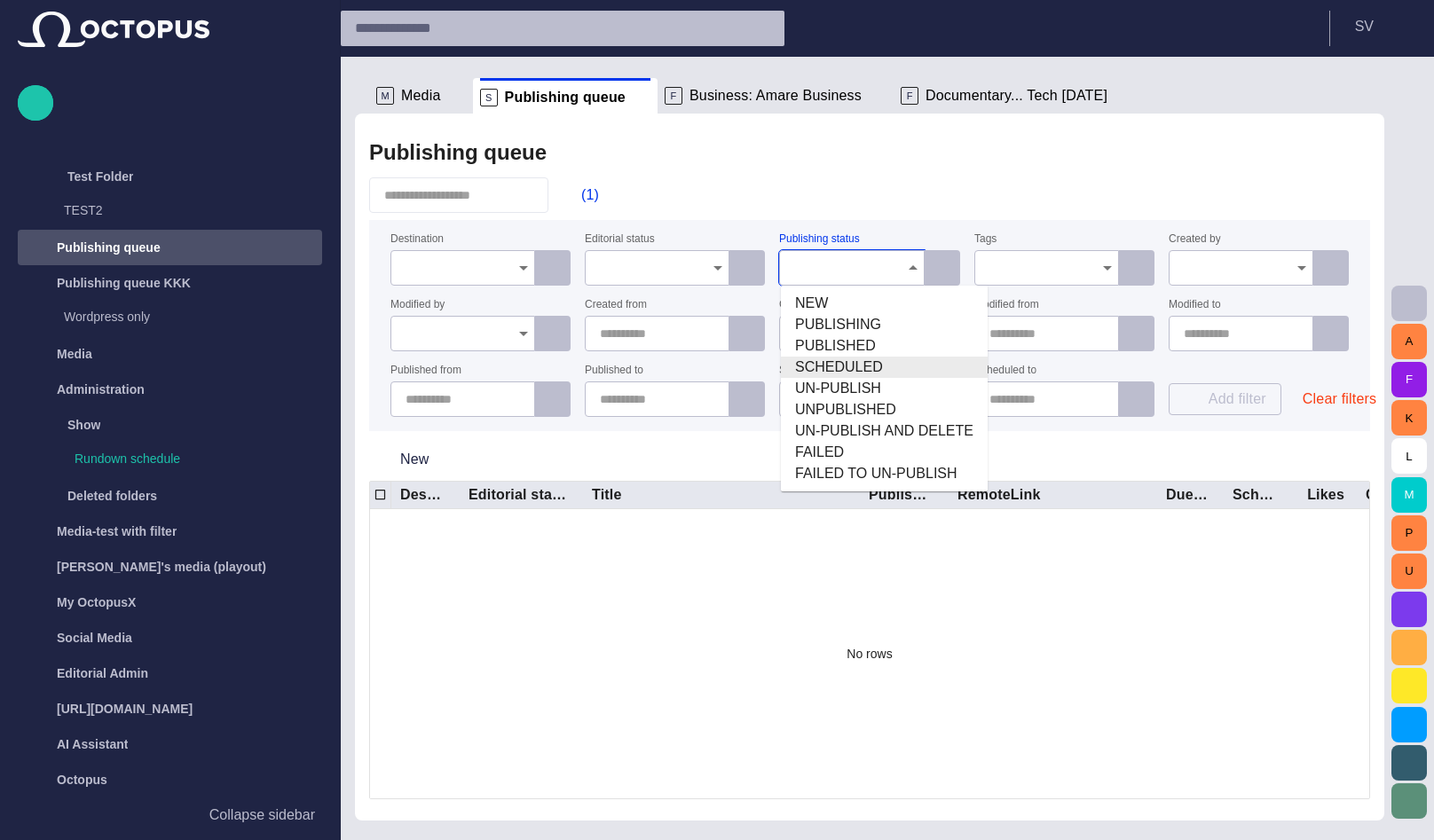
click at [840, 362] on span "SCHEDULED" at bounding box center [883, 367] width 178 height 21
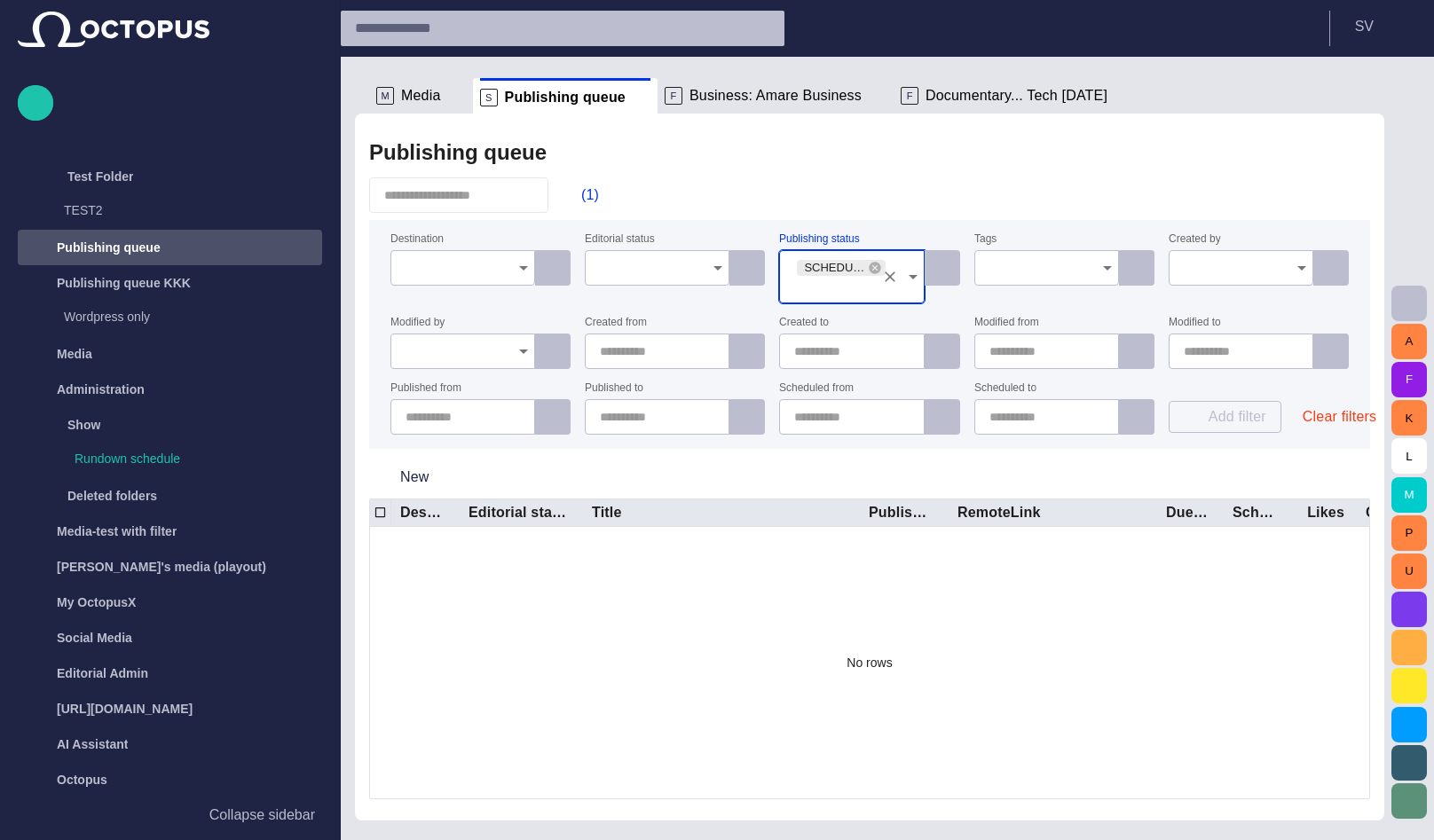
click at [843, 183] on div "(1)" at bounding box center [869, 195] width 1000 height 36
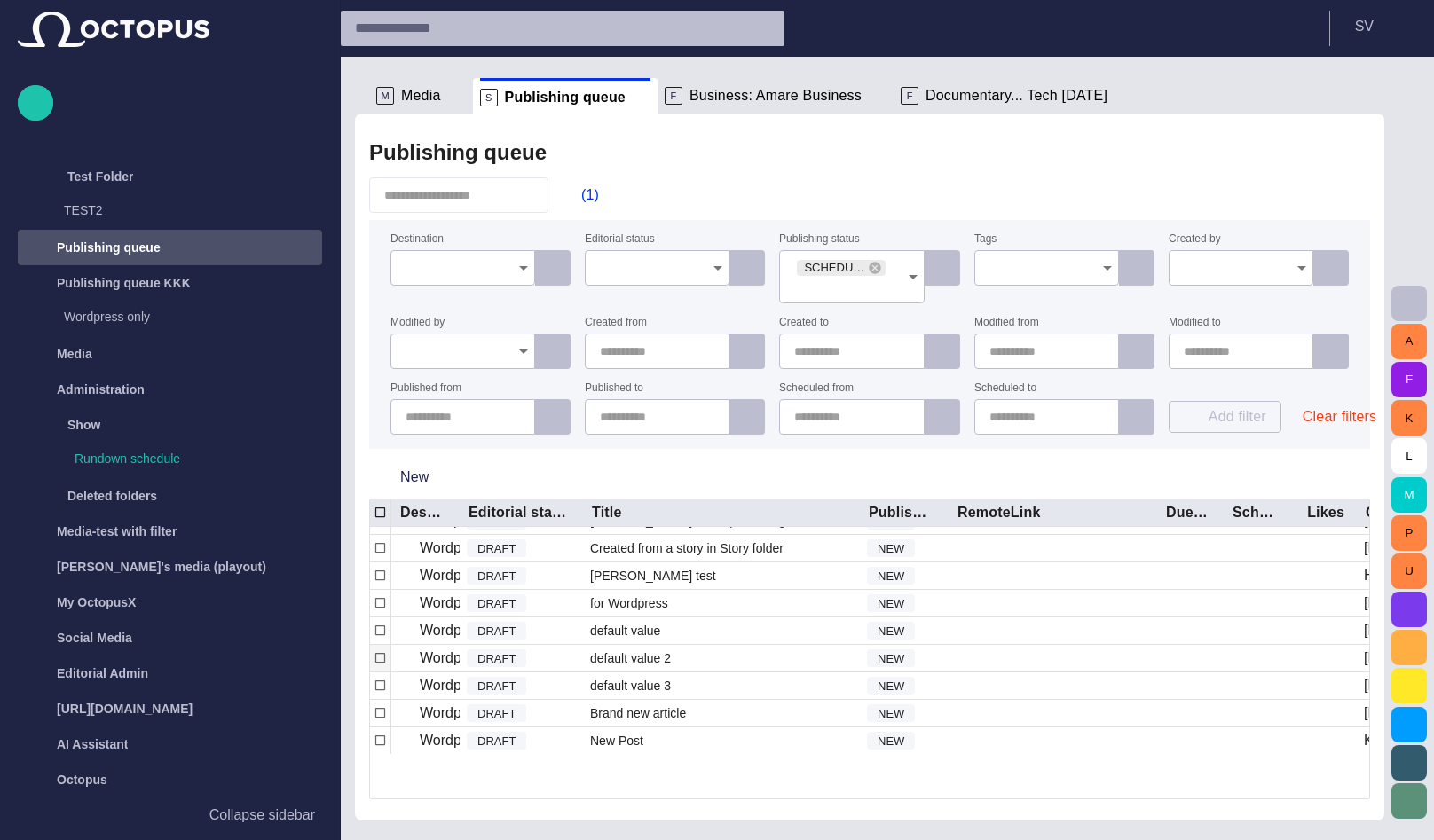
scroll to position [343, 0]
click at [603, 190] on button "(1)" at bounding box center [581, 195] width 52 height 32
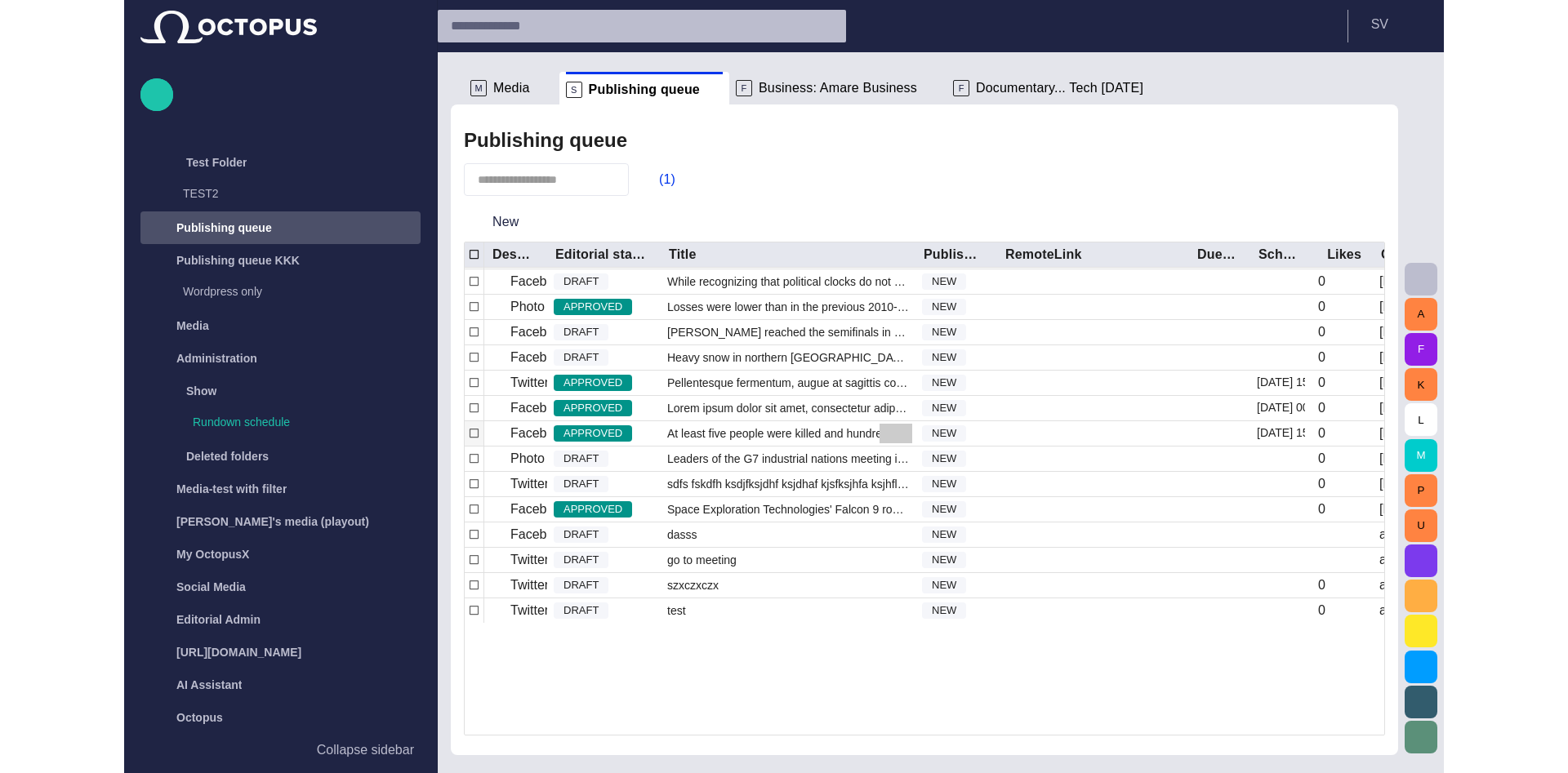
scroll to position [0, 0]
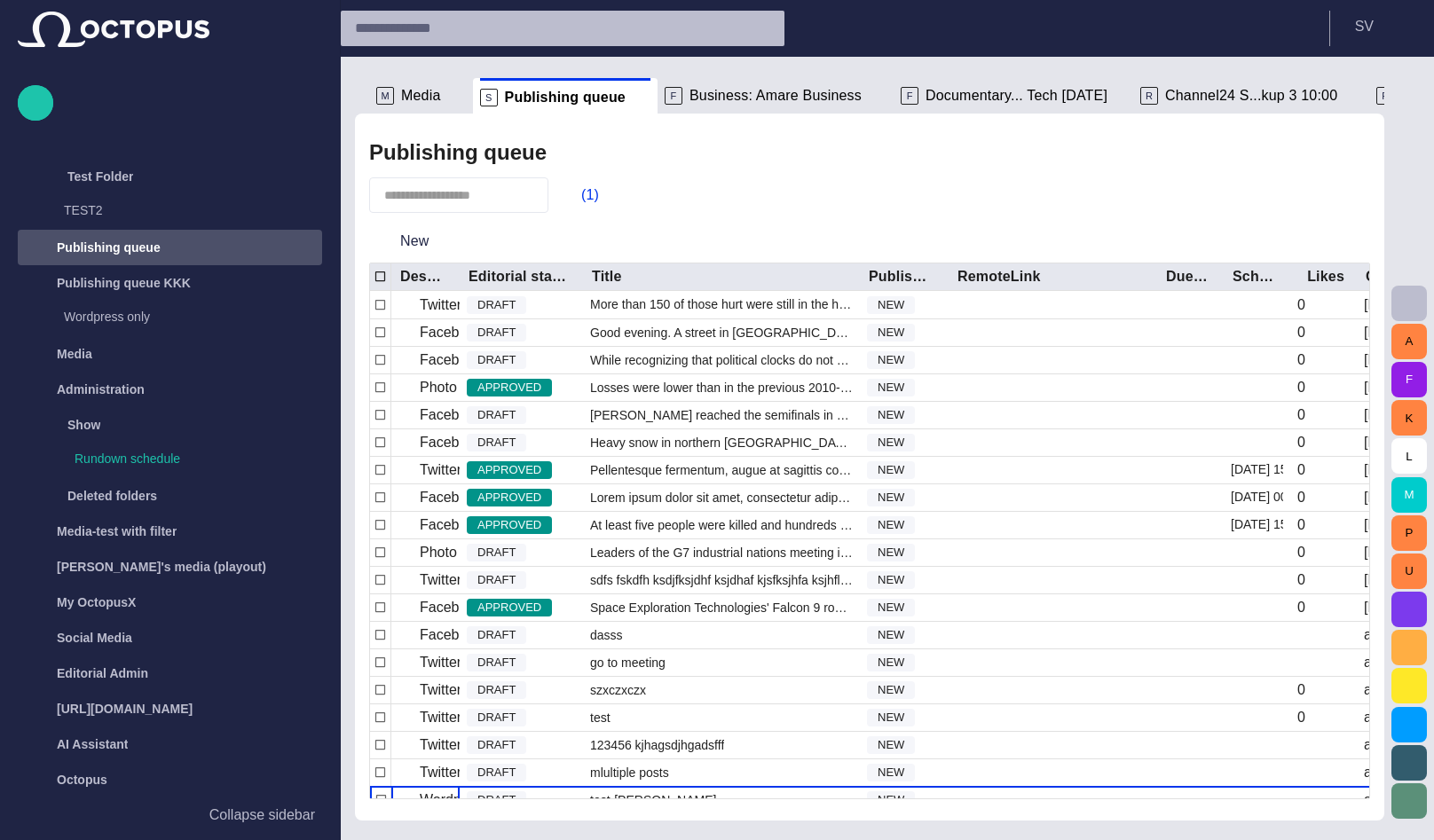
click at [286, 811] on p "Collapse sidebar" at bounding box center [262, 815] width 105 height 21
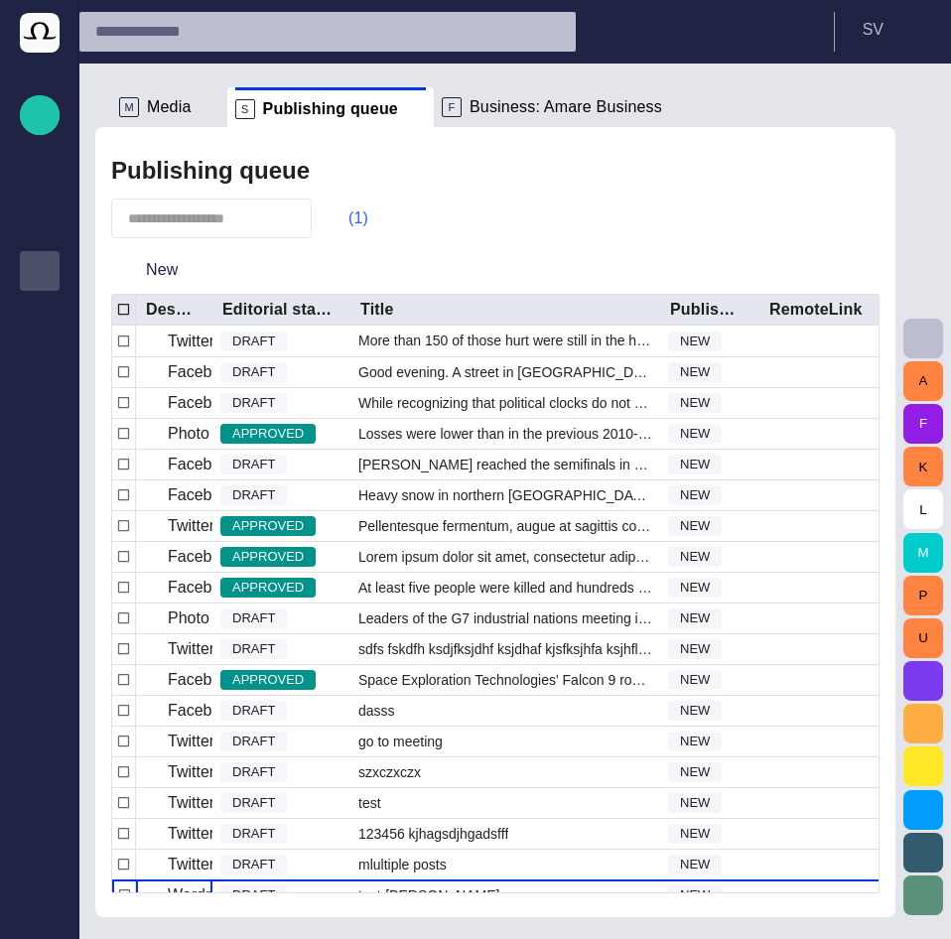
click at [348, 222] on span "button" at bounding box center [339, 218] width 20 height 20
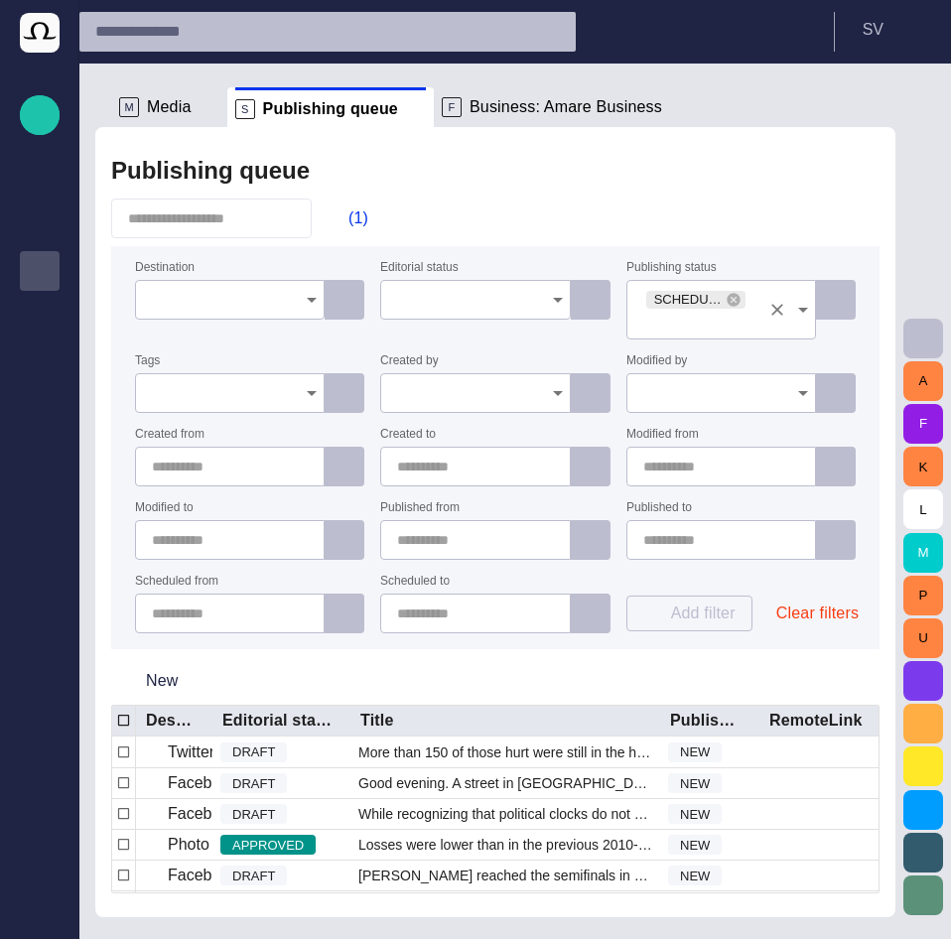
click at [720, 304] on span "SCHEDULED" at bounding box center [687, 300] width 83 height 20
click at [732, 300] on icon at bounding box center [733, 300] width 16 height 16
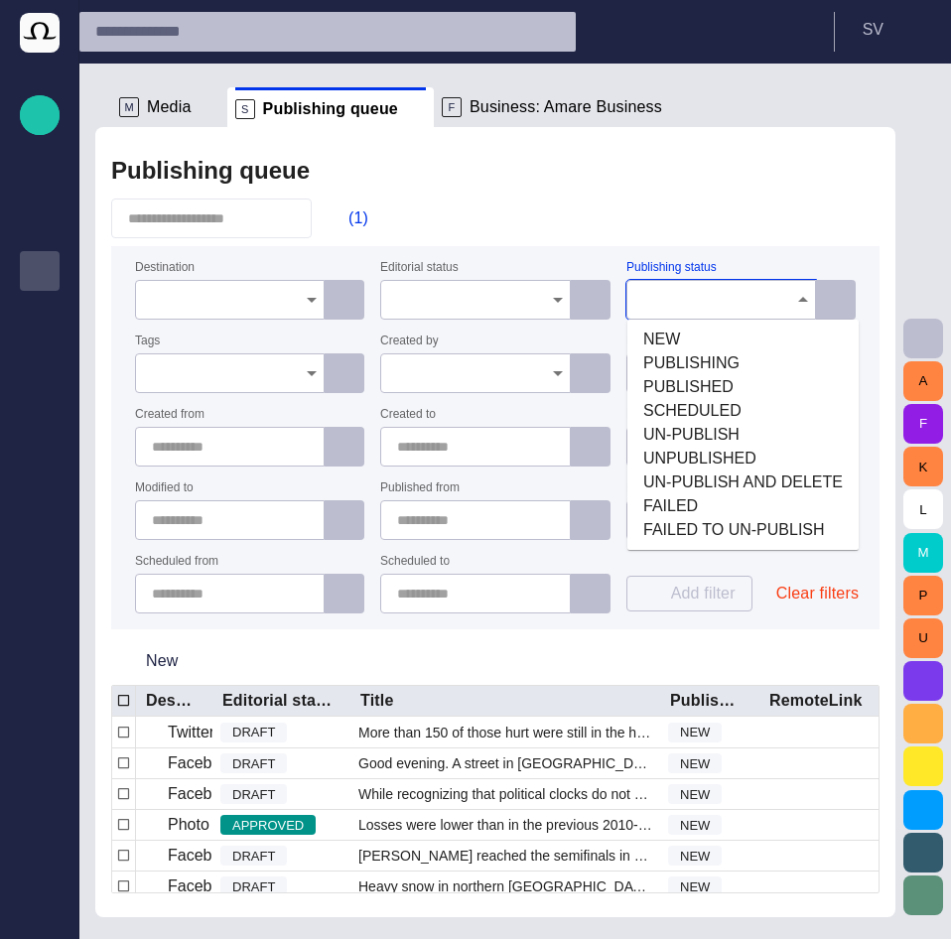
click at [731, 300] on input "Publishing status" at bounding box center [714, 300] width 142 height 20
click at [714, 329] on span "NEW" at bounding box center [742, 340] width 199 height 24
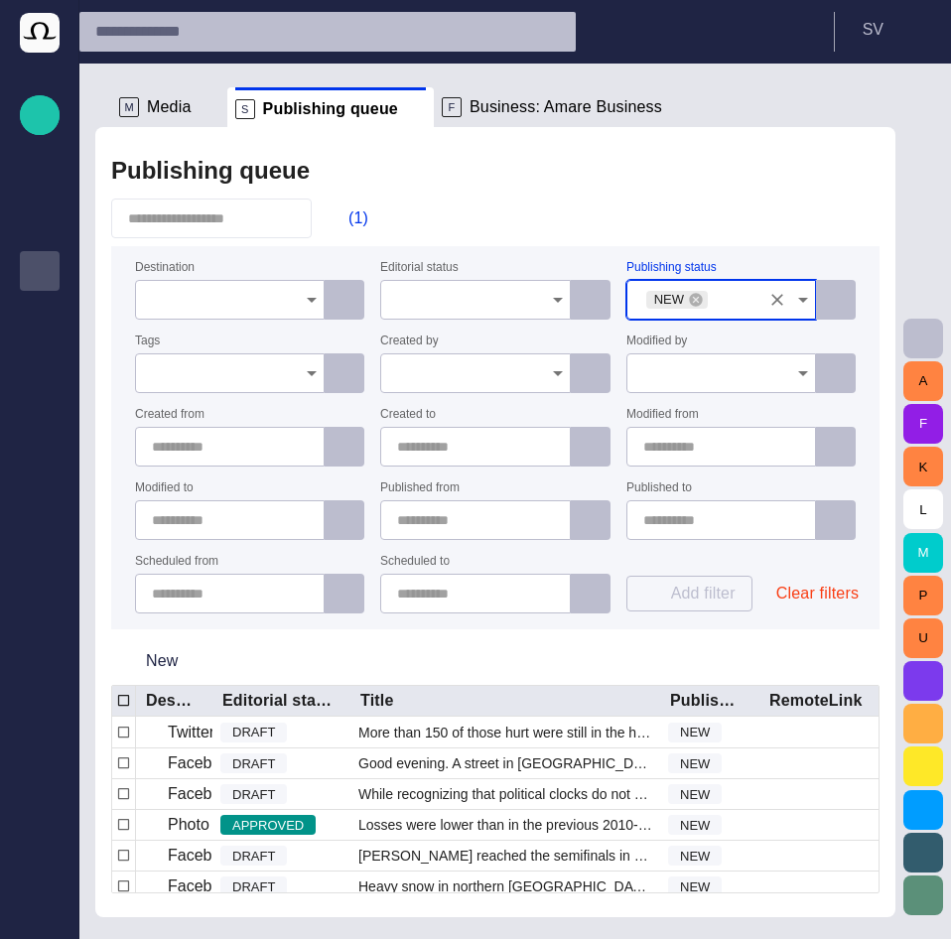
click at [702, 216] on div "(1)" at bounding box center [495, 218] width 768 height 40
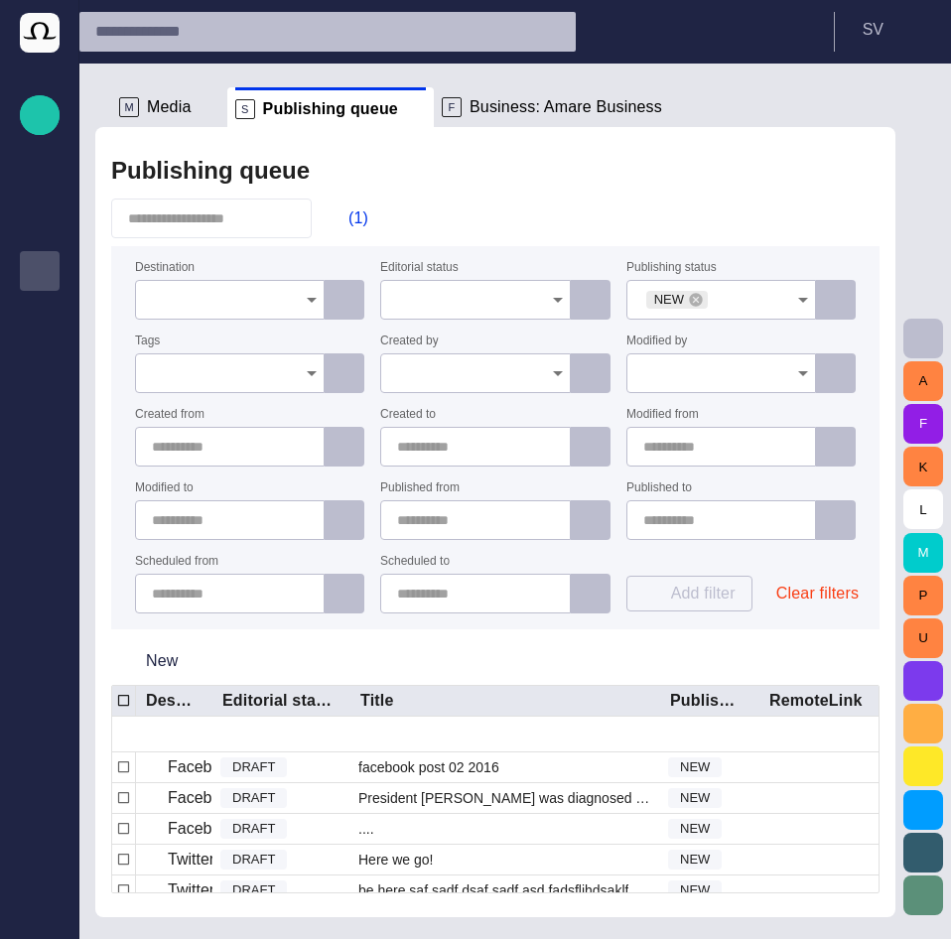
scroll to position [857, 0]
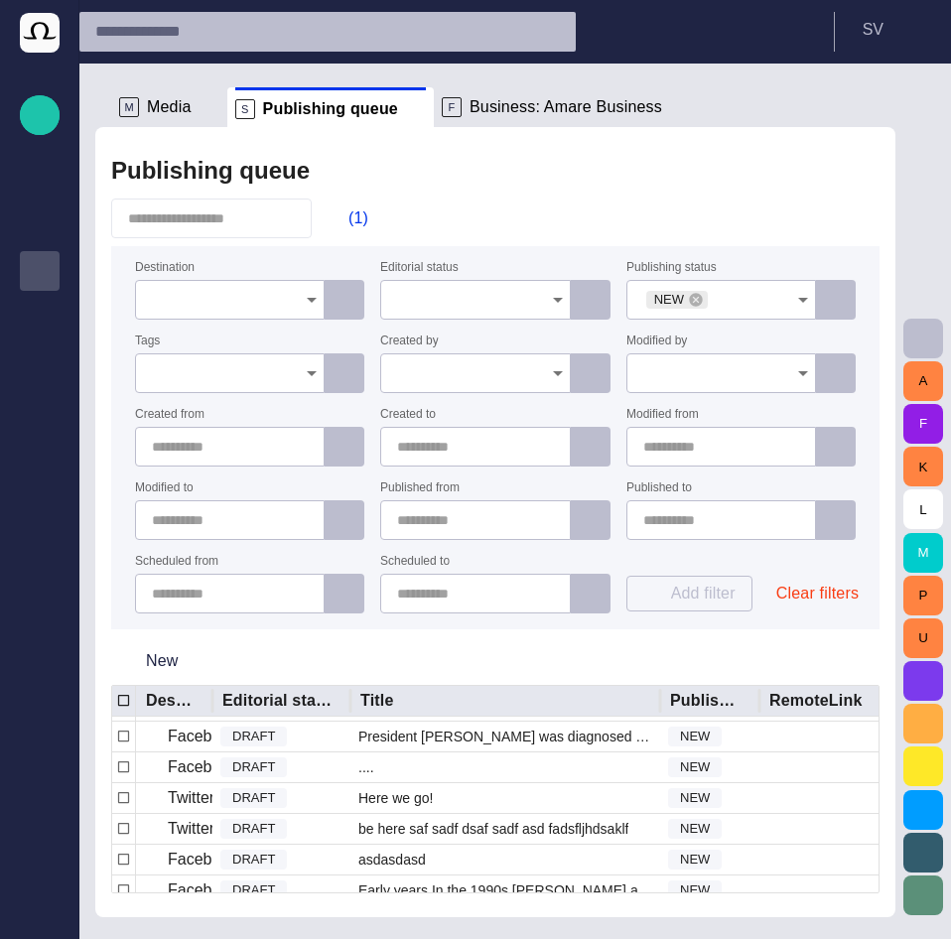
click at [348, 214] on span "button" at bounding box center [339, 218] width 20 height 20
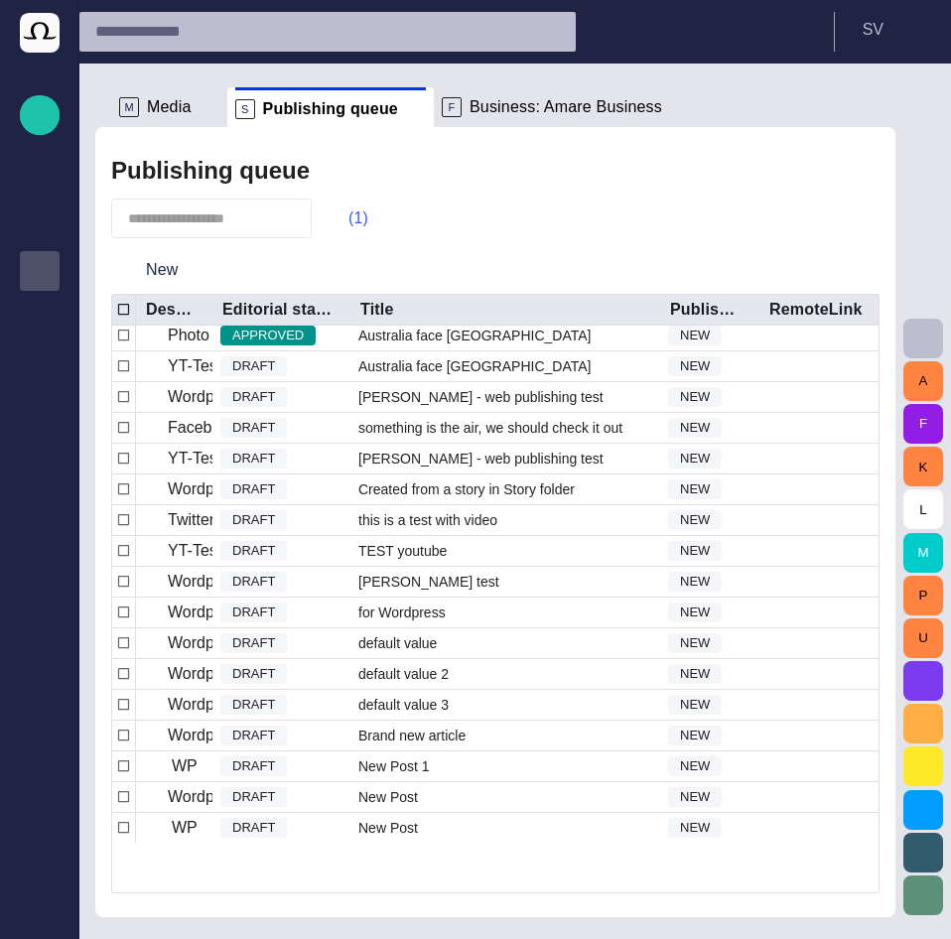
scroll to position [3886, 0]
click at [344, 225] on button "(1)" at bounding box center [349, 218] width 58 height 36
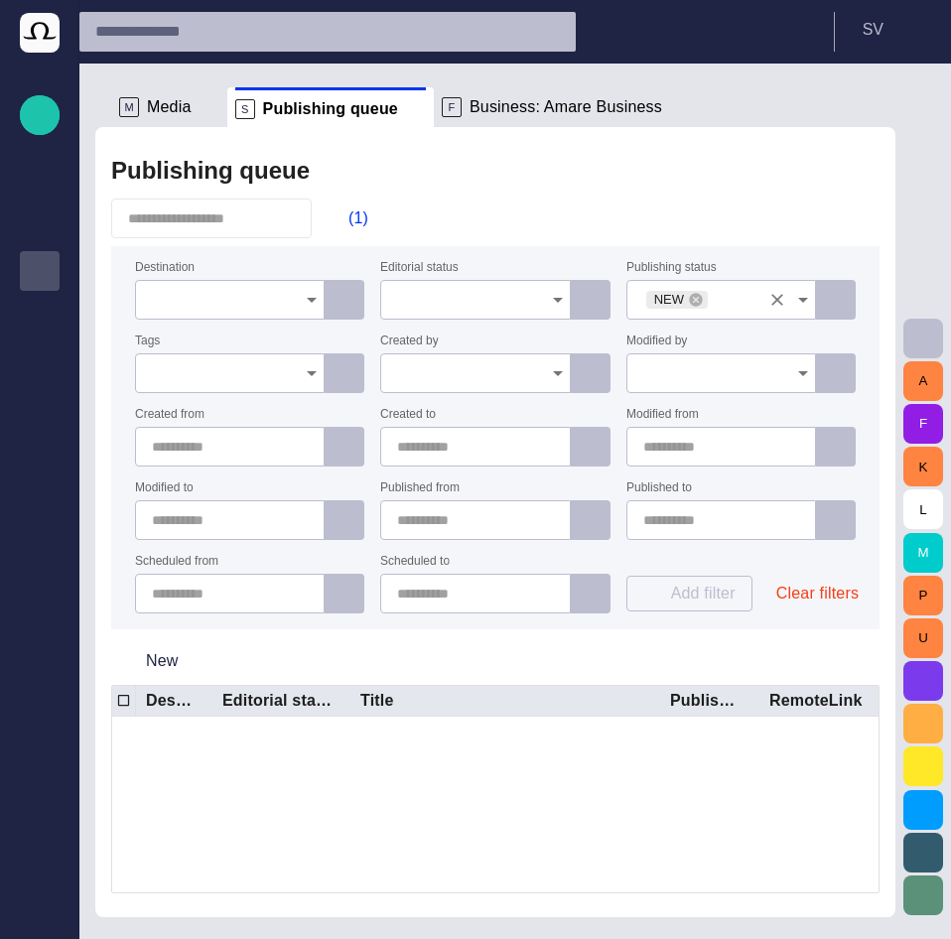
scroll to position [3820, 0]
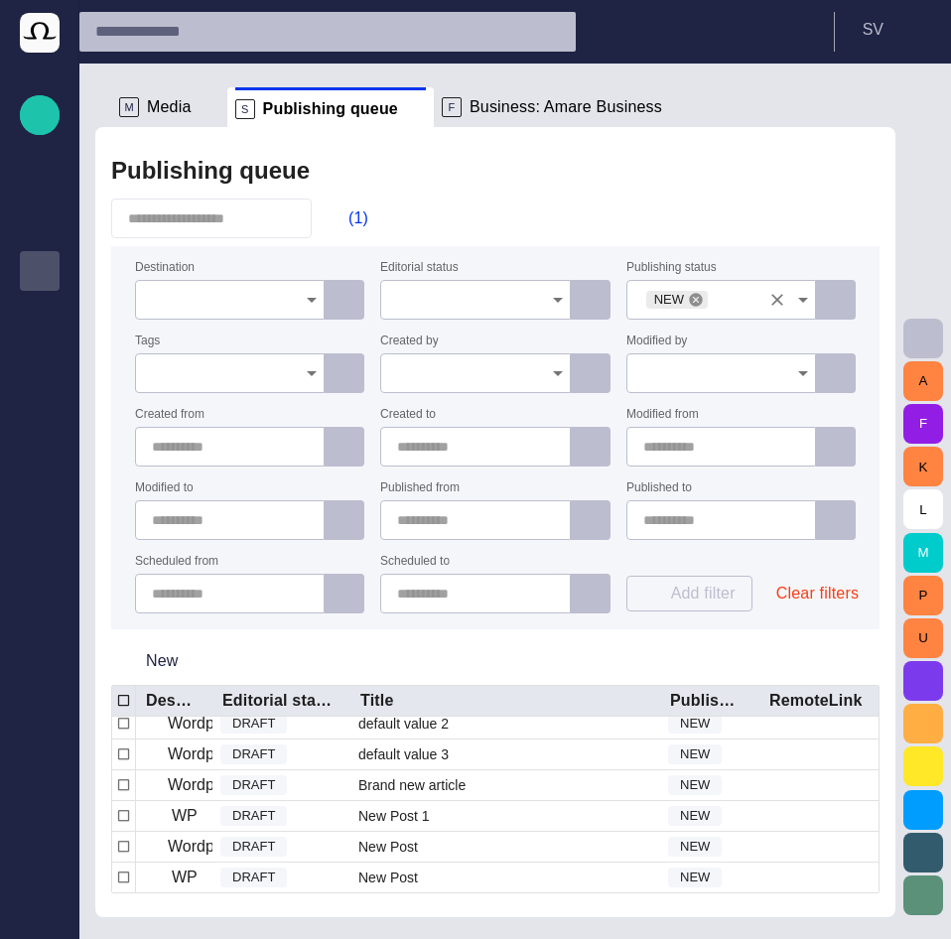
click at [690, 300] on icon at bounding box center [695, 299] width 13 height 13
click at [699, 301] on input "Publishing status" at bounding box center [714, 300] width 142 height 20
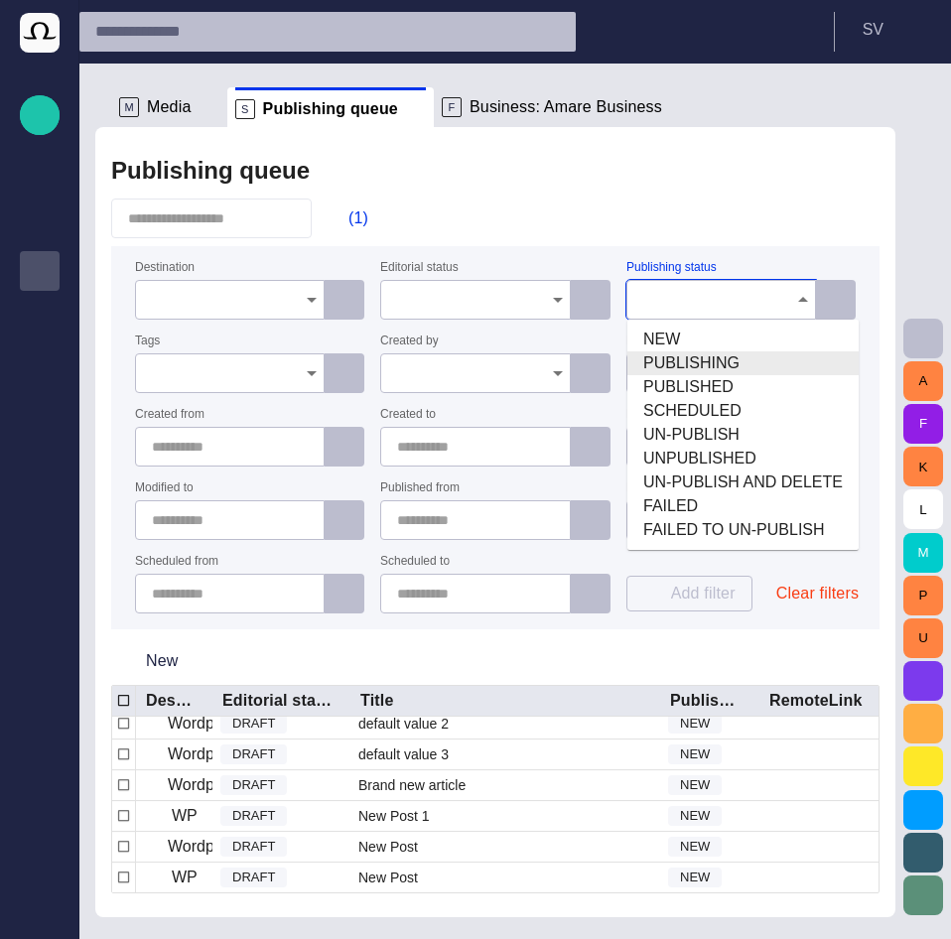
click at [690, 361] on span "PUBLISHING" at bounding box center [742, 363] width 199 height 24
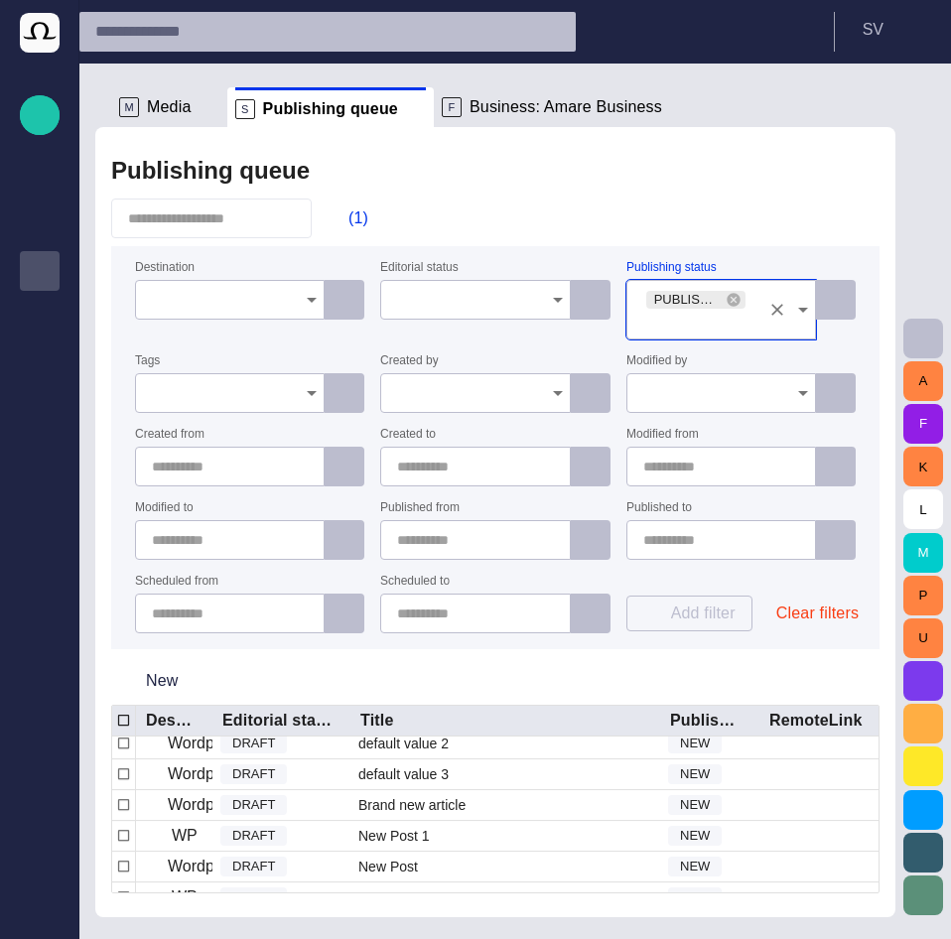
scroll to position [4509, 0]
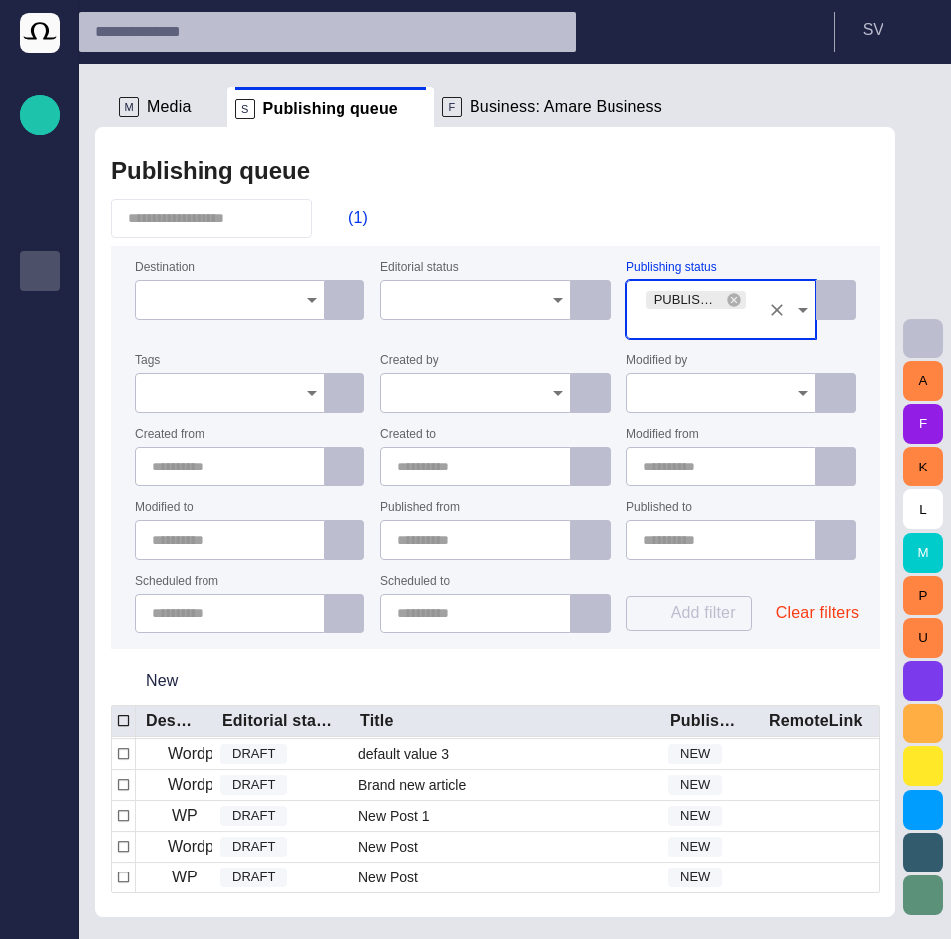
click at [650, 160] on div "Publishing queue" at bounding box center [495, 171] width 768 height 40
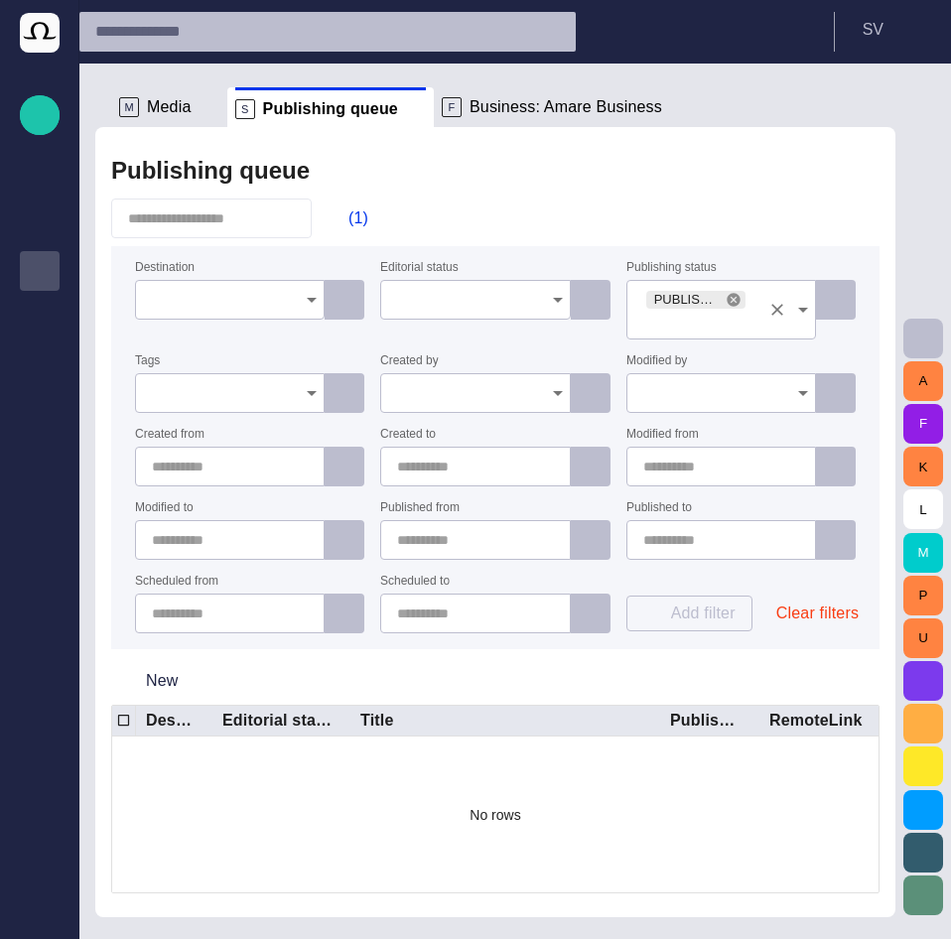
click at [731, 307] on icon at bounding box center [733, 300] width 16 height 16
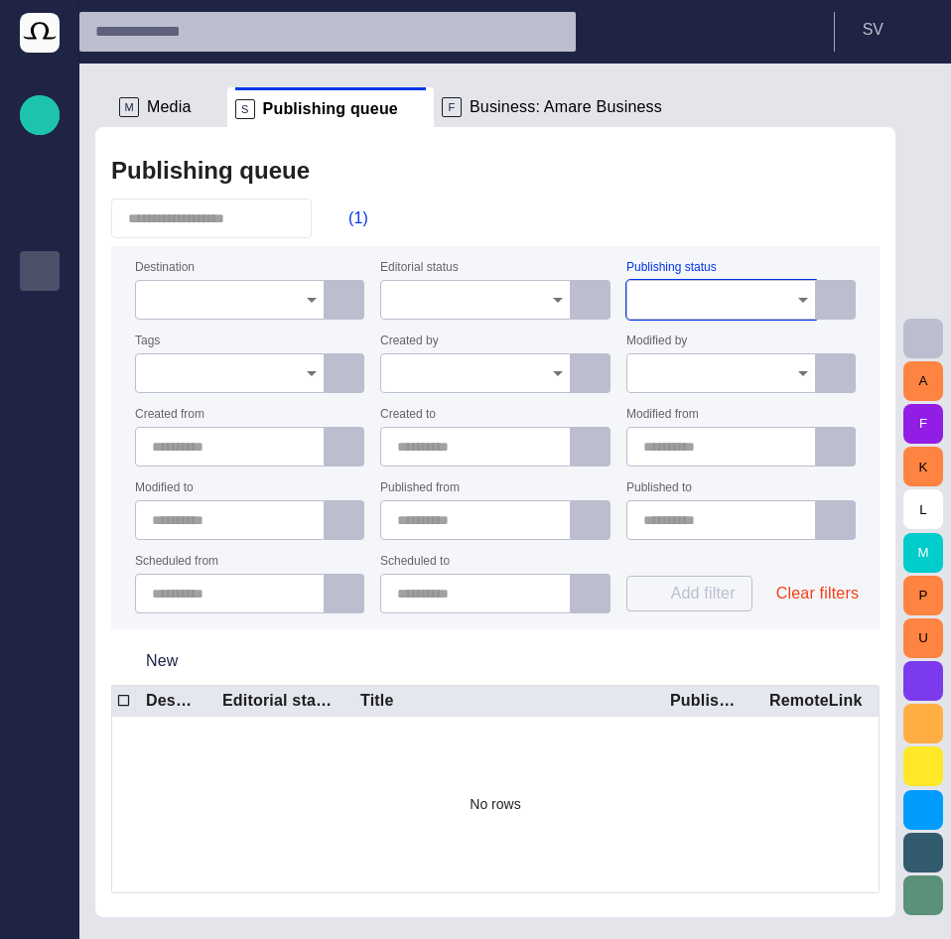
click at [720, 304] on input "Publishing status" at bounding box center [714, 300] width 142 height 20
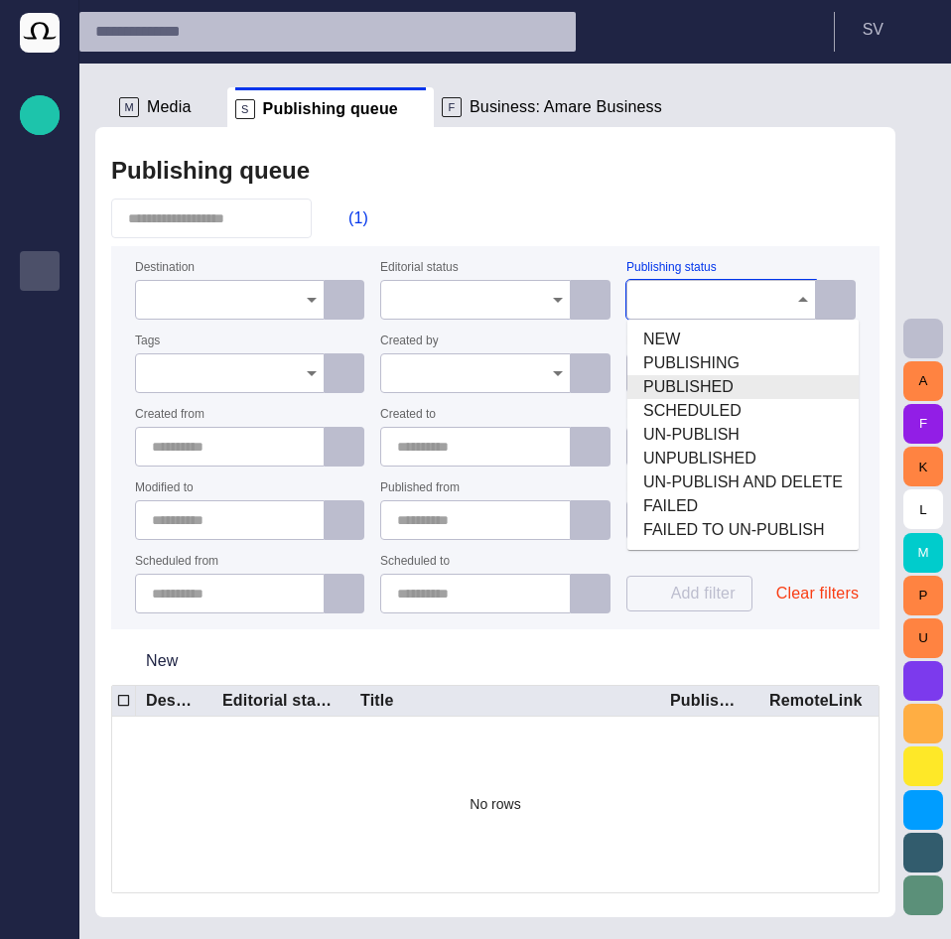
click at [676, 387] on span "PUBLISHED" at bounding box center [742, 387] width 199 height 24
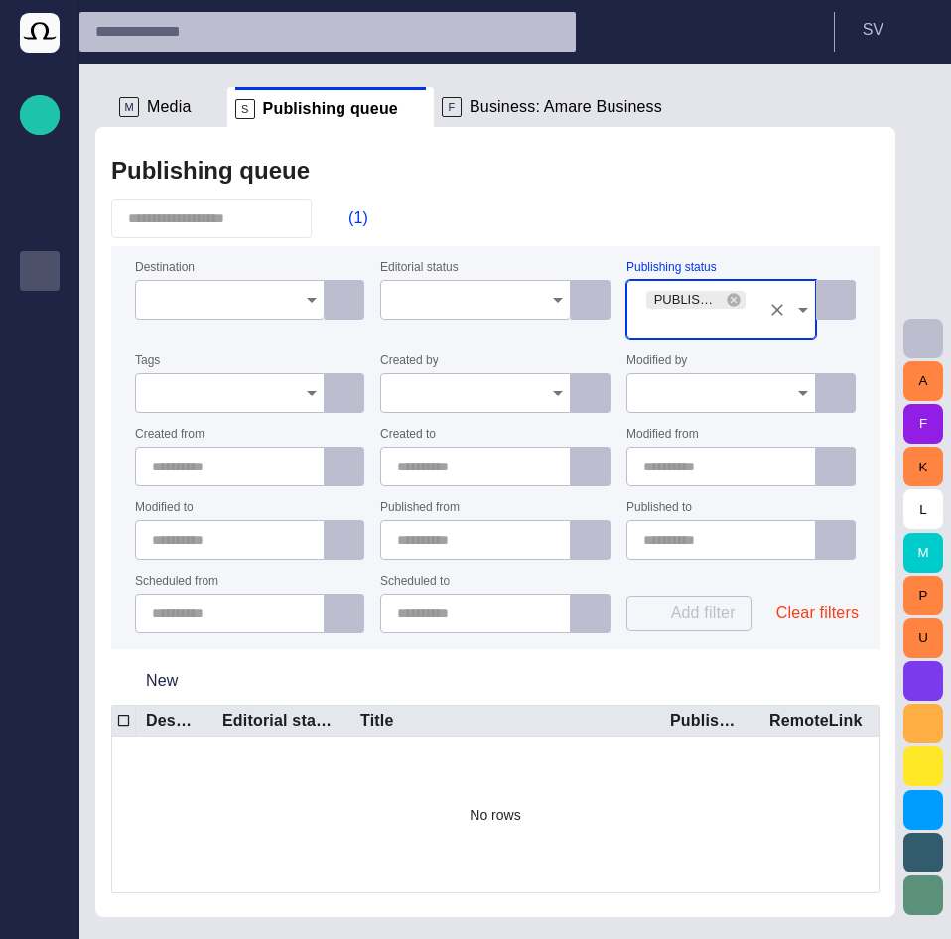
click at [643, 238] on div "Publishing queue (1) Destination Editorial status Publishing status PUBLISHED T…" at bounding box center [495, 522] width 800 height 790
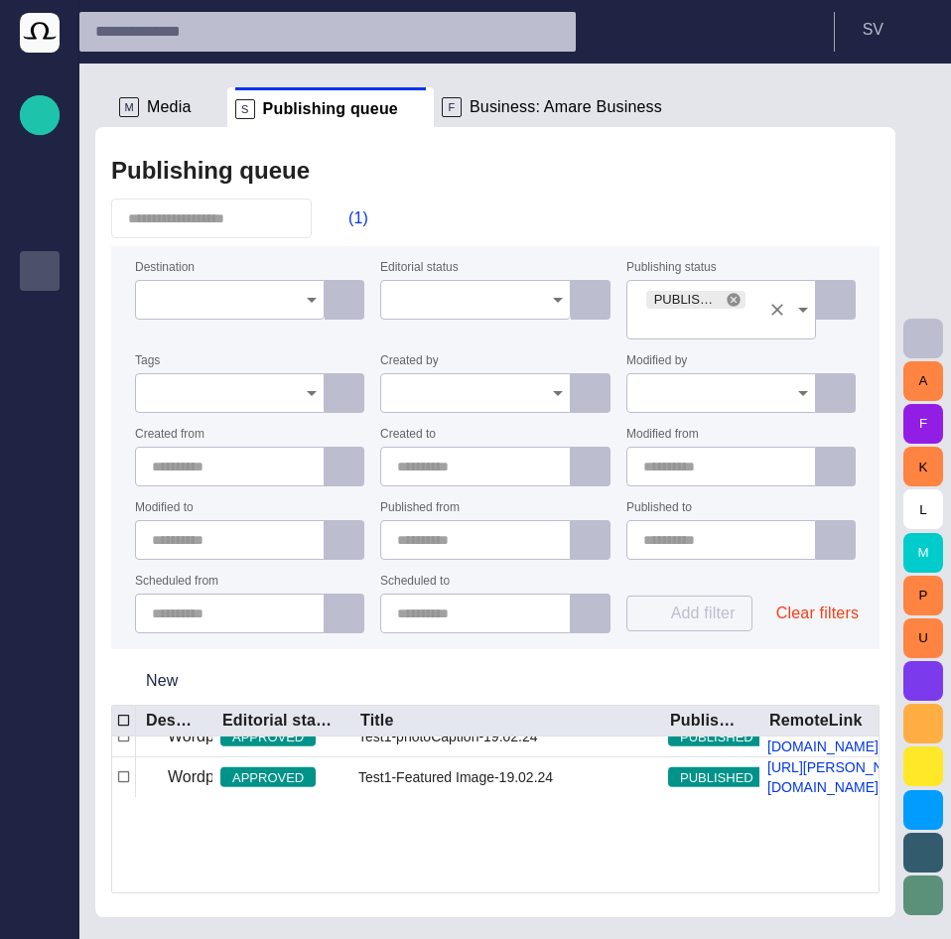
click at [730, 304] on icon at bounding box center [732, 299] width 13 height 13
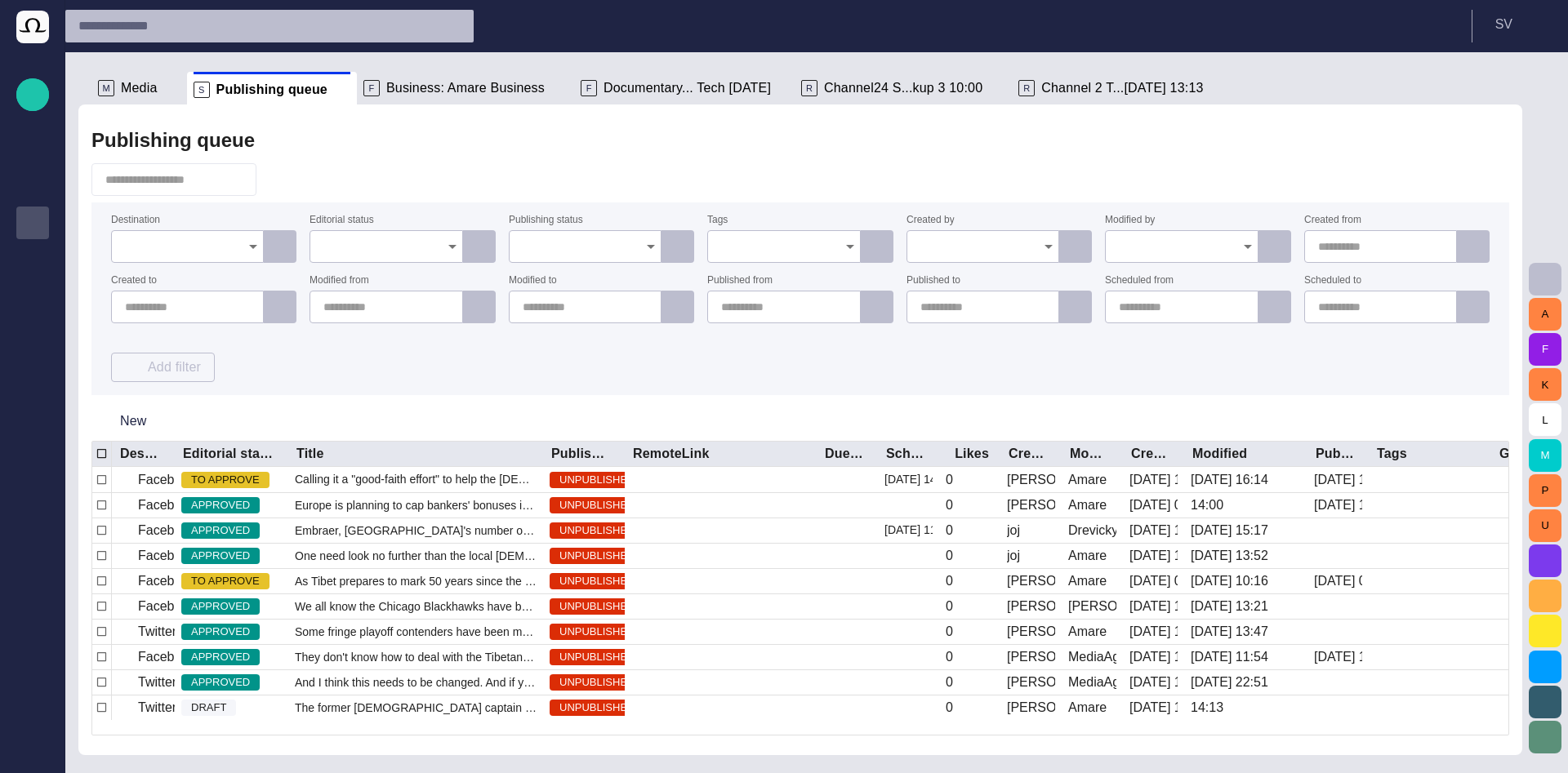
scroll to position [0, 0]
click at [602, 237] on div at bounding box center [585, 247] width 153 height 33
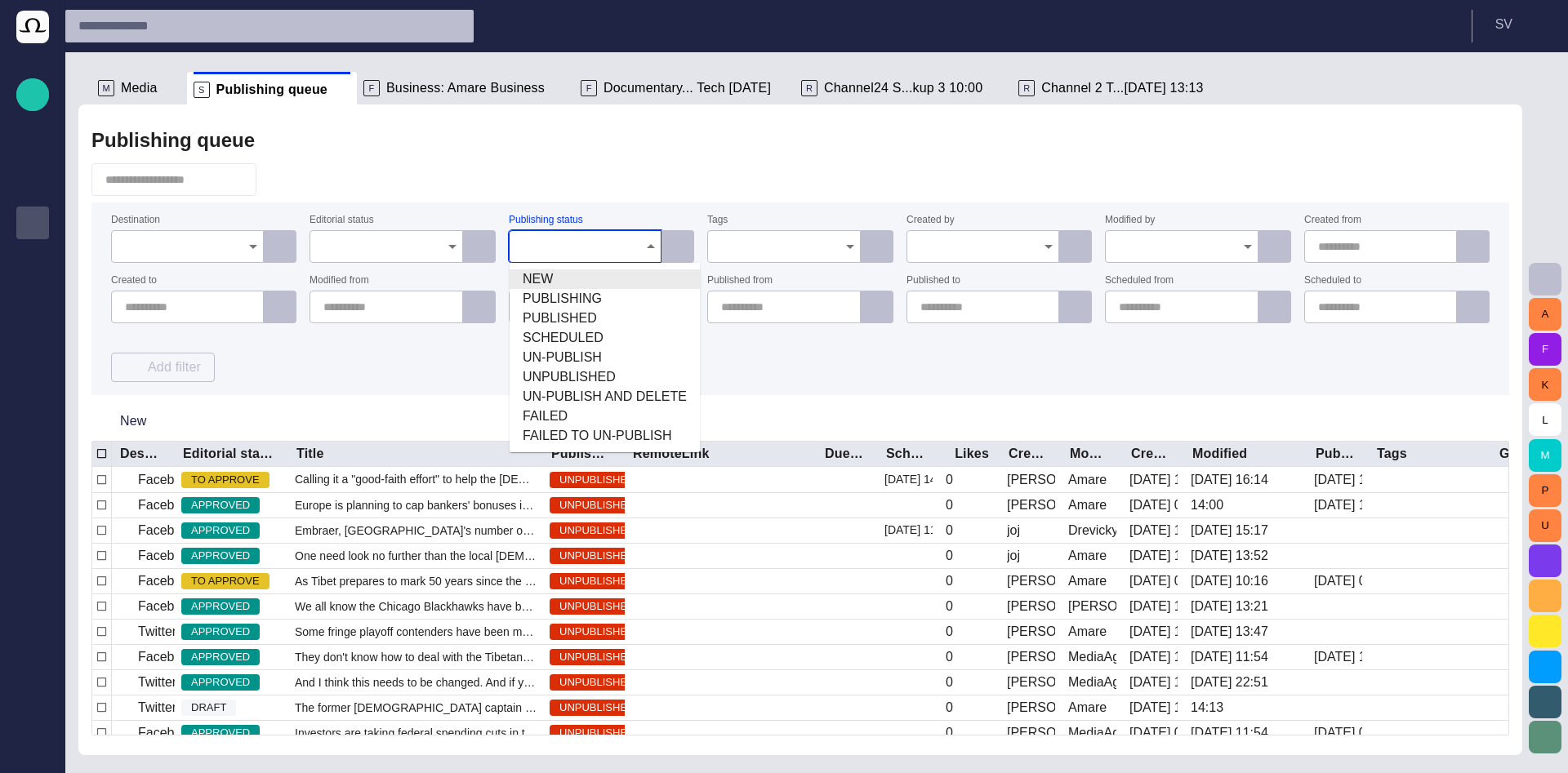
click at [606, 160] on div "Publishing queue Destination Editorial status Publishing status Tags Created by…" at bounding box center [800, 429] width 1444 height 650
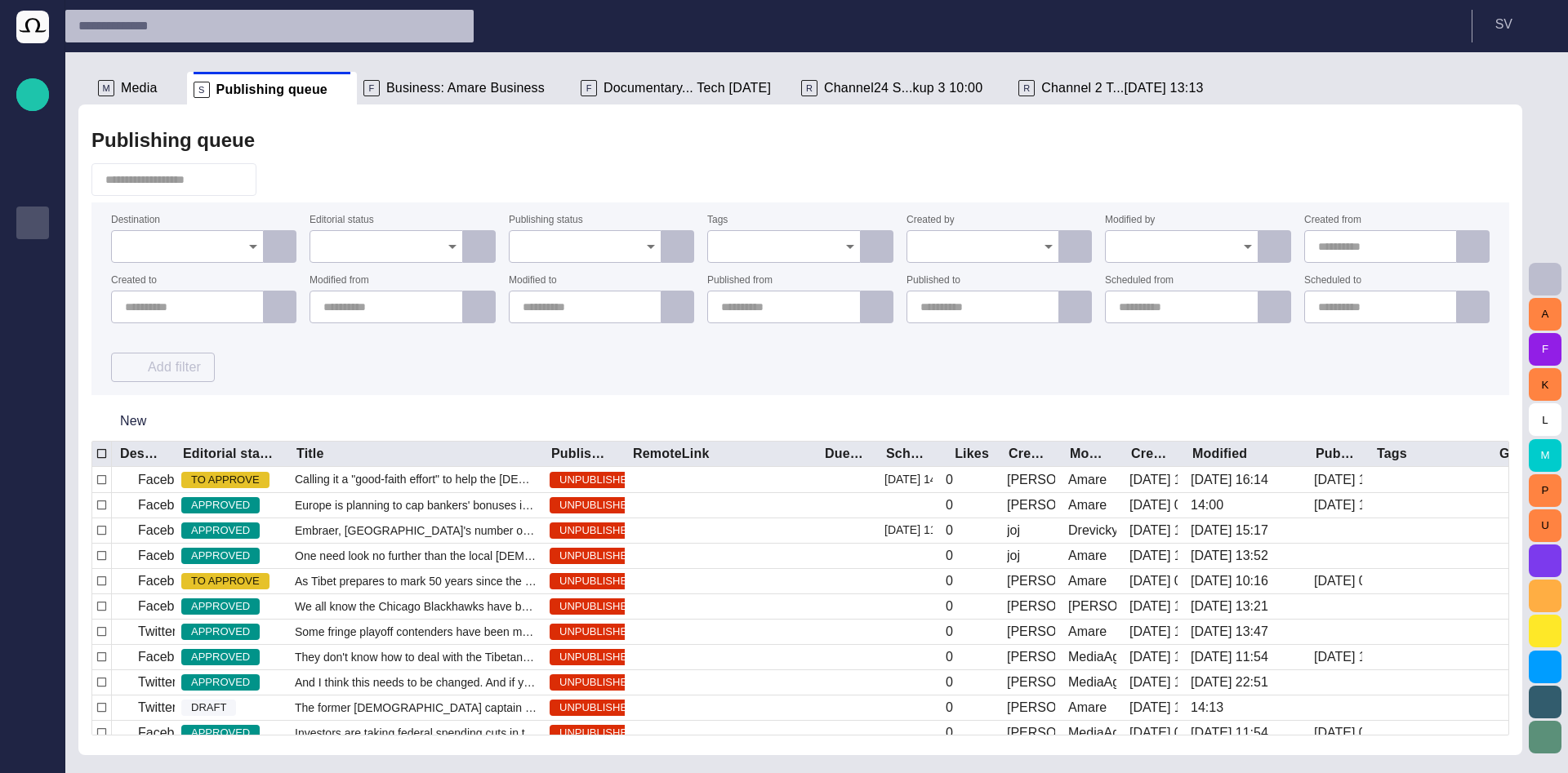
click at [581, 239] on input "Publishing status" at bounding box center [579, 247] width 114 height 16
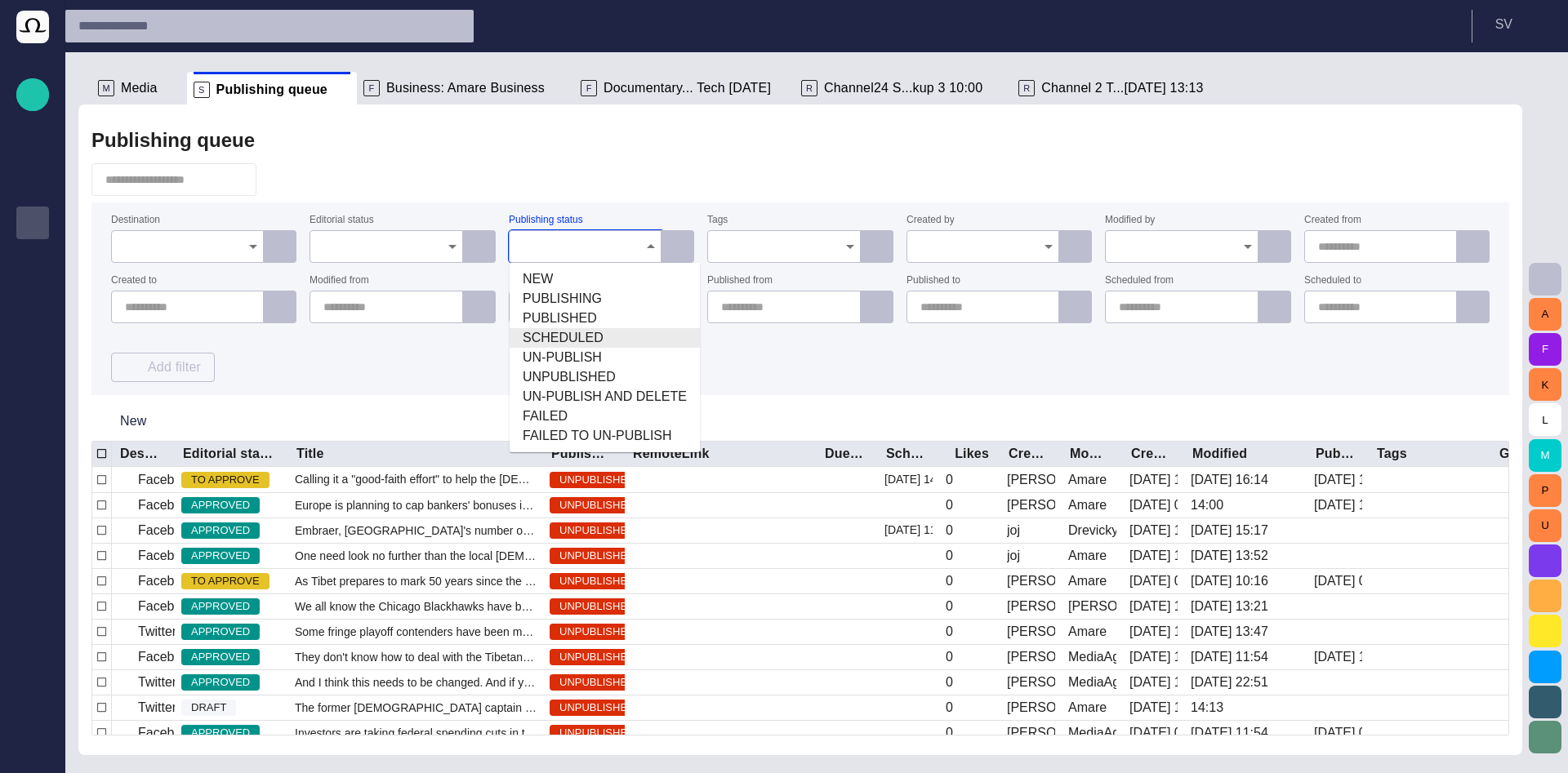
click at [564, 331] on span "SCHEDULED" at bounding box center [604, 338] width 164 height 20
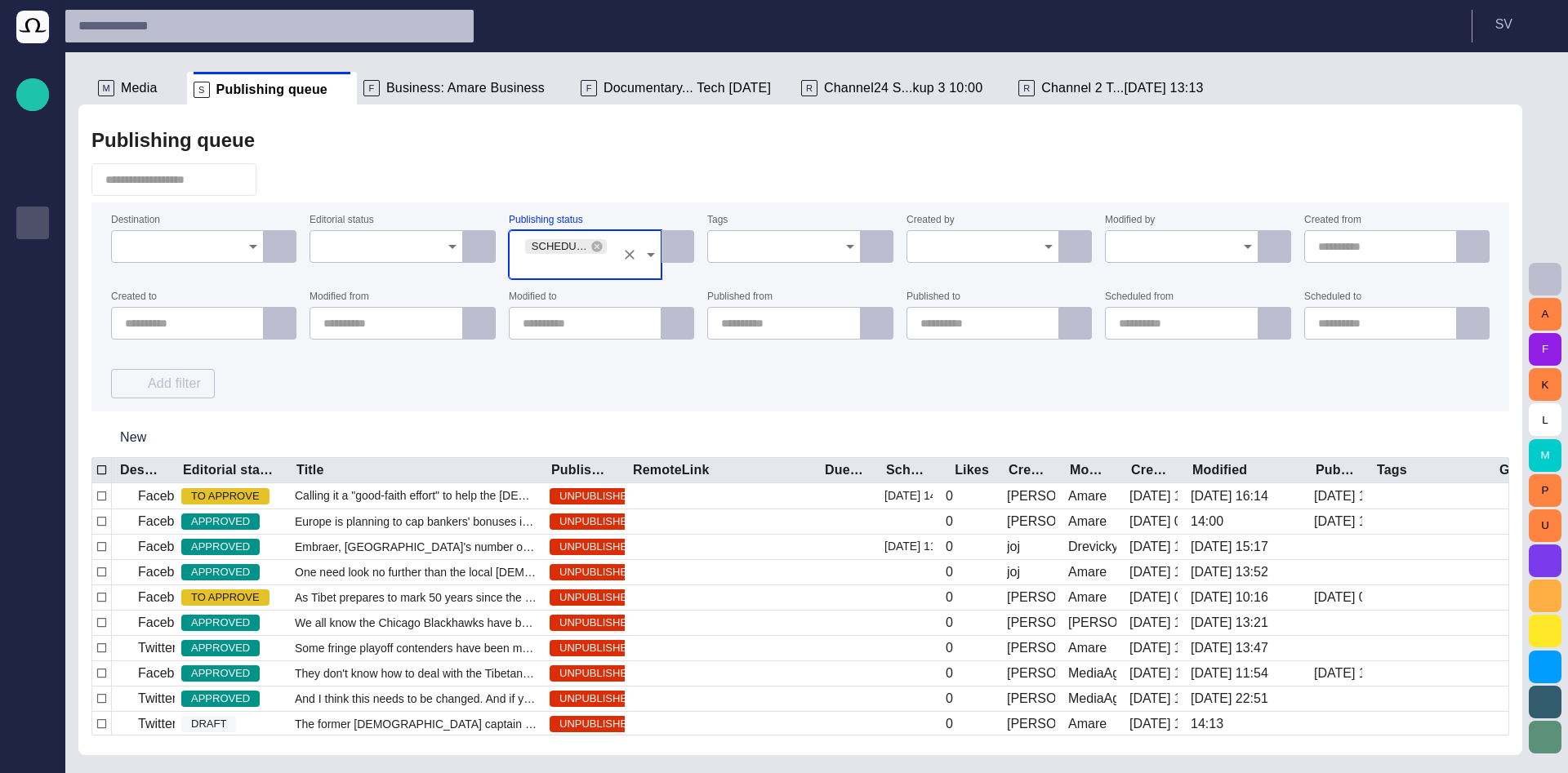
click at [631, 127] on div "Publishing queue" at bounding box center [800, 141] width 1417 height 33
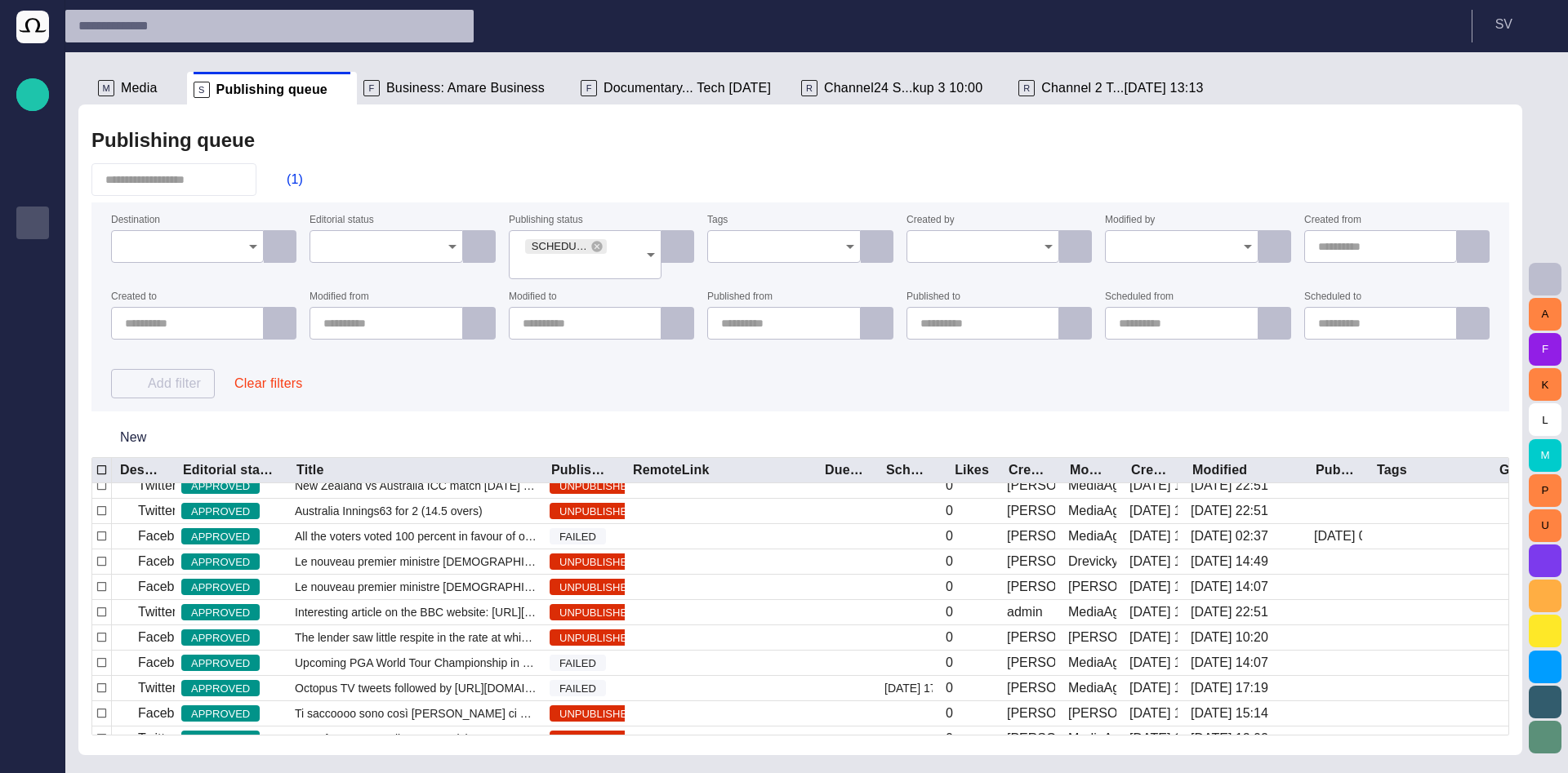
scroll to position [400, 0]
click at [1284, 39] on header "S V" at bounding box center [816, 26] width 1502 height 53
